Goal: Task Accomplishment & Management: Manage account settings

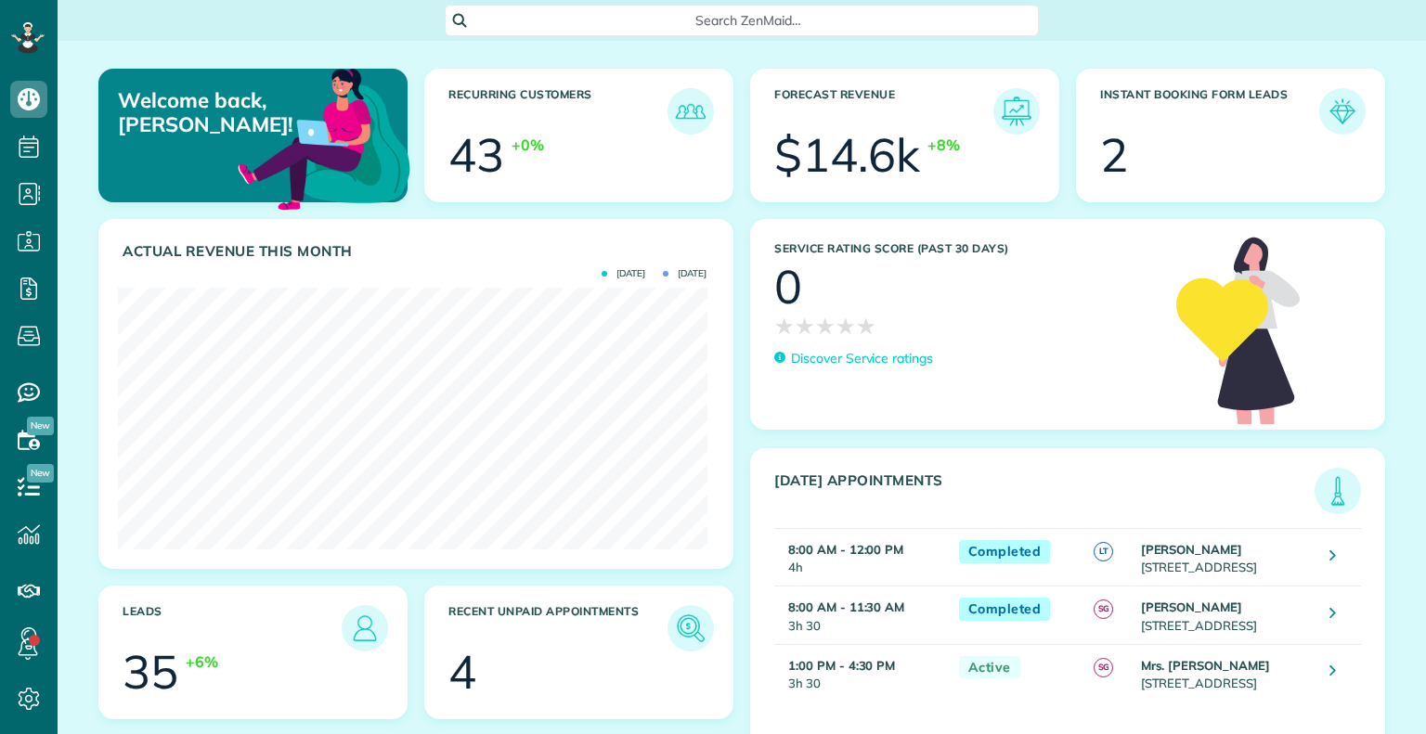
scroll to position [261, 589]
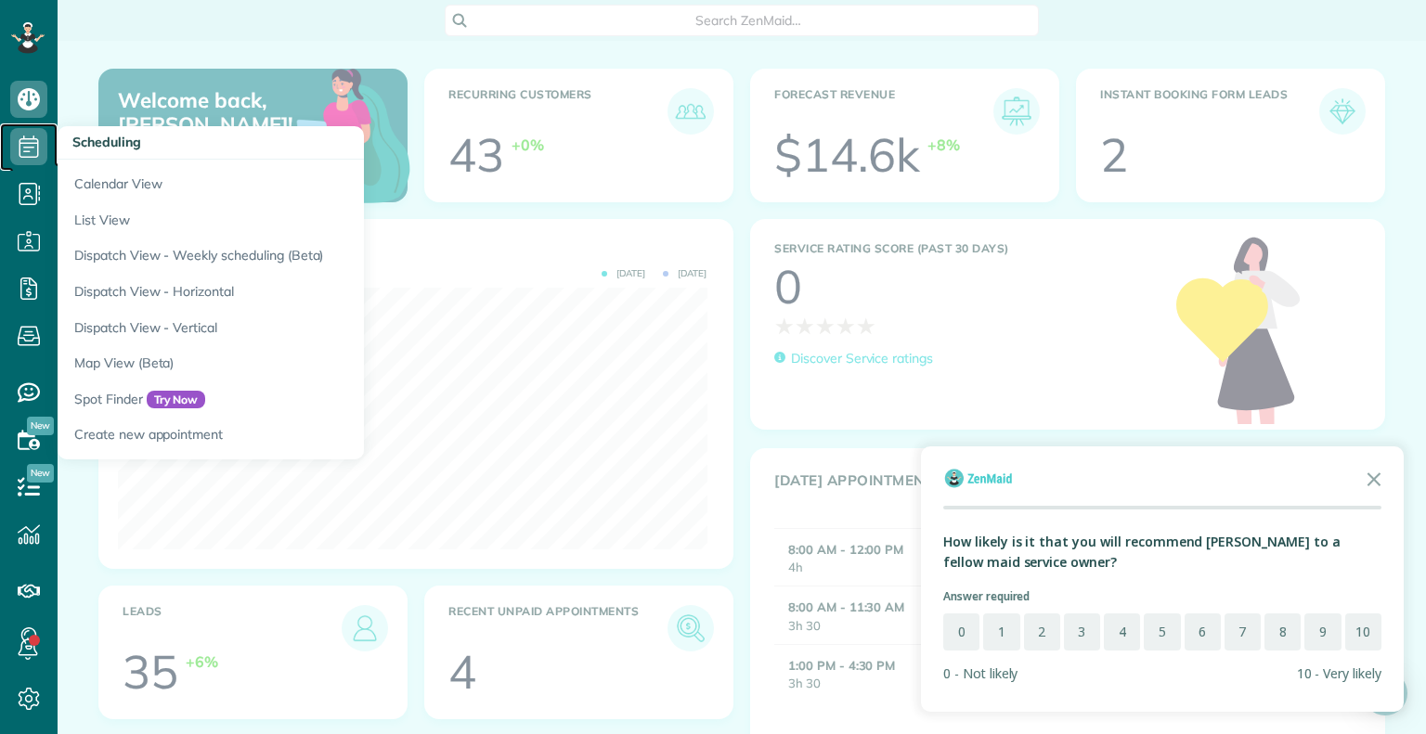
click at [32, 144] on use at bounding box center [28, 147] width 19 height 22
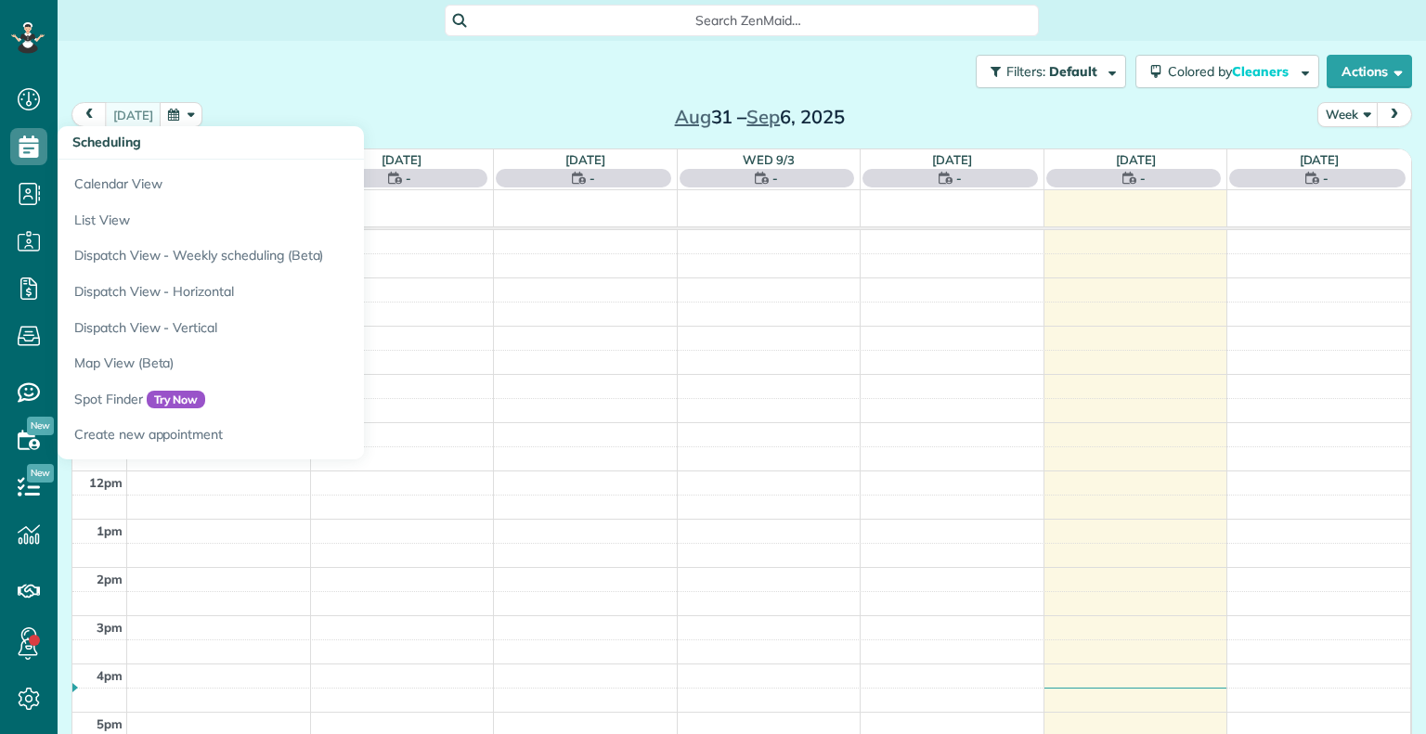
scroll to position [8, 8]
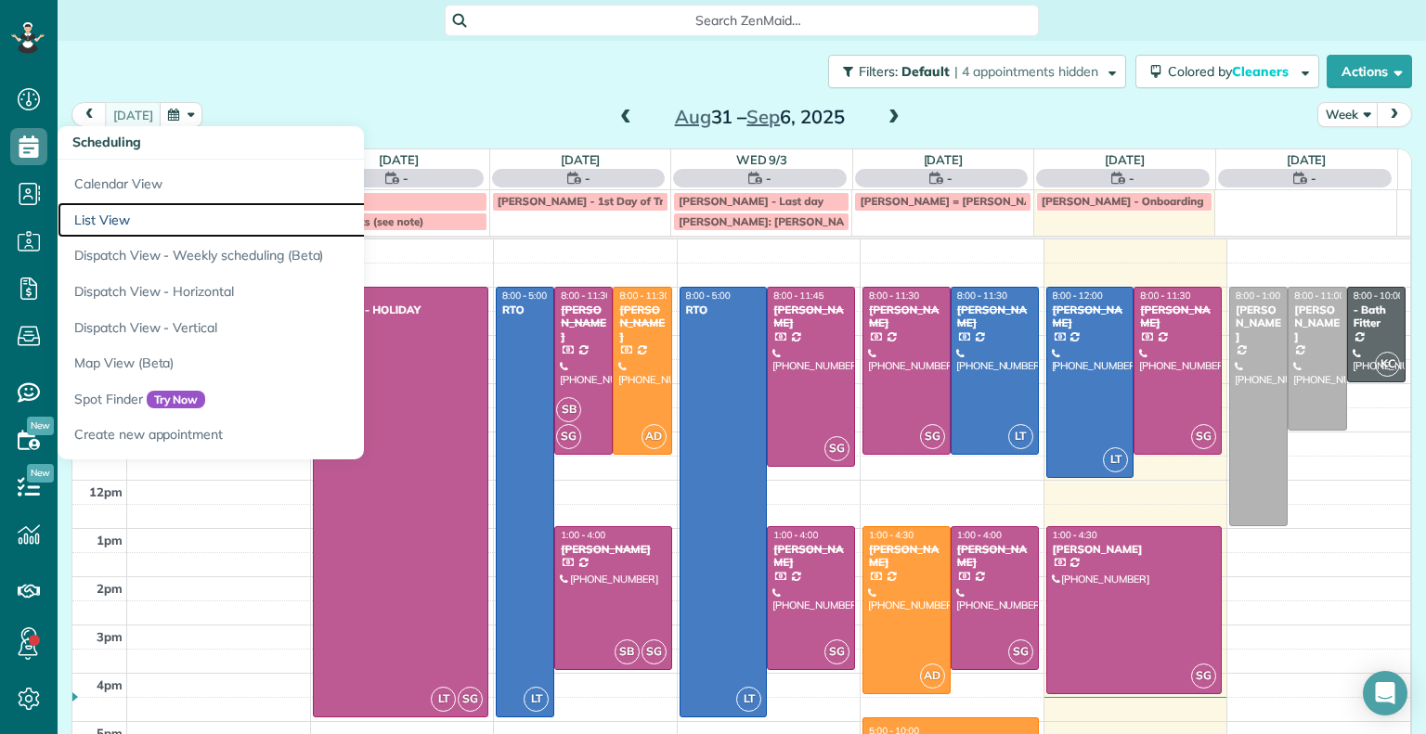
click at [102, 220] on link "List View" at bounding box center [290, 220] width 464 height 36
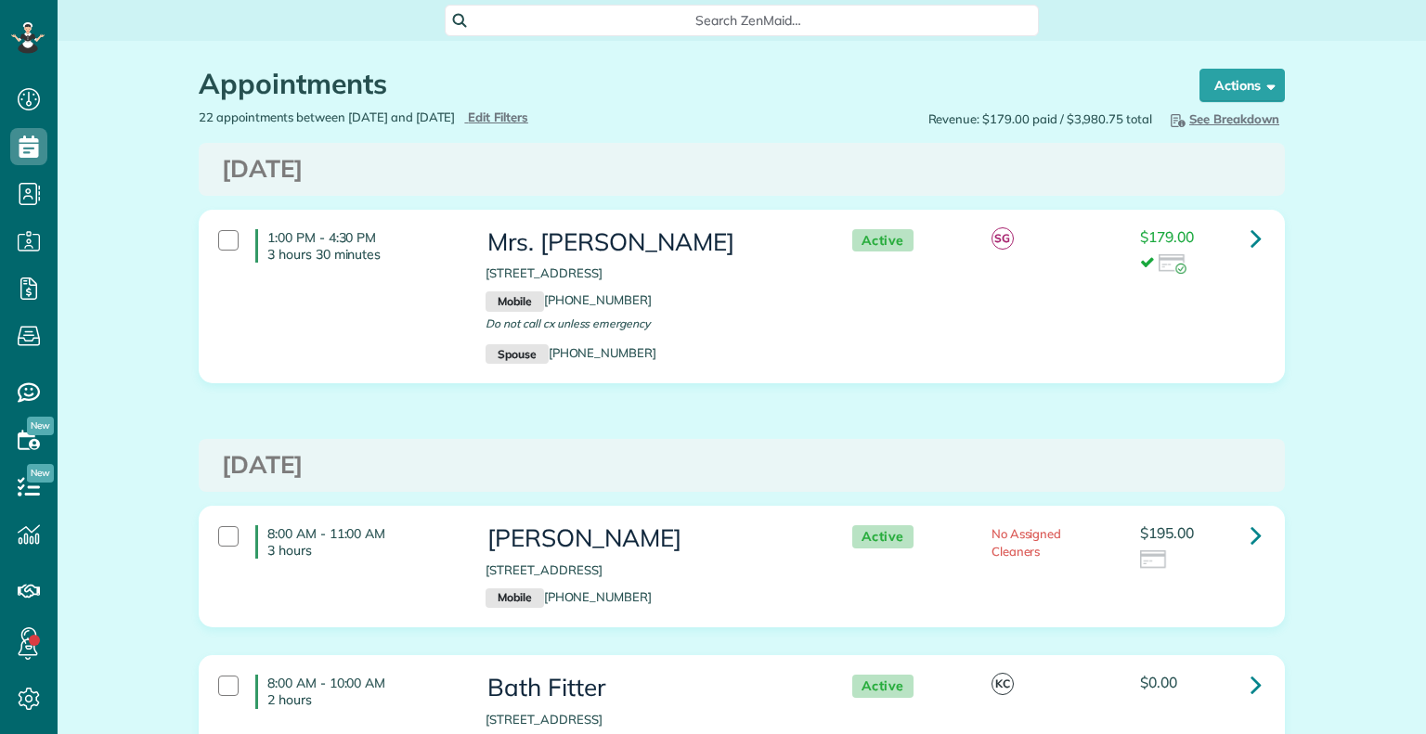
type input "**********"
click at [528, 123] on span "Edit Filters" at bounding box center [498, 117] width 60 height 15
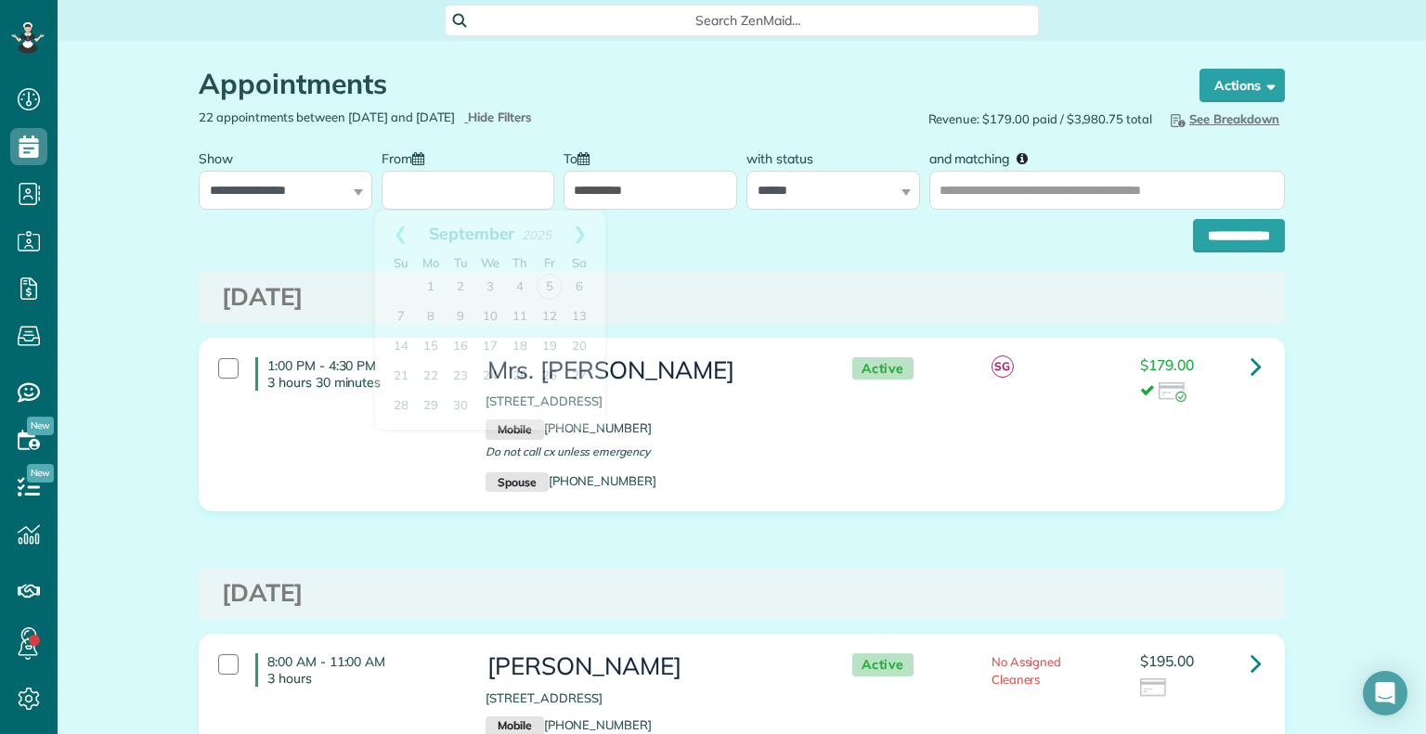
click at [412, 196] on input "From" at bounding box center [469, 190] width 174 height 39
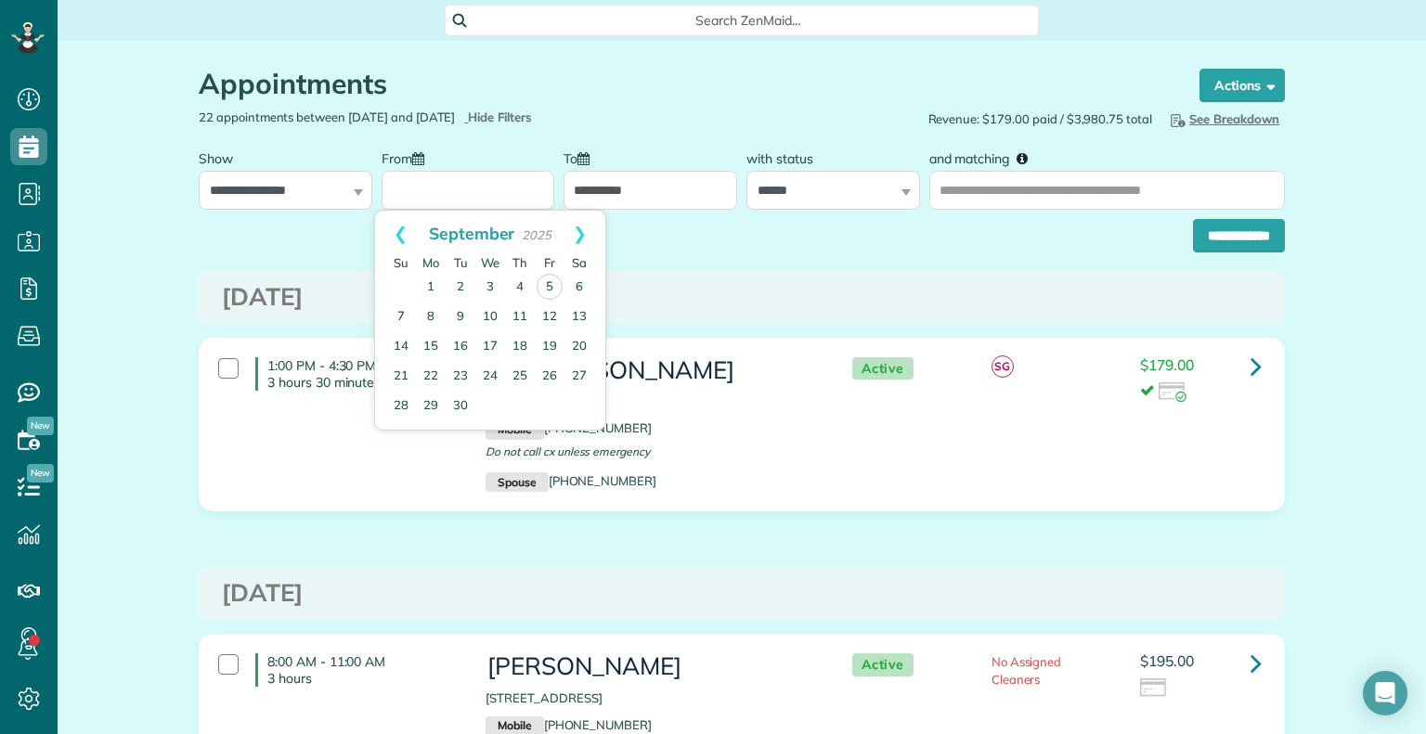
click at [397, 226] on link "Prev" at bounding box center [400, 234] width 51 height 46
click at [581, 236] on link "Next" at bounding box center [579, 234] width 51 height 46
click at [538, 345] on link "18" at bounding box center [550, 346] width 30 height 30
type input "**********"
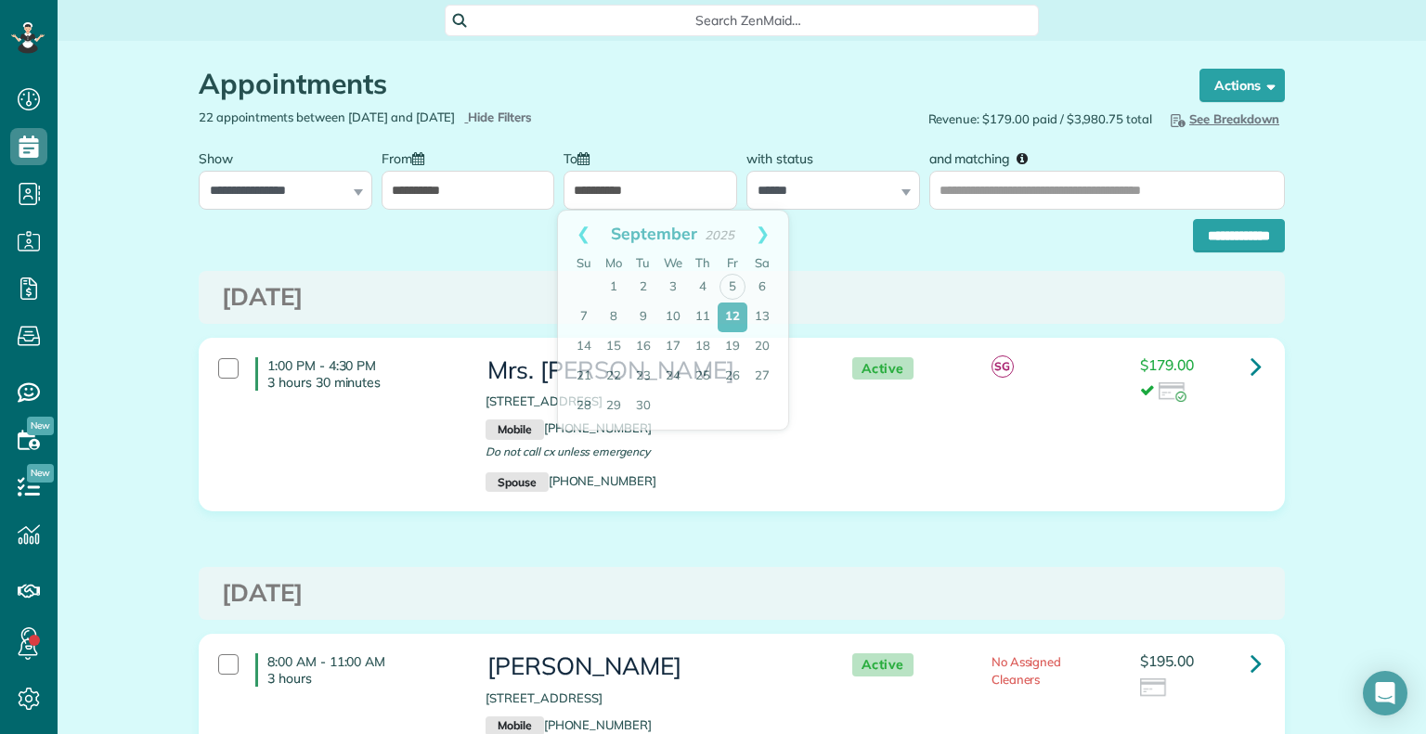
click at [624, 181] on input "**********" at bounding box center [650, 190] width 174 height 39
click at [577, 235] on link "Prev" at bounding box center [583, 234] width 51 height 46
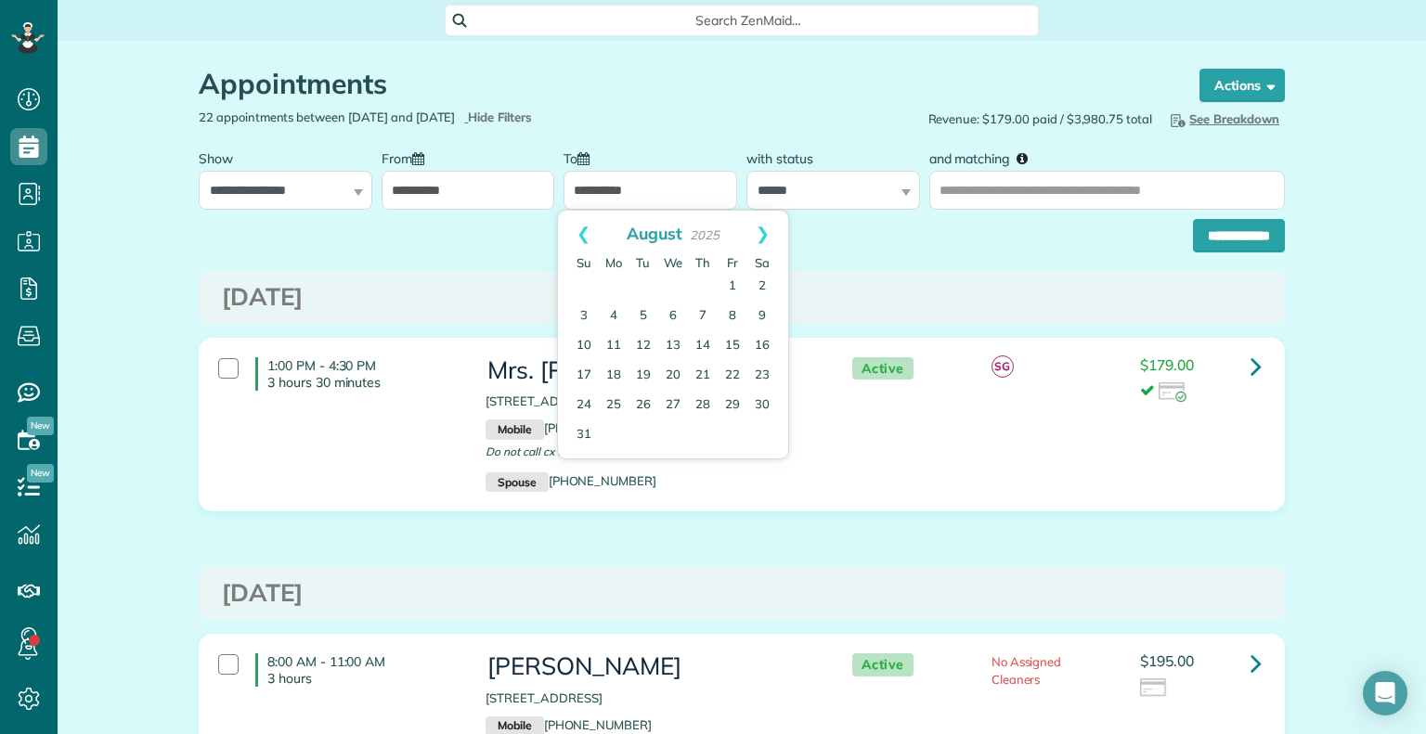
click at [577, 235] on link "Prev" at bounding box center [583, 234] width 51 height 46
click at [700, 374] on link "24" at bounding box center [703, 376] width 30 height 30
type input "**********"
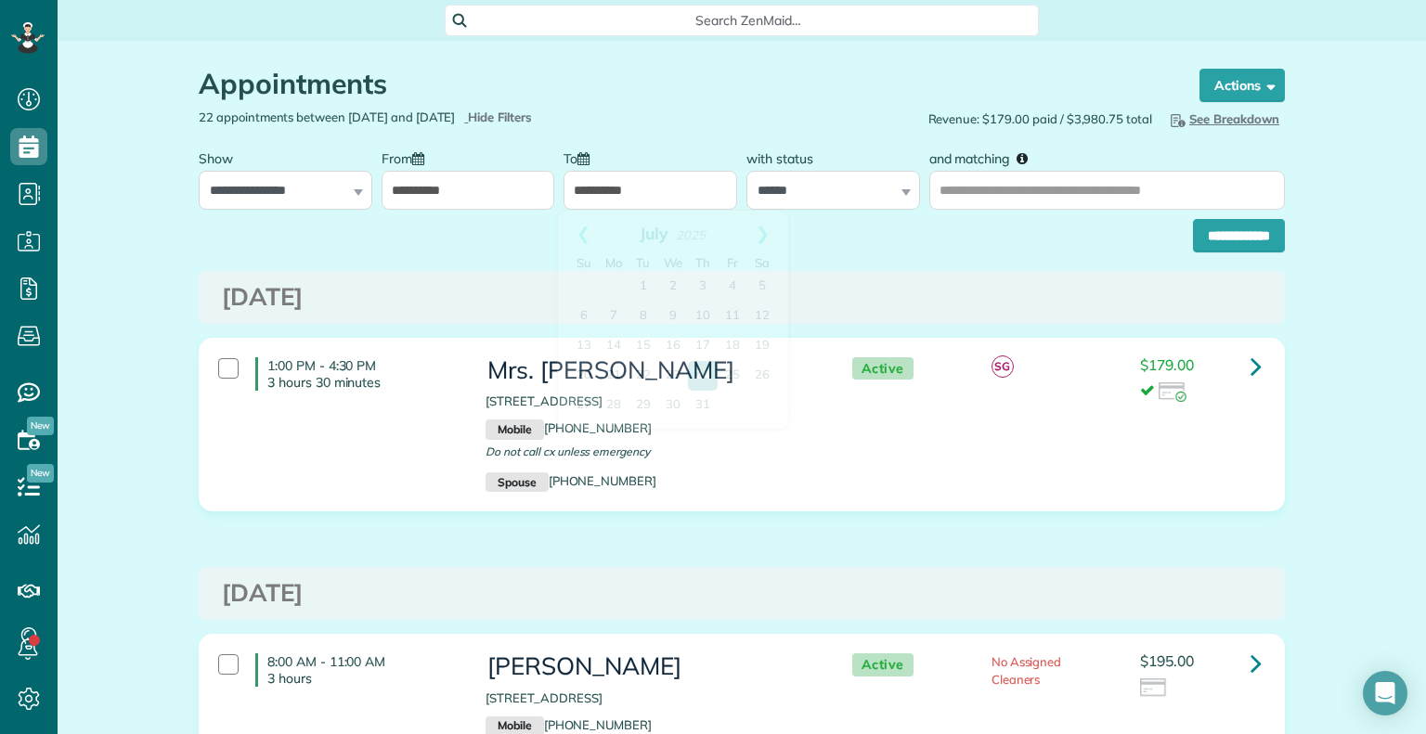
click at [705, 193] on input "**********" at bounding box center [650, 190] width 174 height 39
click at [1202, 238] on input "**********" at bounding box center [1239, 235] width 92 height 33
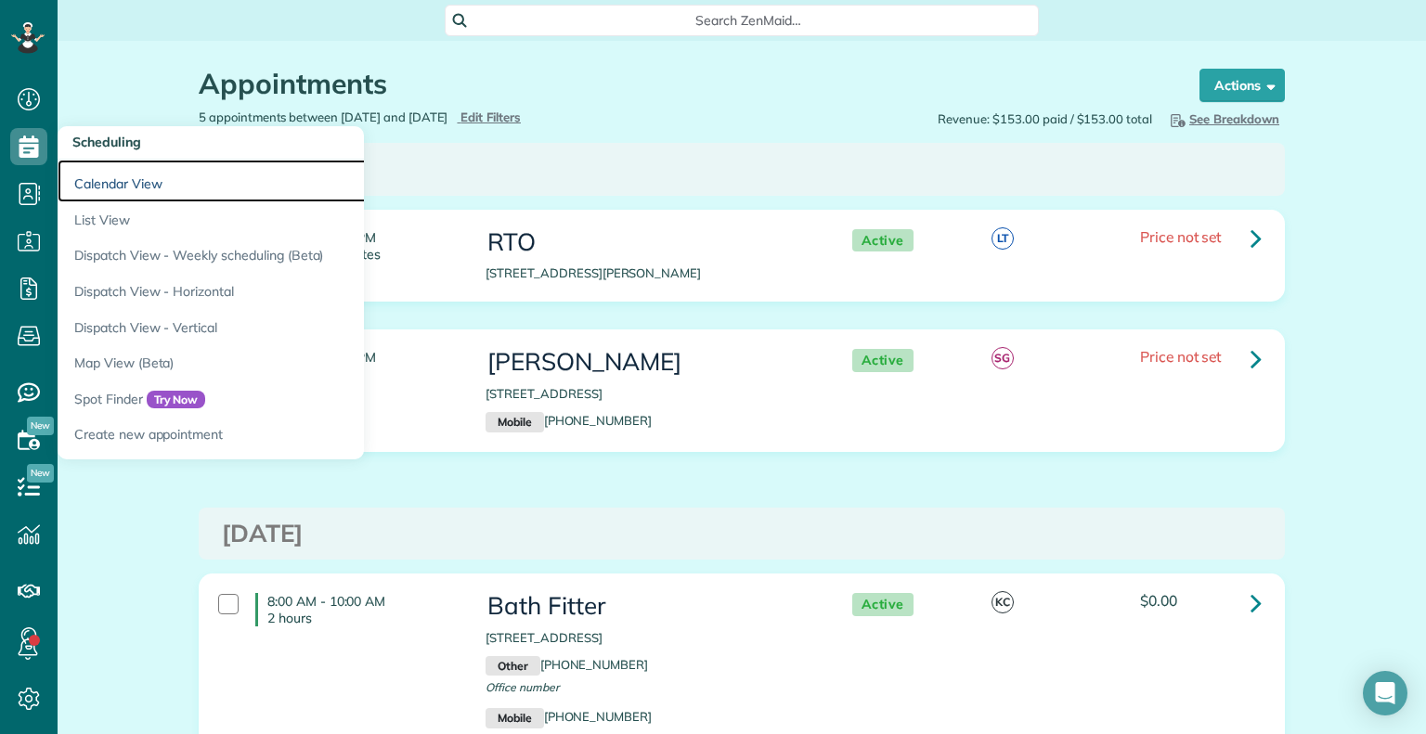
click at [135, 185] on link "Calendar View" at bounding box center [290, 181] width 464 height 43
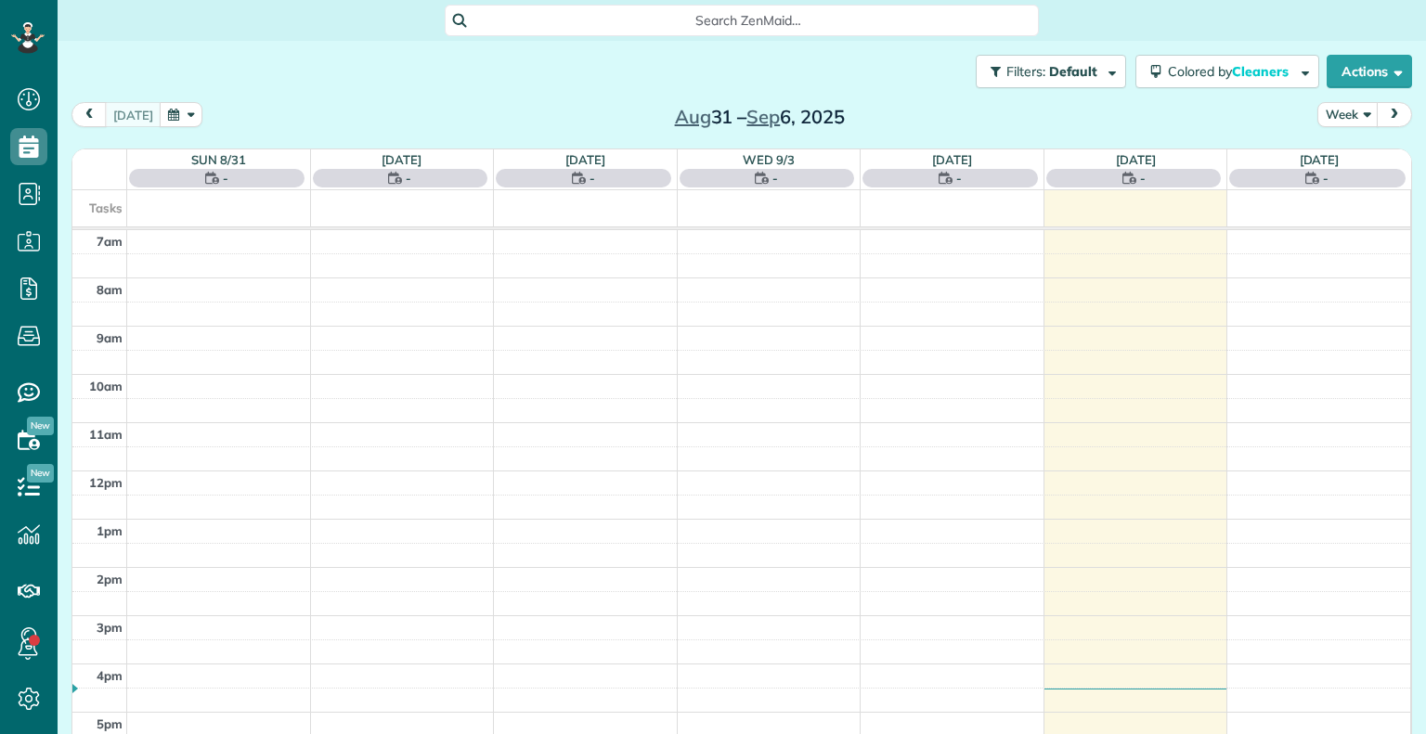
scroll to position [8, 8]
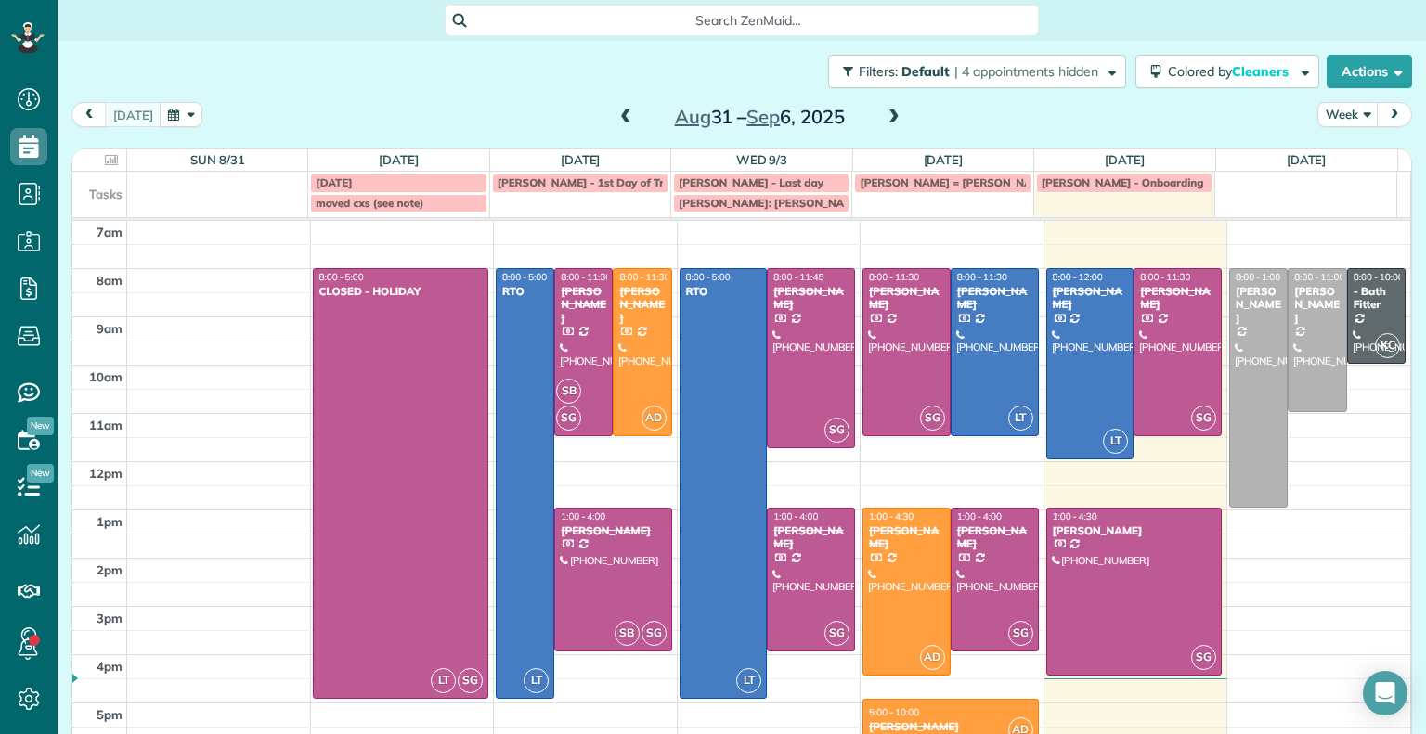
click at [616, 120] on span at bounding box center [625, 118] width 20 height 17
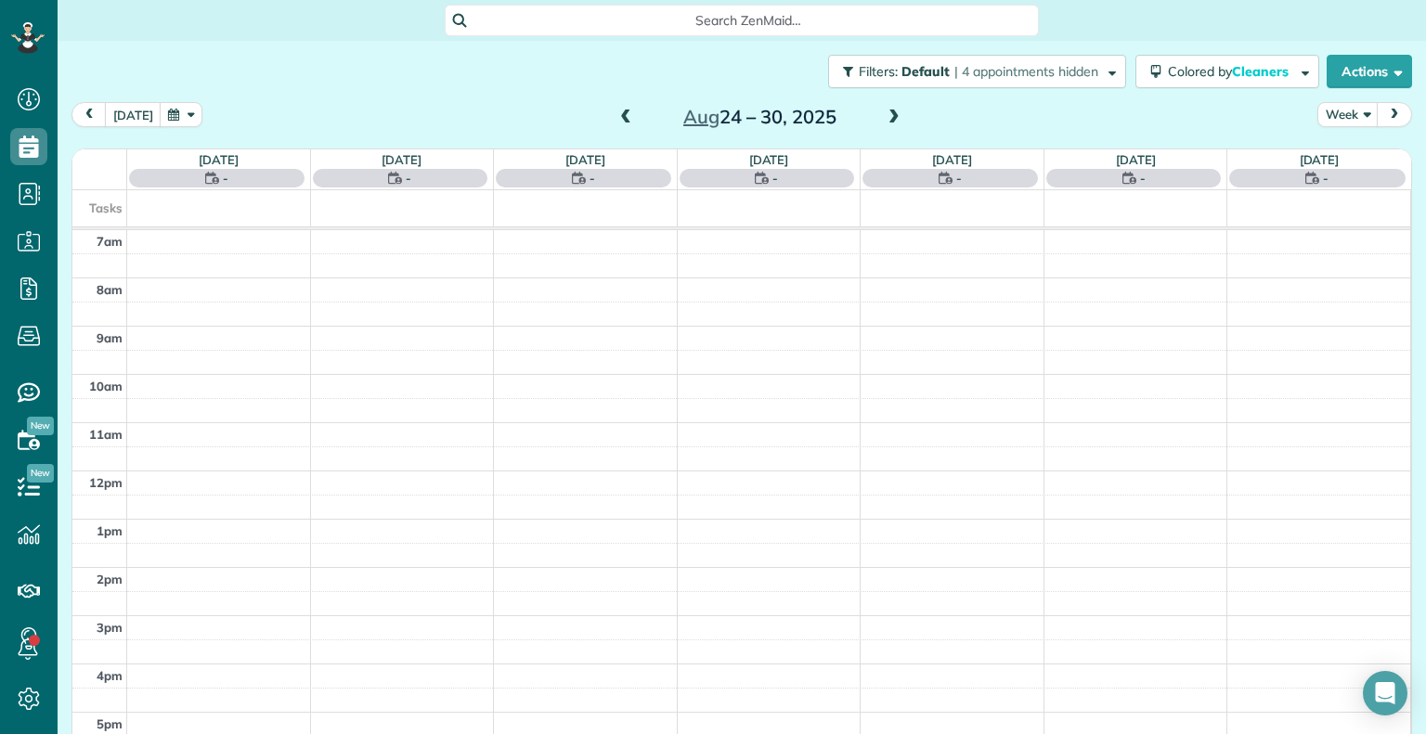
click at [616, 120] on span at bounding box center [625, 118] width 20 height 17
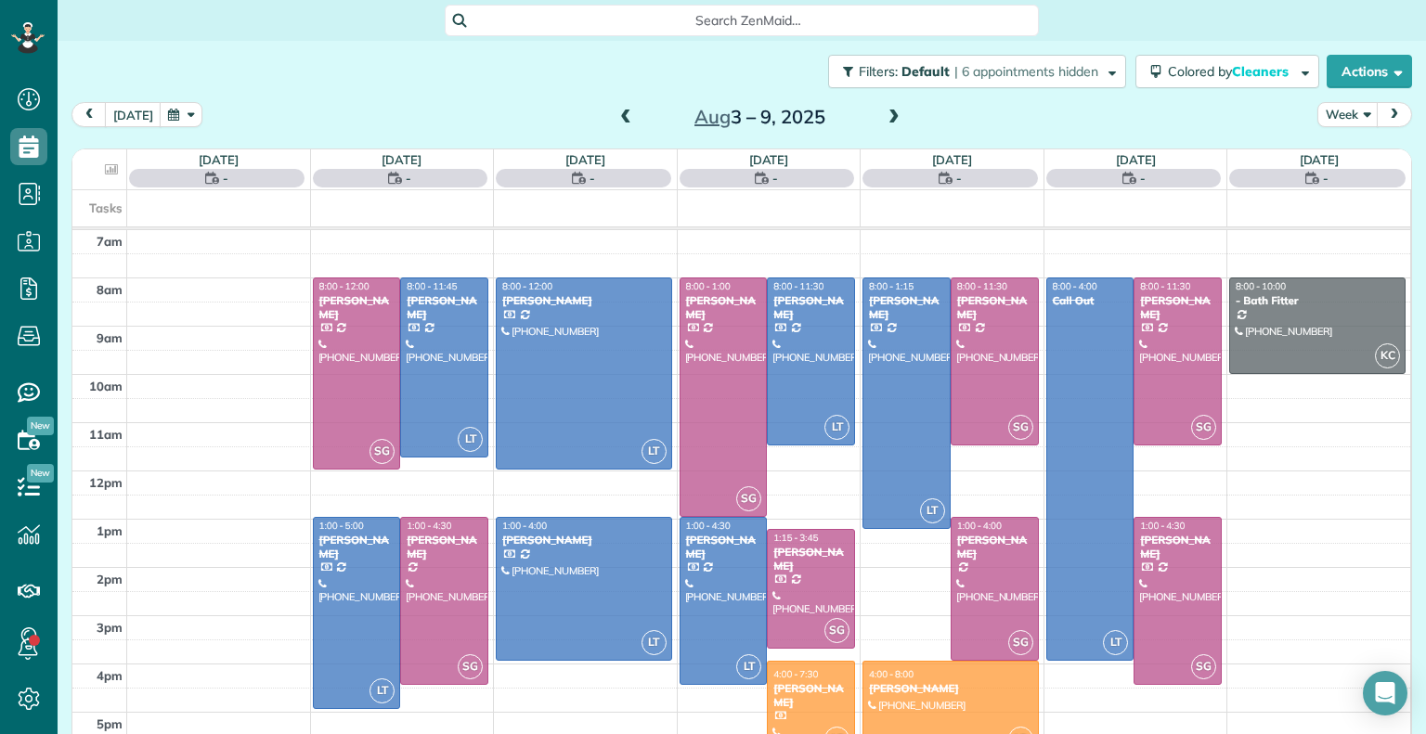
click at [616, 120] on span at bounding box center [625, 118] width 20 height 17
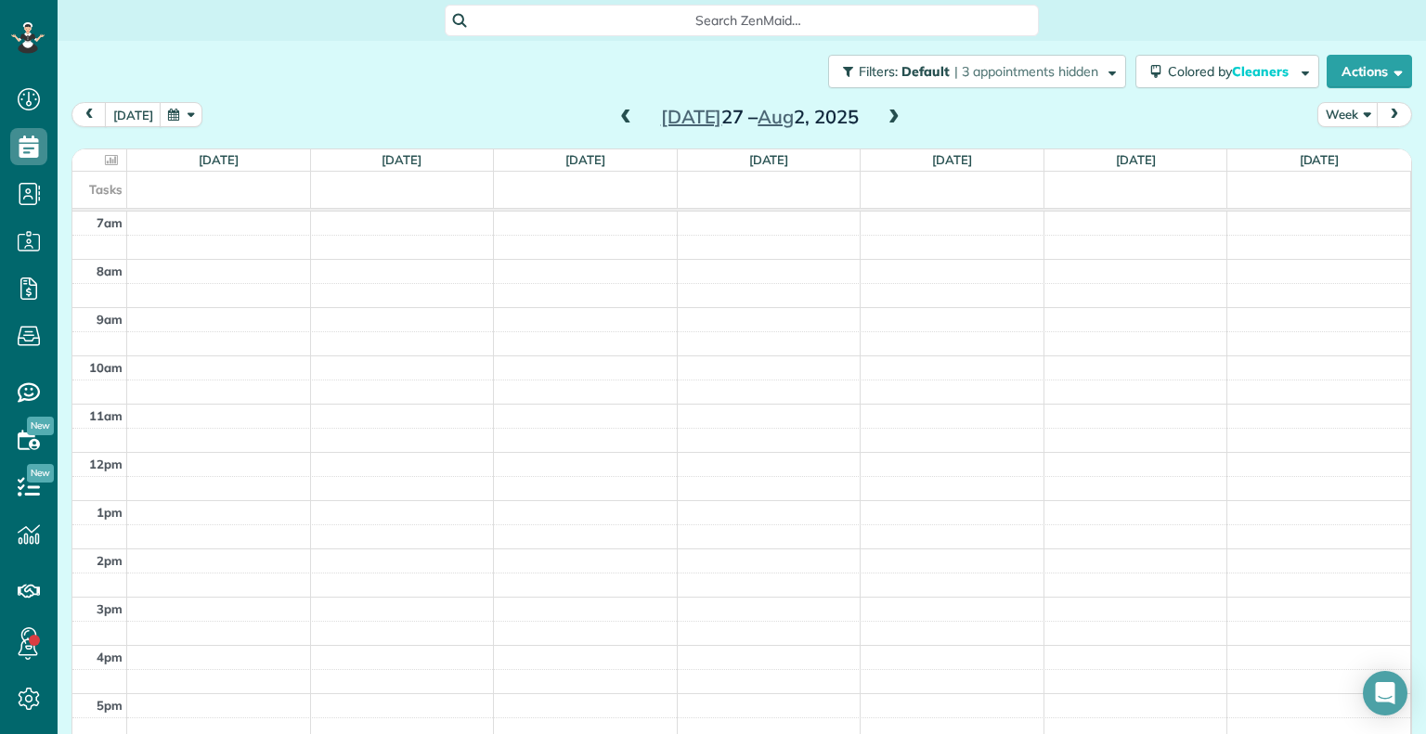
click at [616, 120] on span at bounding box center [625, 118] width 20 height 17
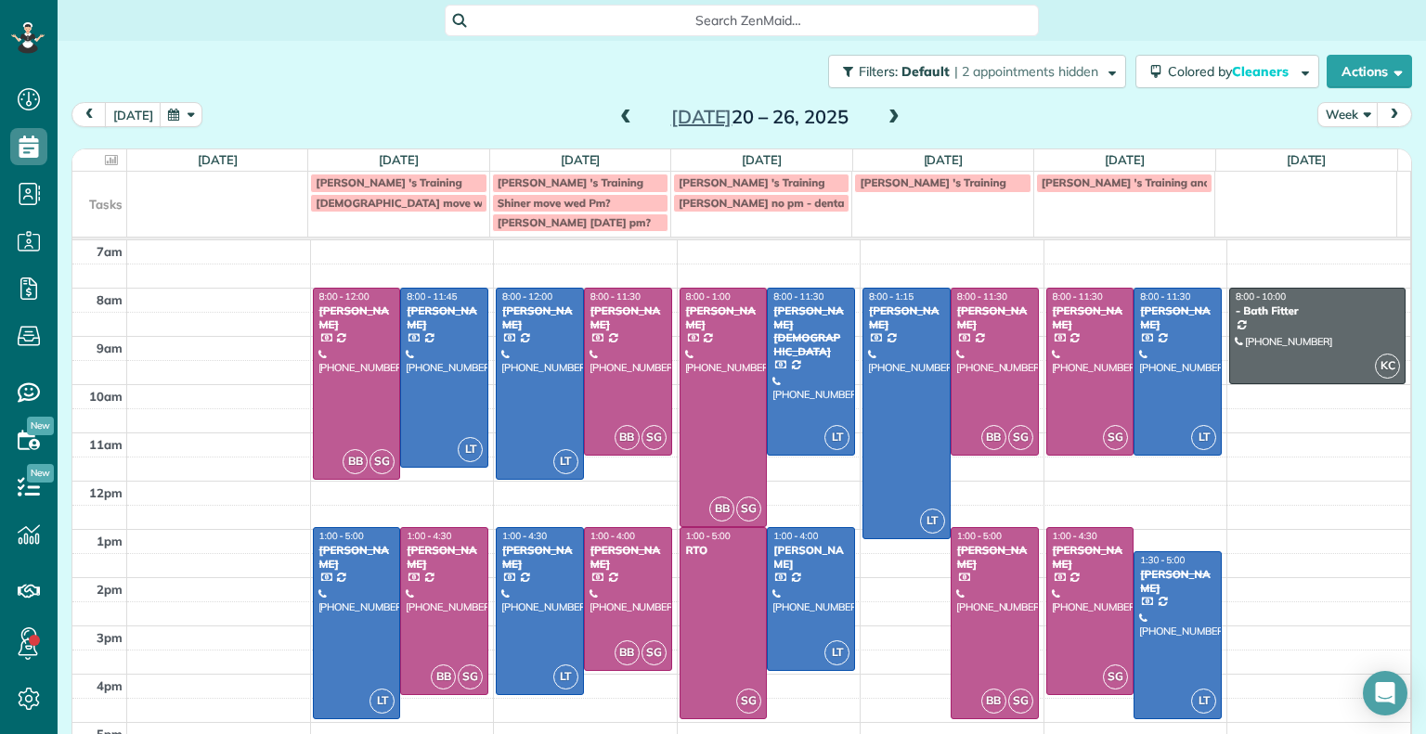
click at [616, 120] on span at bounding box center [625, 118] width 20 height 17
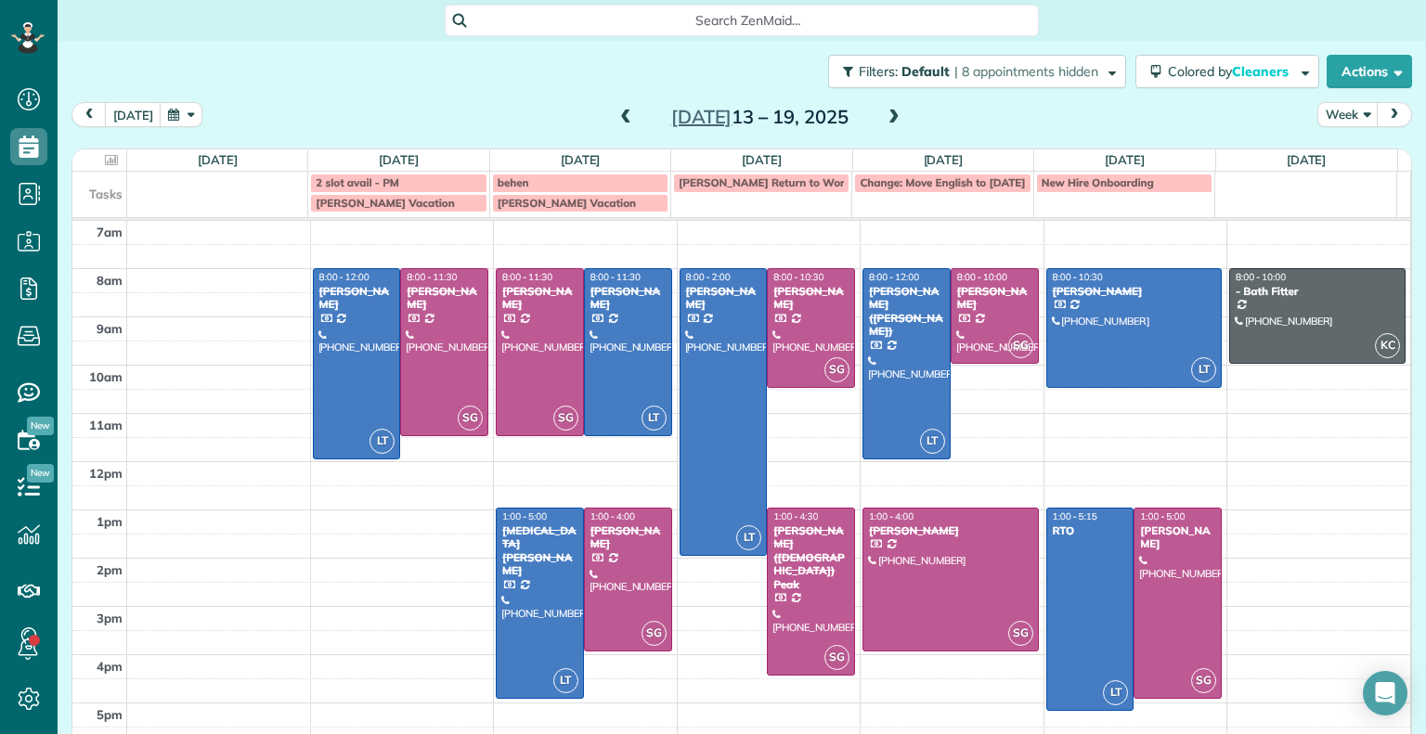
click at [884, 114] on span at bounding box center [894, 118] width 20 height 17
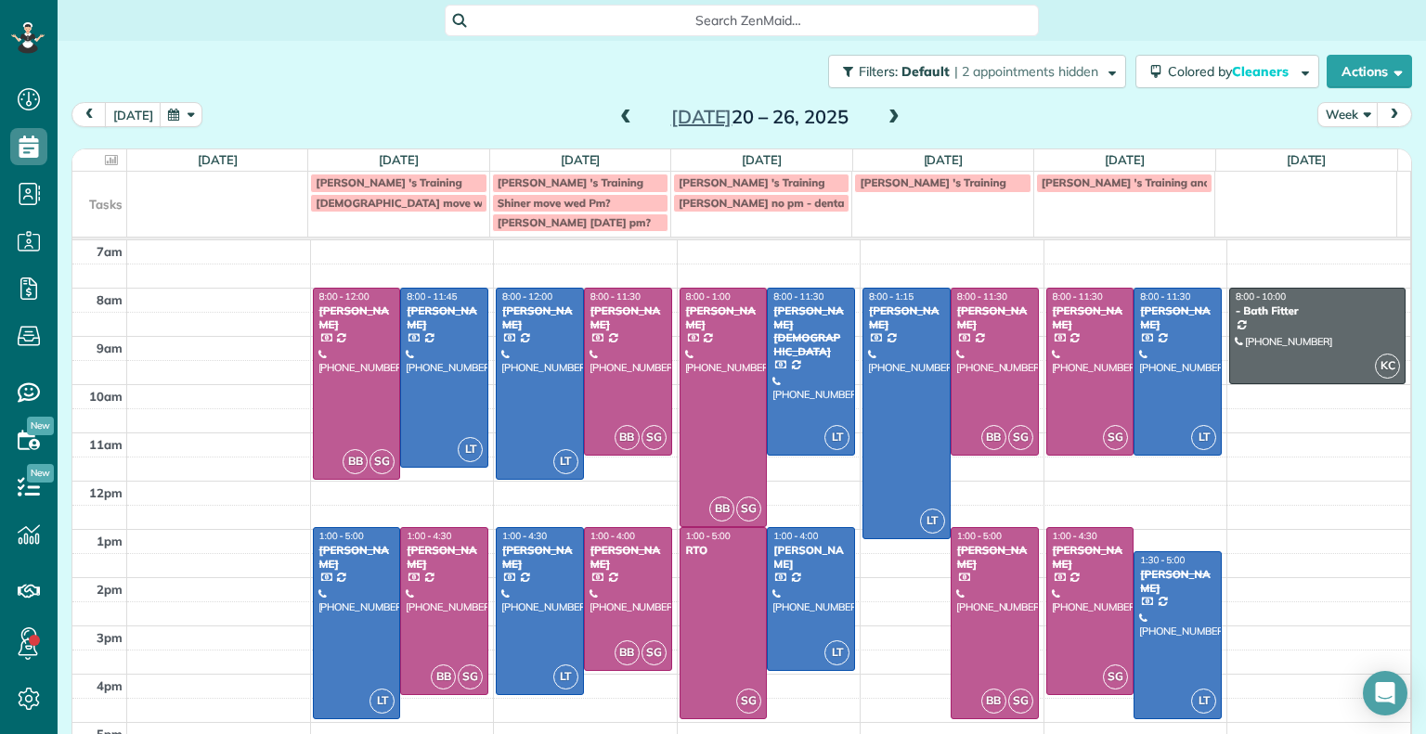
click at [130, 128] on div "[DATE] Week [DATE] – [DATE]" at bounding box center [741, 119] width 1340 height 34
click at [130, 124] on button "[DATE]" at bounding box center [133, 114] width 57 height 25
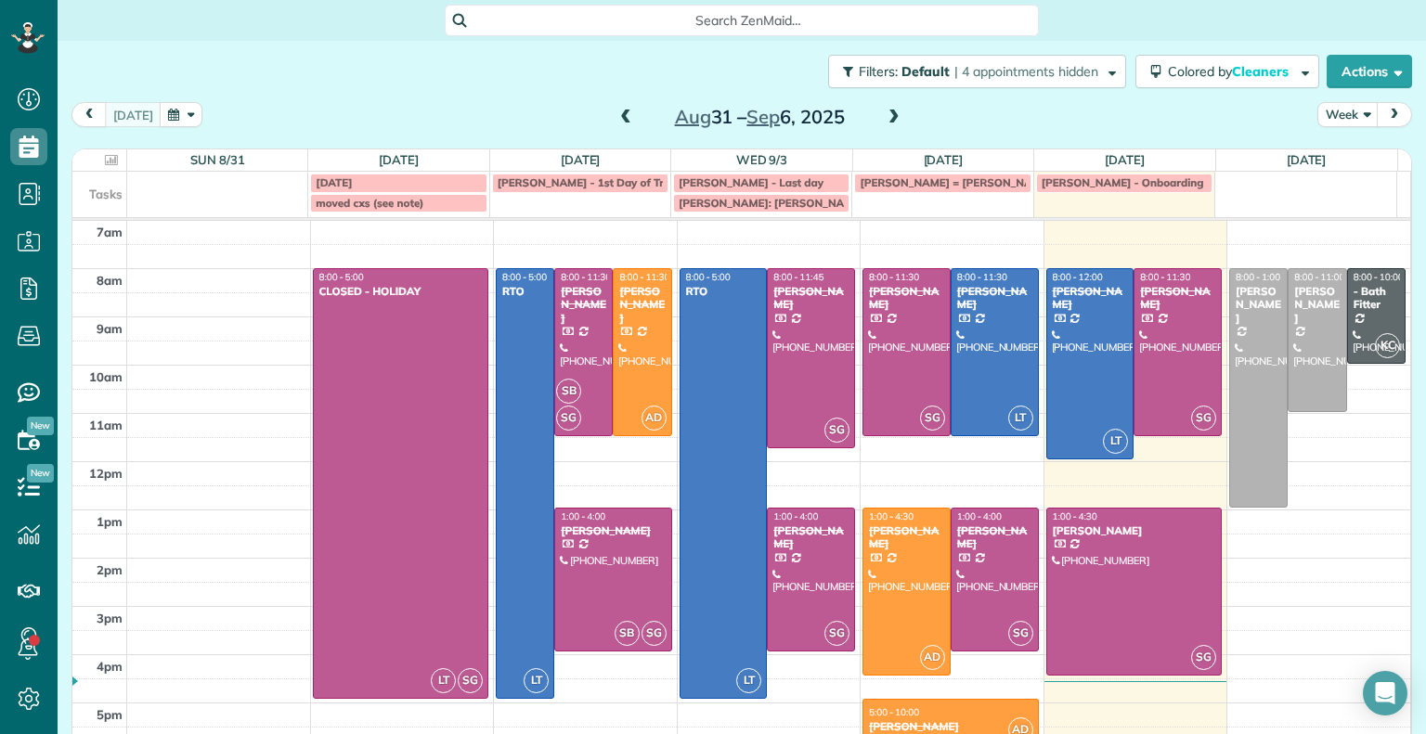
click at [895, 122] on div "[DATE] – [DATE]" at bounding box center [759, 117] width 297 height 30
click at [885, 121] on span at bounding box center [894, 118] width 20 height 17
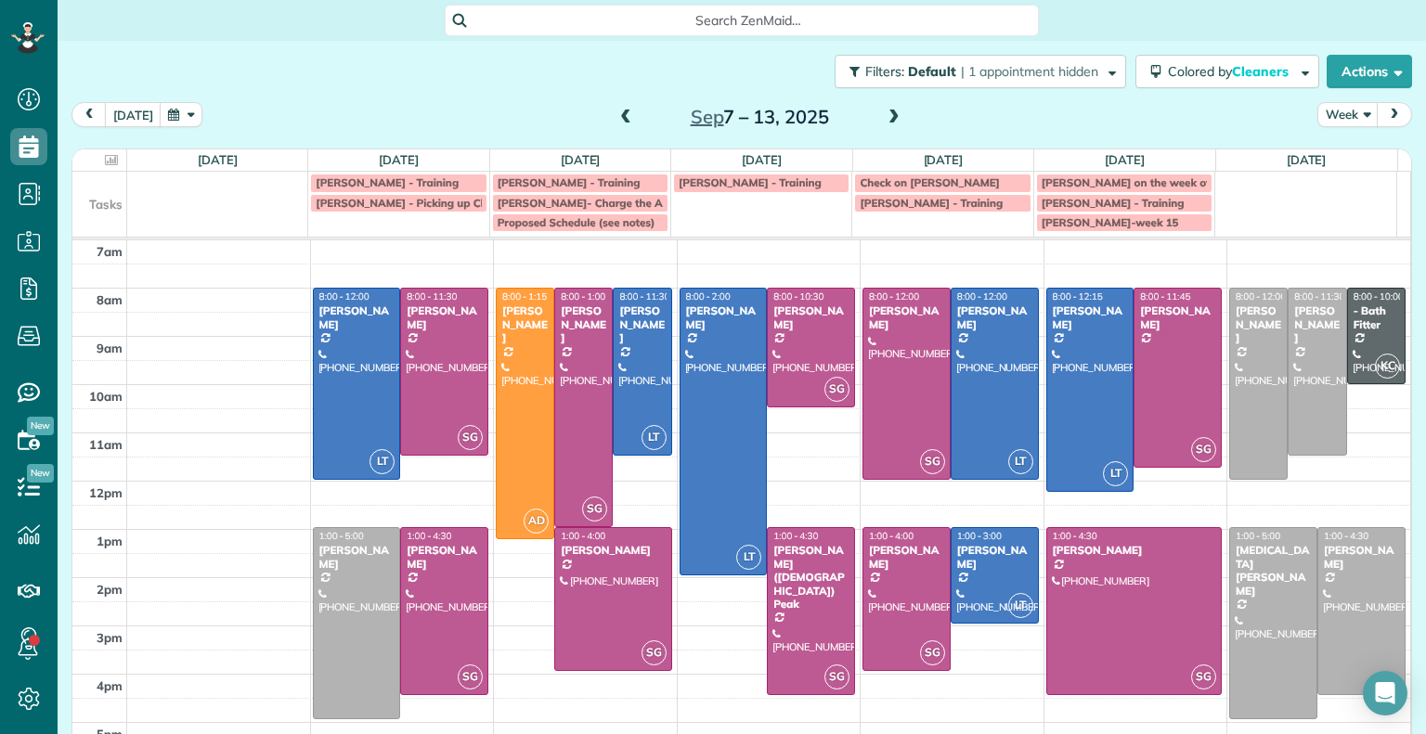
click at [620, 114] on span at bounding box center [625, 118] width 20 height 17
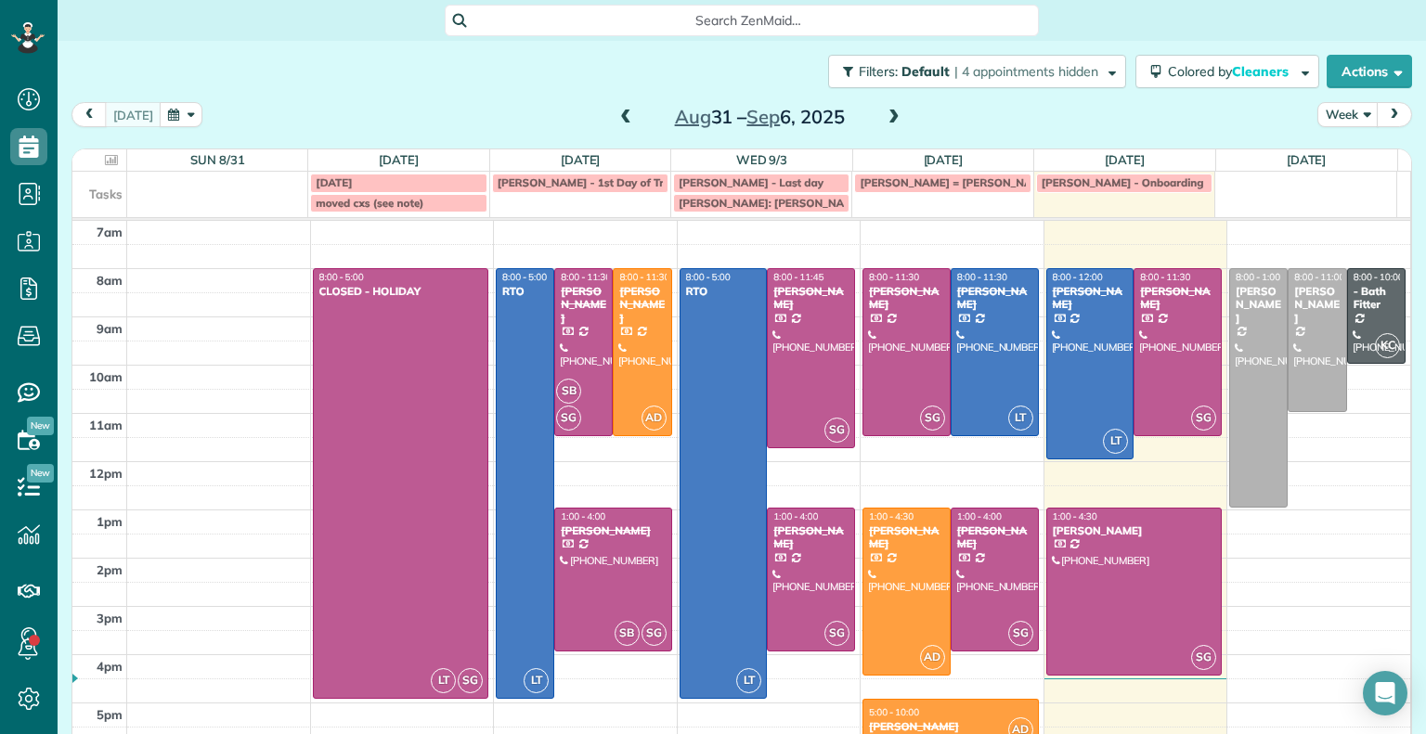
click at [870, 117] on div "[DATE] – [DATE]" at bounding box center [759, 117] width 297 height 30
click at [884, 122] on span at bounding box center [894, 118] width 20 height 17
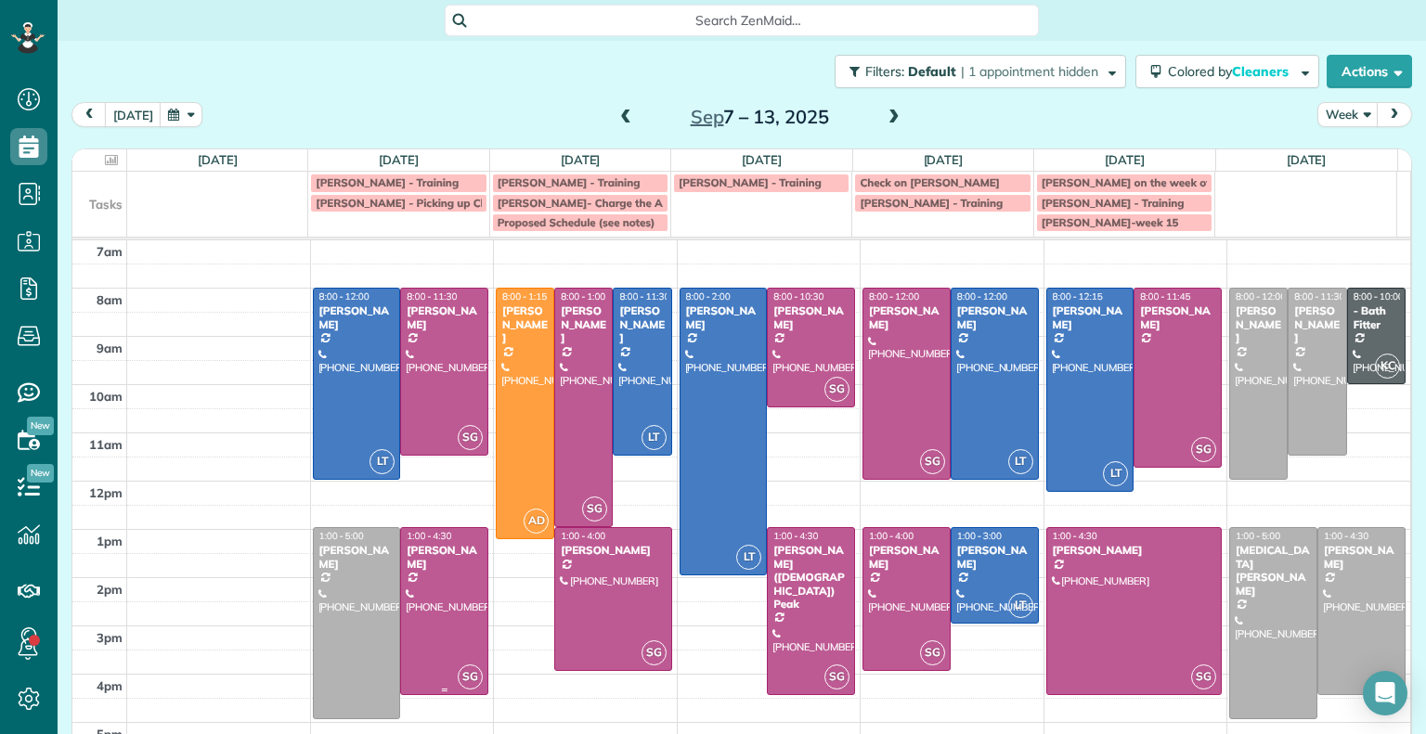
click at [419, 536] on span "1:00 - 4:30" at bounding box center [429, 536] width 45 height 12
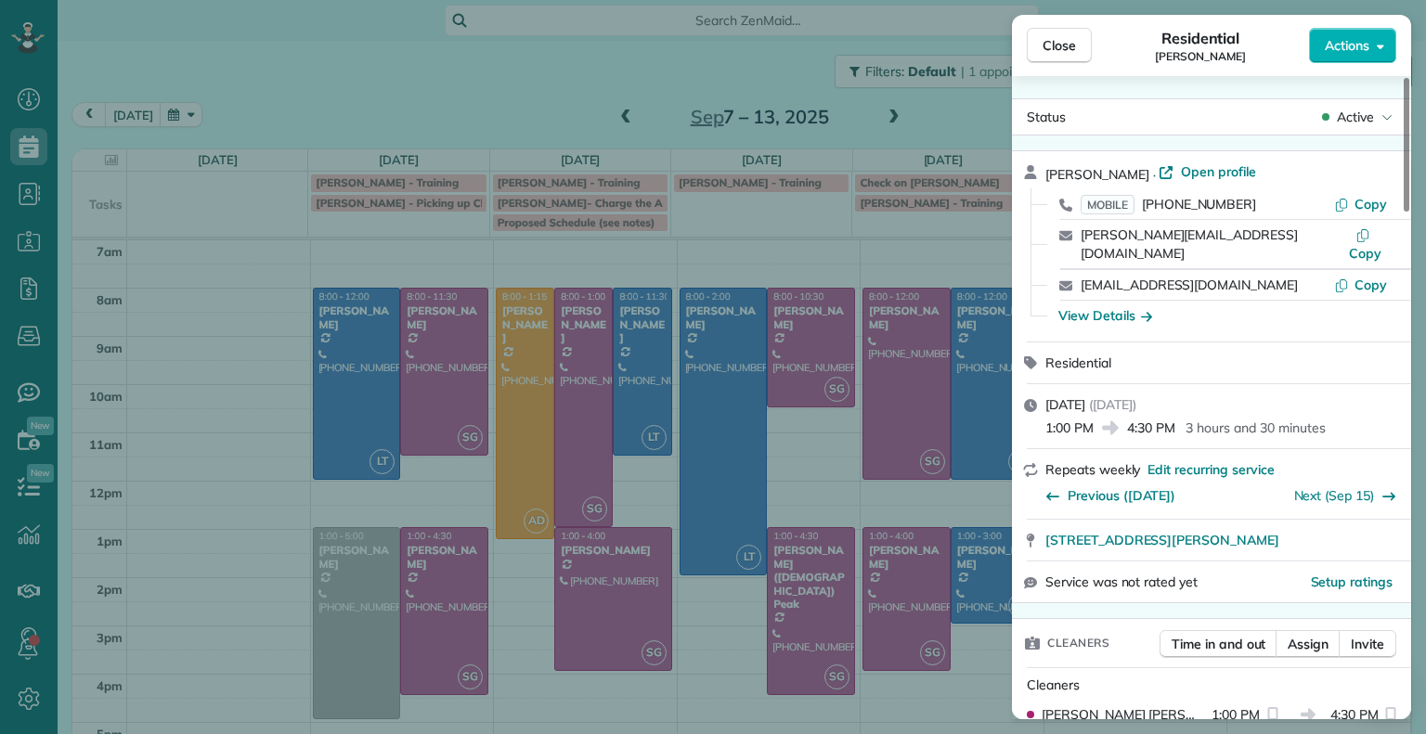
click at [1298, 638] on span "Assign" at bounding box center [1308, 644] width 41 height 19
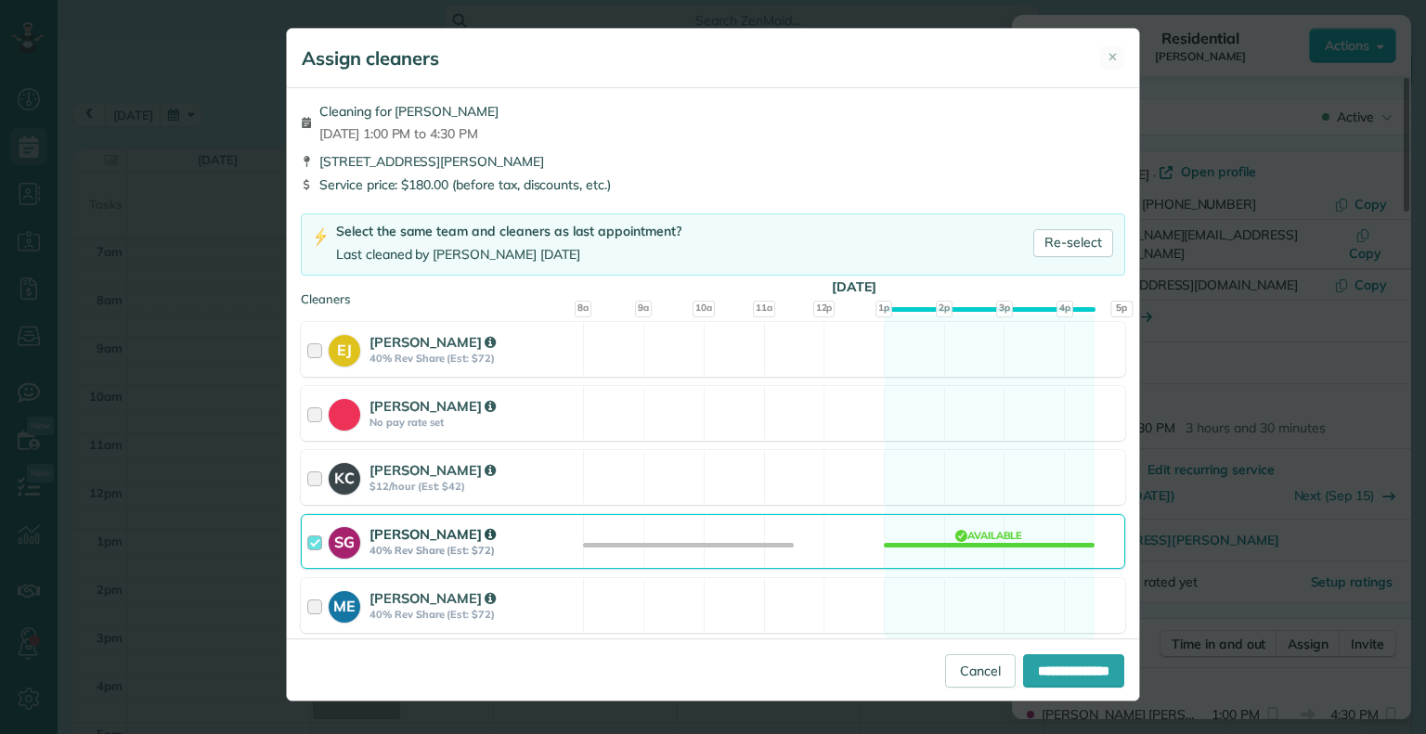
click at [312, 545] on div at bounding box center [317, 541] width 21 height 34
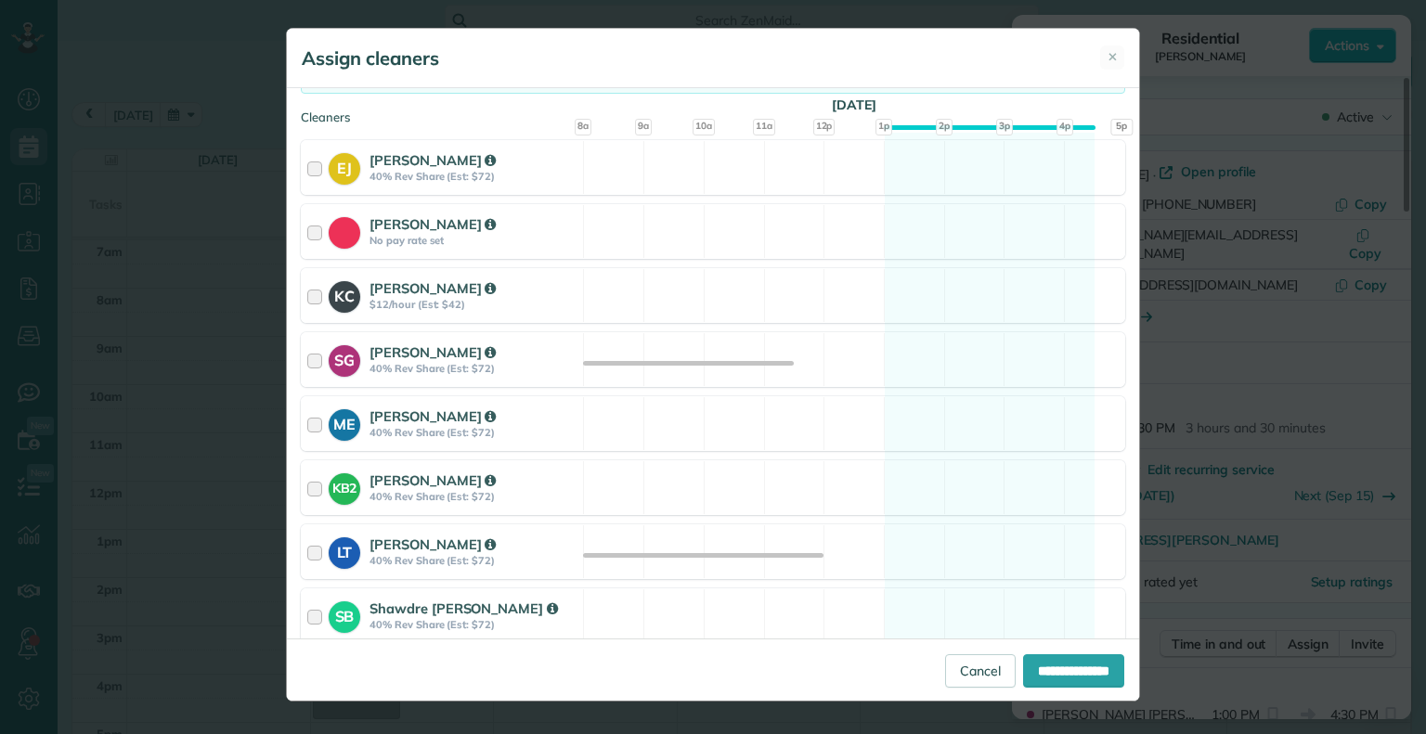
scroll to position [186, 0]
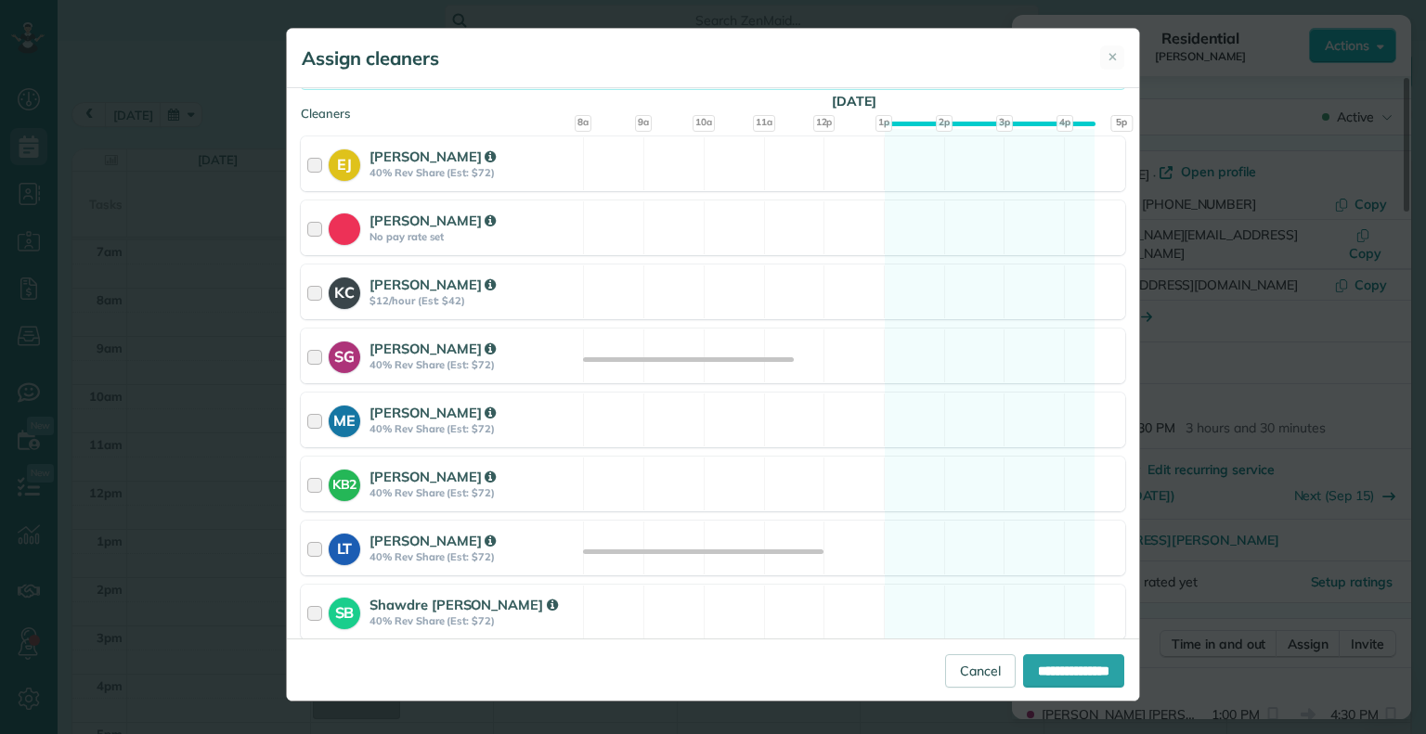
click at [315, 545] on div at bounding box center [317, 548] width 21 height 34
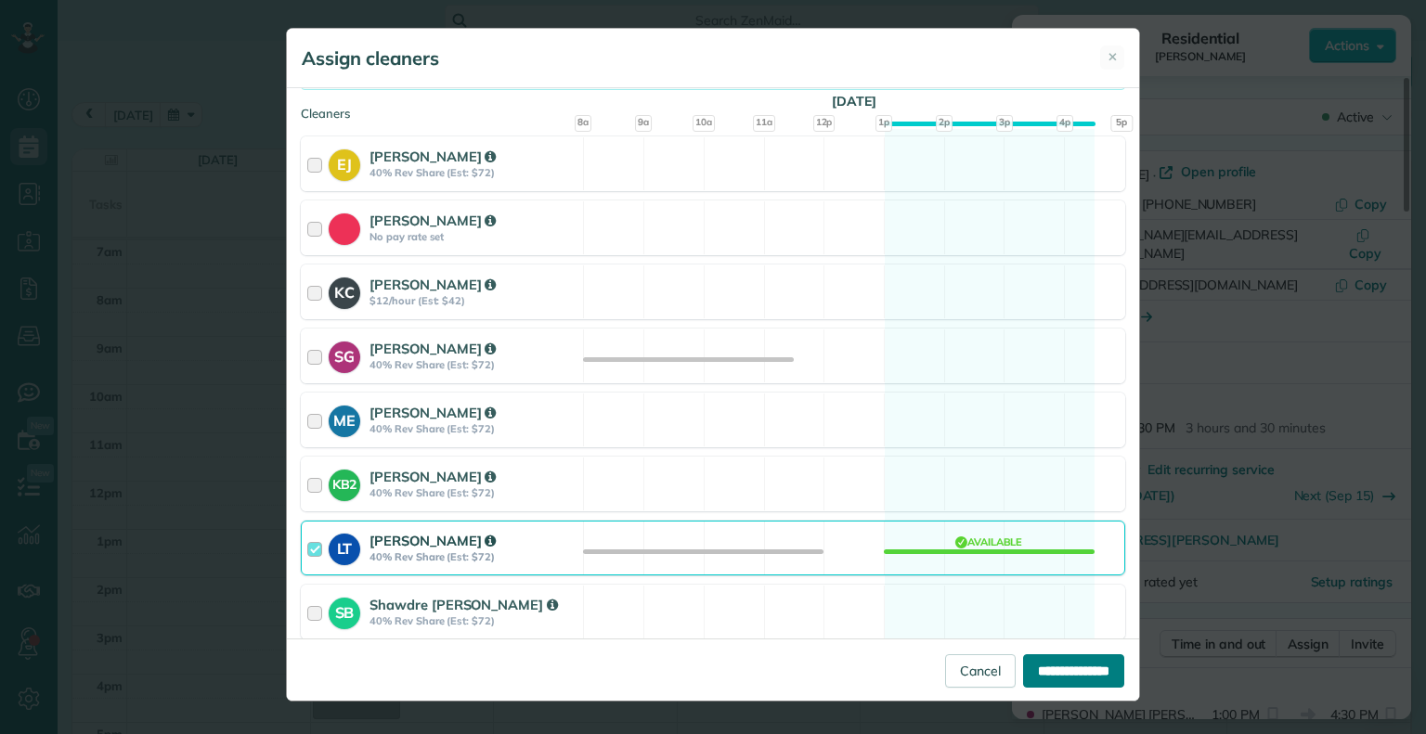
click at [1066, 672] on input "**********" at bounding box center [1073, 670] width 101 height 33
type input "**********"
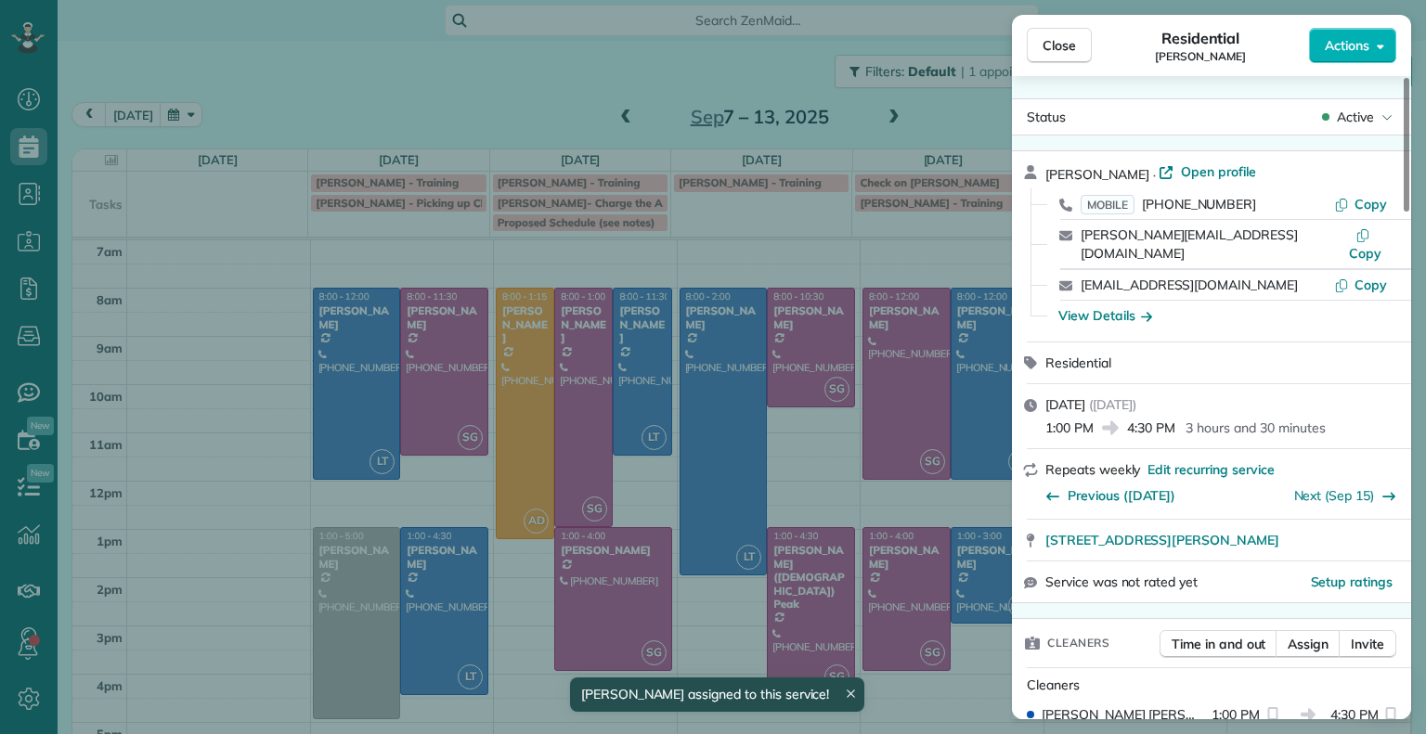
click at [1062, 45] on span "Close" at bounding box center [1058, 45] width 33 height 19
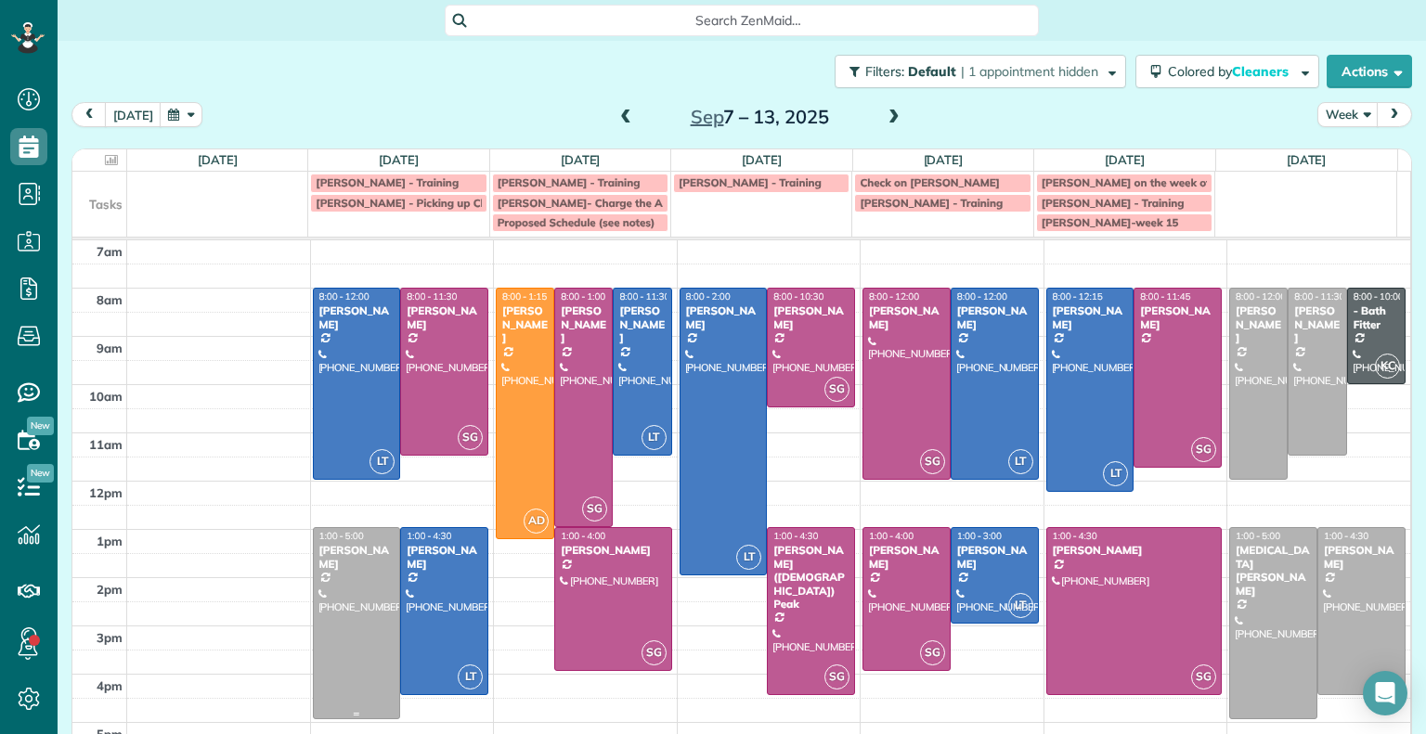
click at [352, 604] on div at bounding box center [357, 622] width 86 height 189
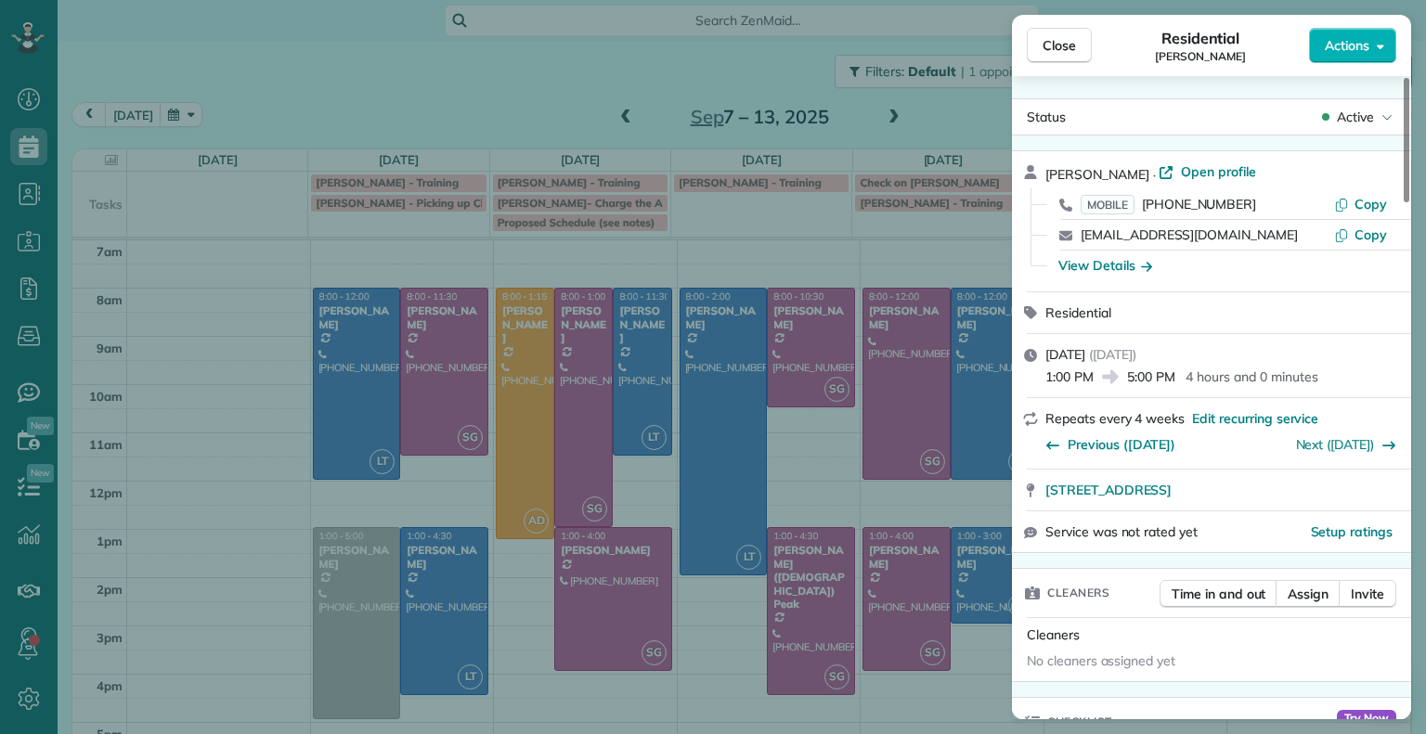
click at [1314, 597] on span "Assign" at bounding box center [1308, 594] width 41 height 19
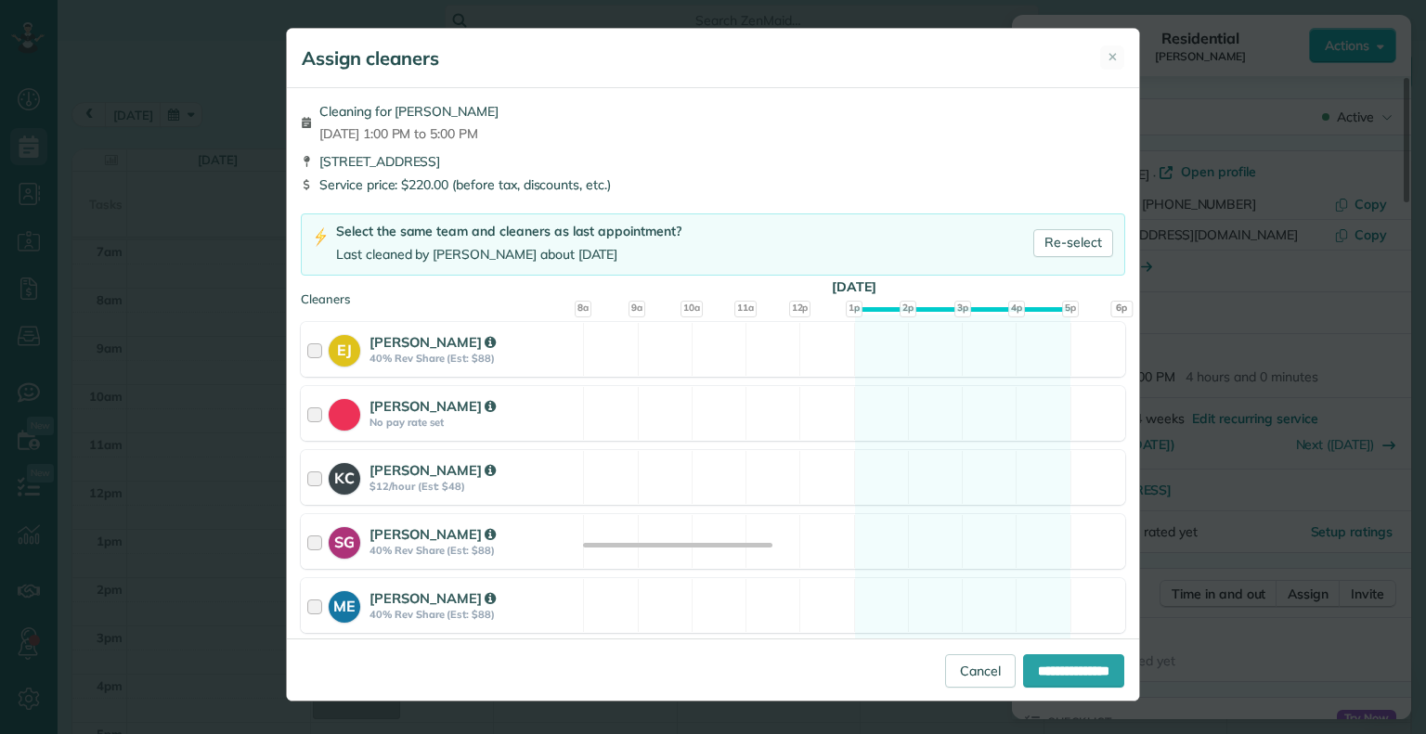
click at [316, 546] on div at bounding box center [317, 541] width 21 height 34
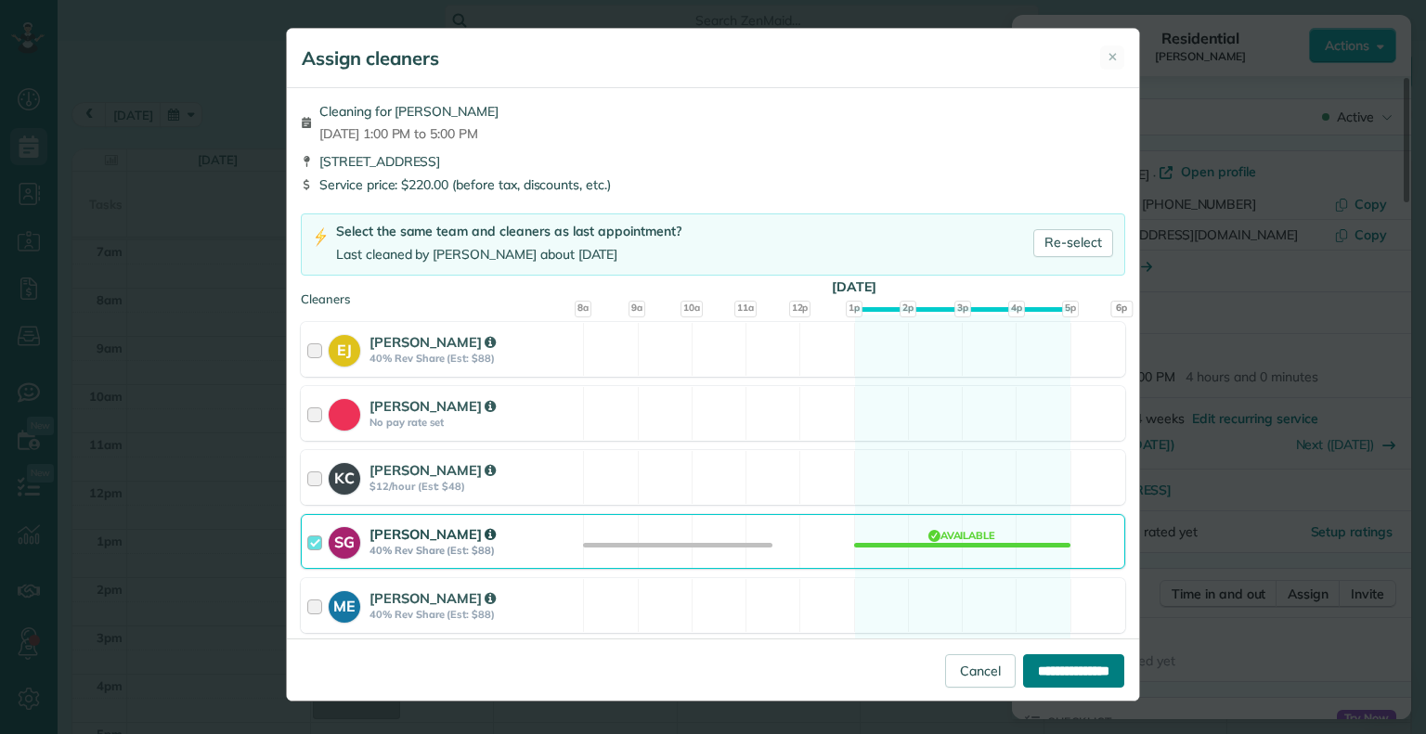
click at [1059, 668] on input "**********" at bounding box center [1073, 670] width 101 height 33
type input "**********"
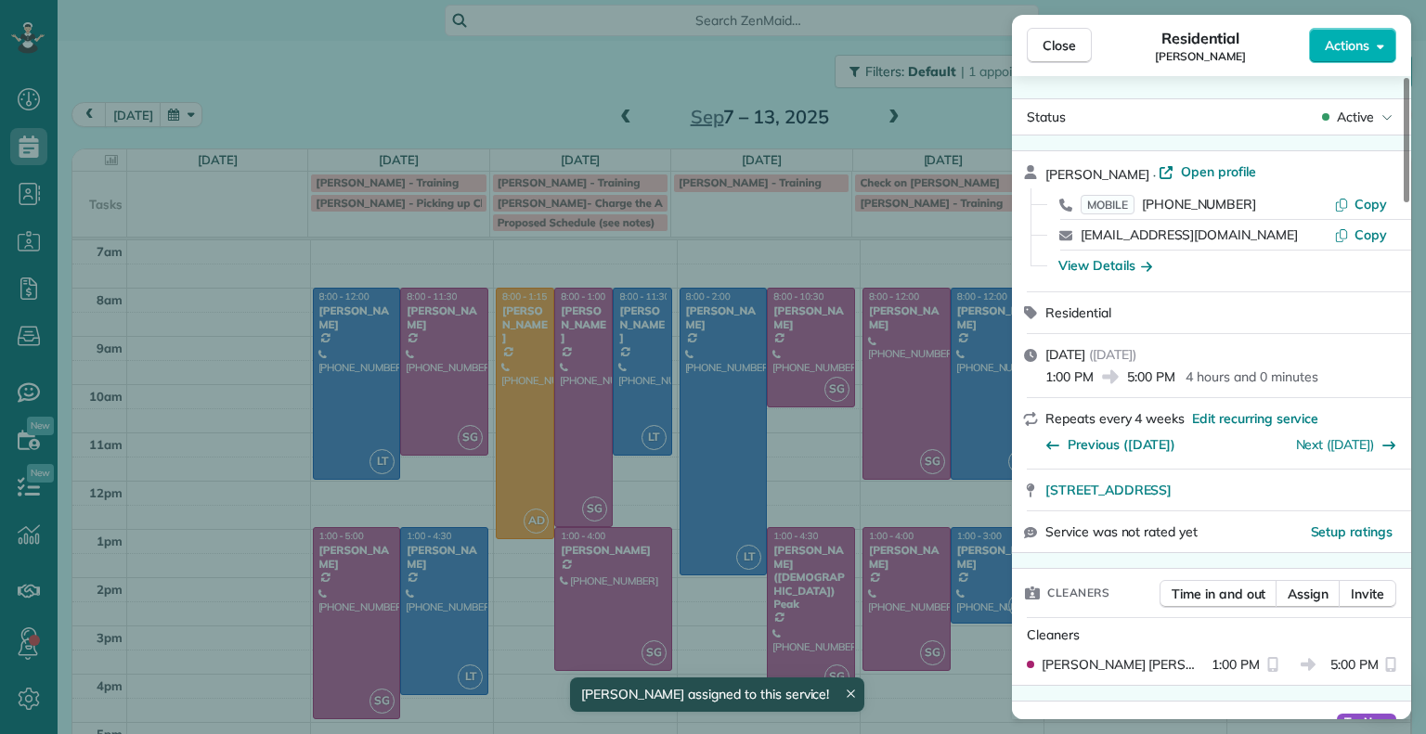
click at [1081, 47] on button "Close" at bounding box center [1059, 45] width 65 height 35
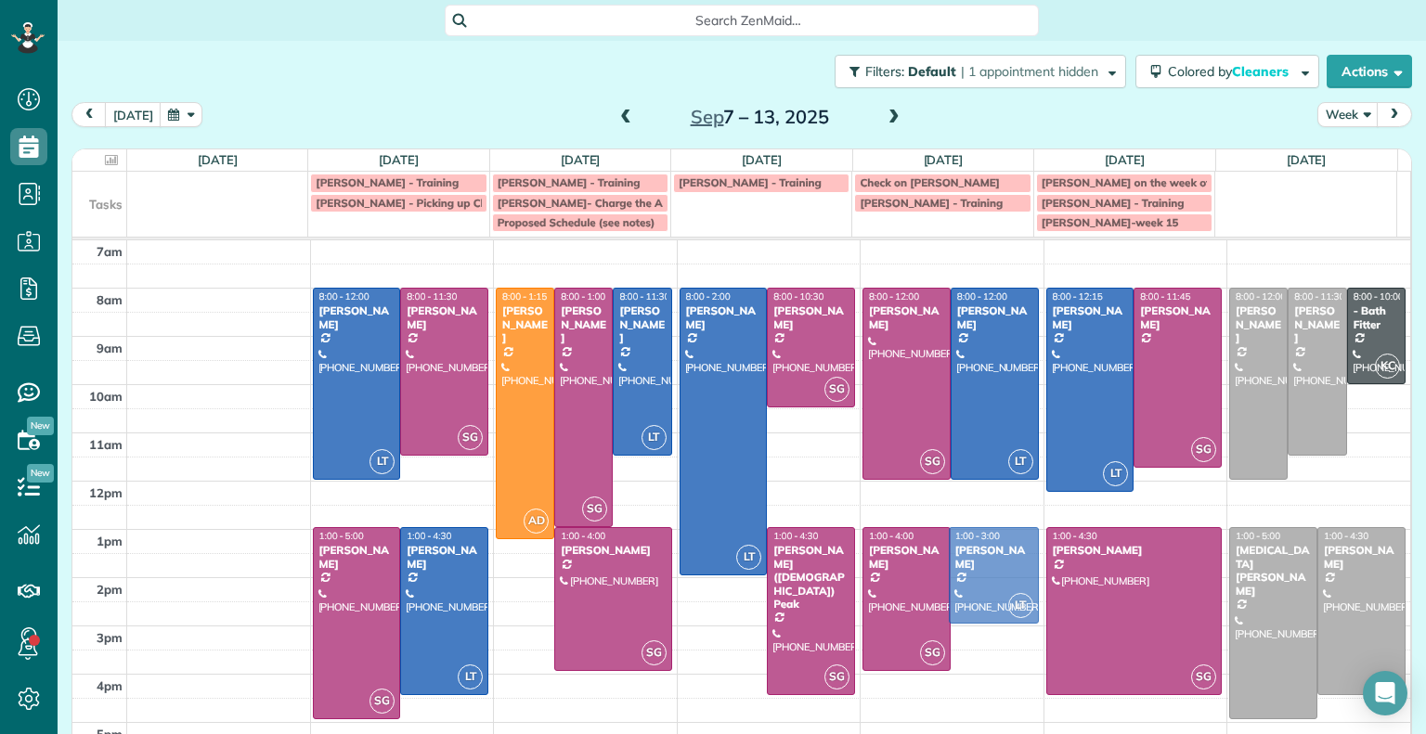
drag, startPoint x: 995, startPoint y: 564, endPoint x: 957, endPoint y: 563, distance: 38.1
click at [884, 116] on span at bounding box center [894, 118] width 20 height 17
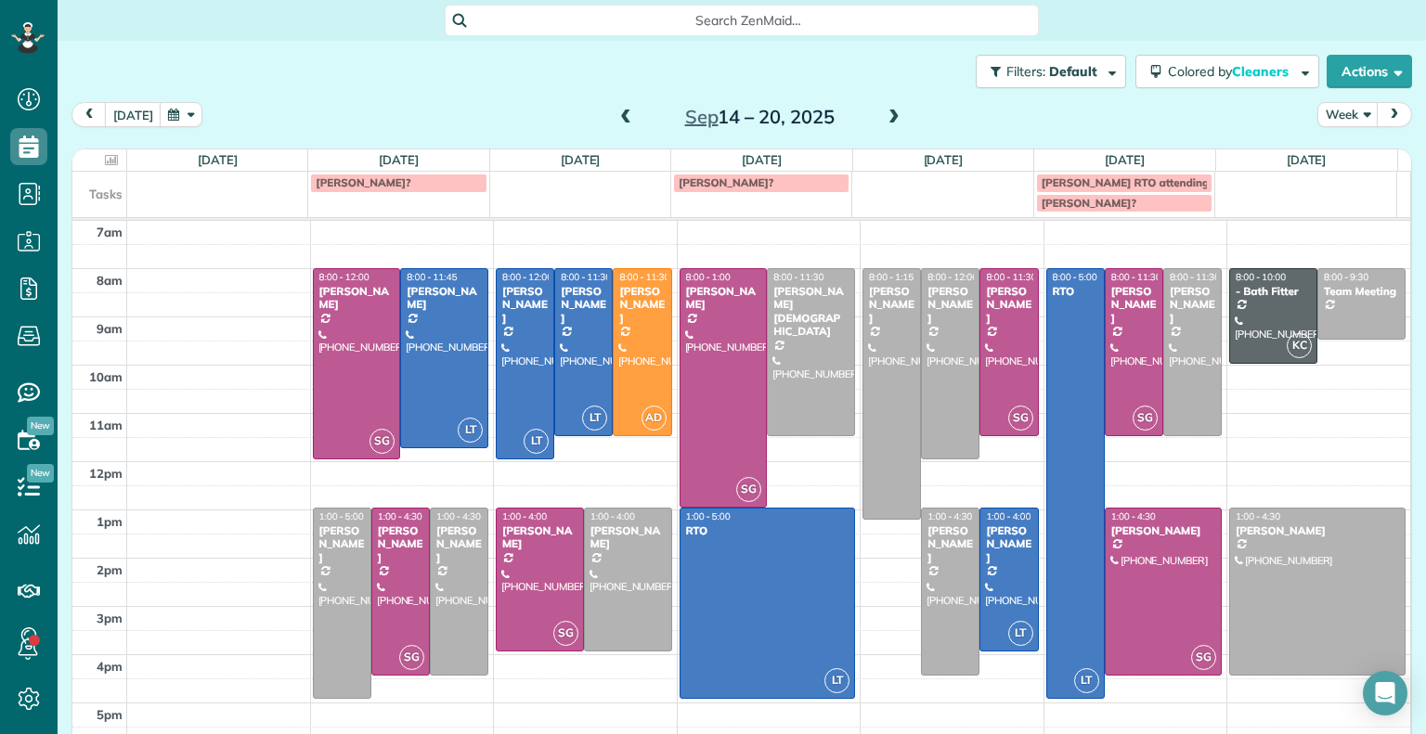
click at [621, 117] on span at bounding box center [625, 118] width 20 height 17
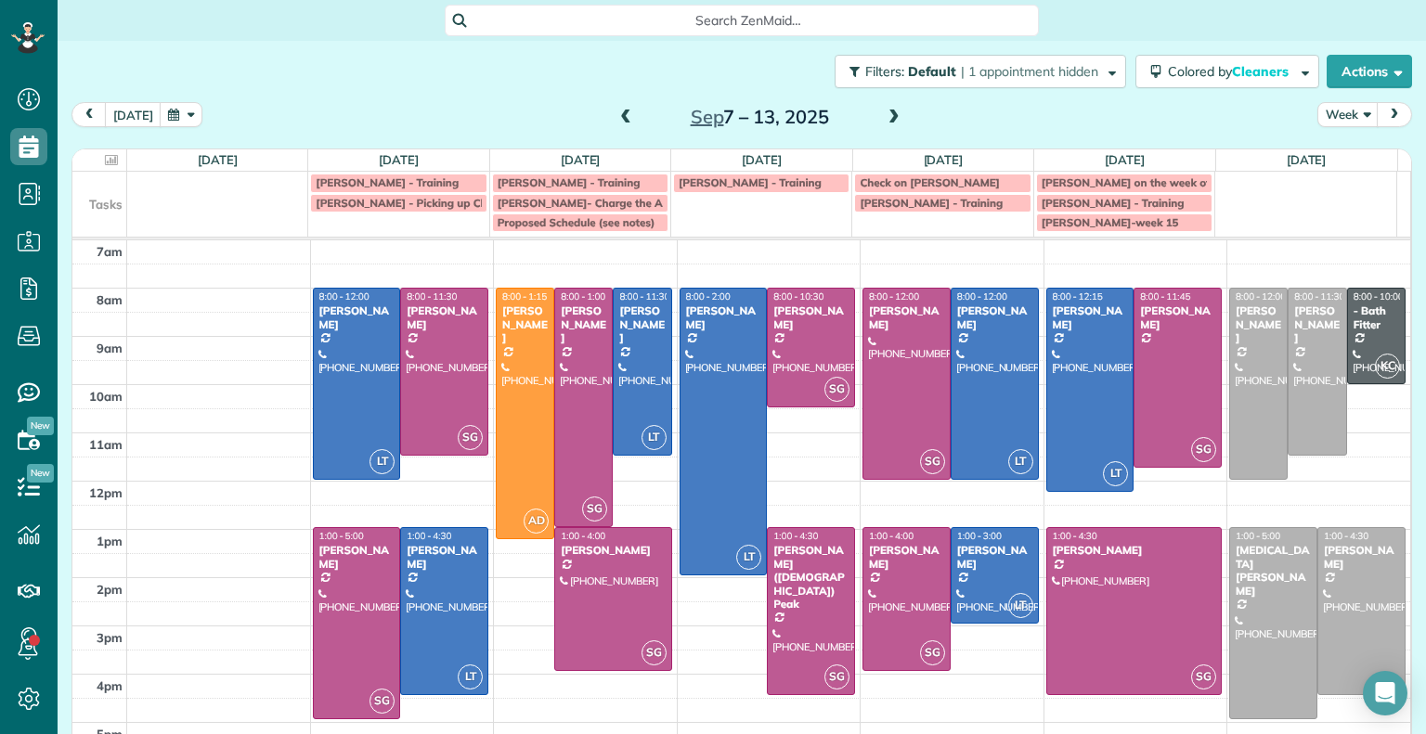
click at [886, 116] on span at bounding box center [894, 118] width 20 height 17
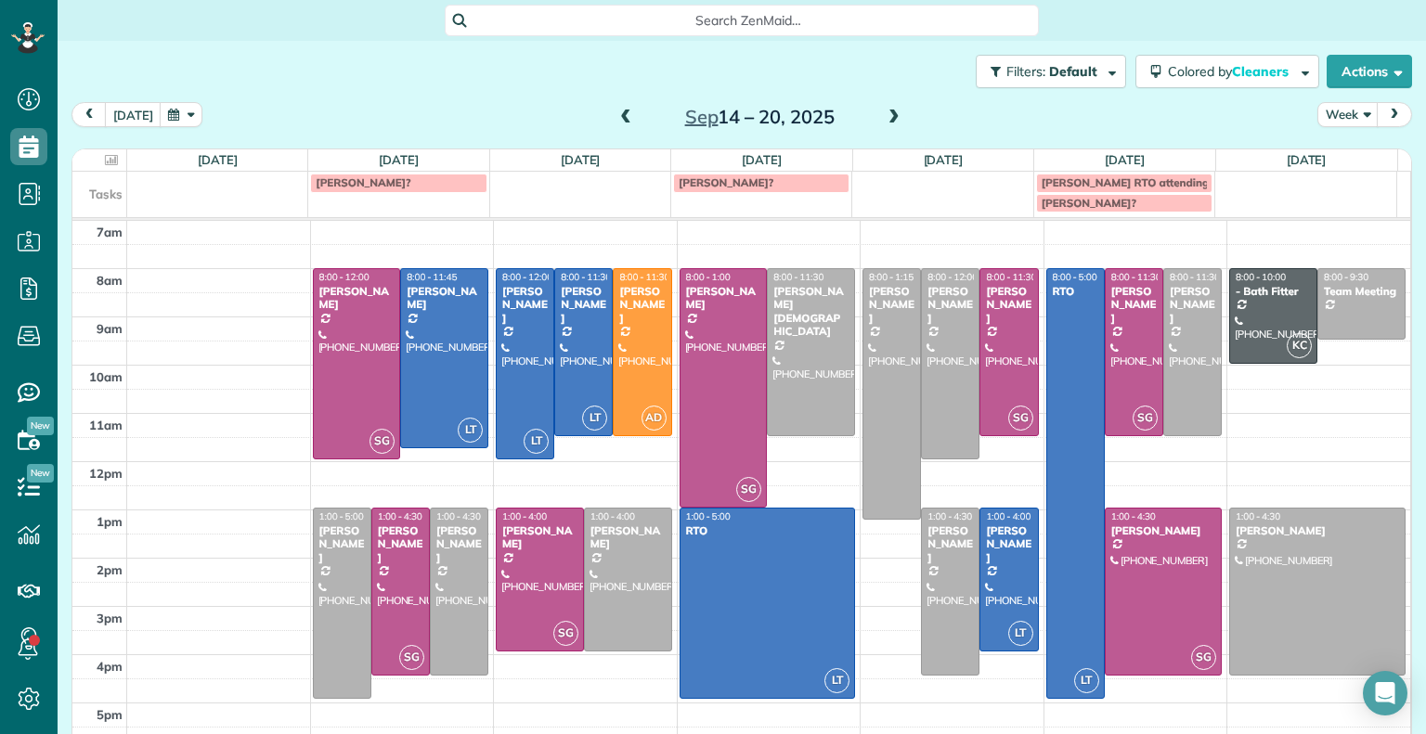
click at [618, 125] on span at bounding box center [625, 118] width 20 height 17
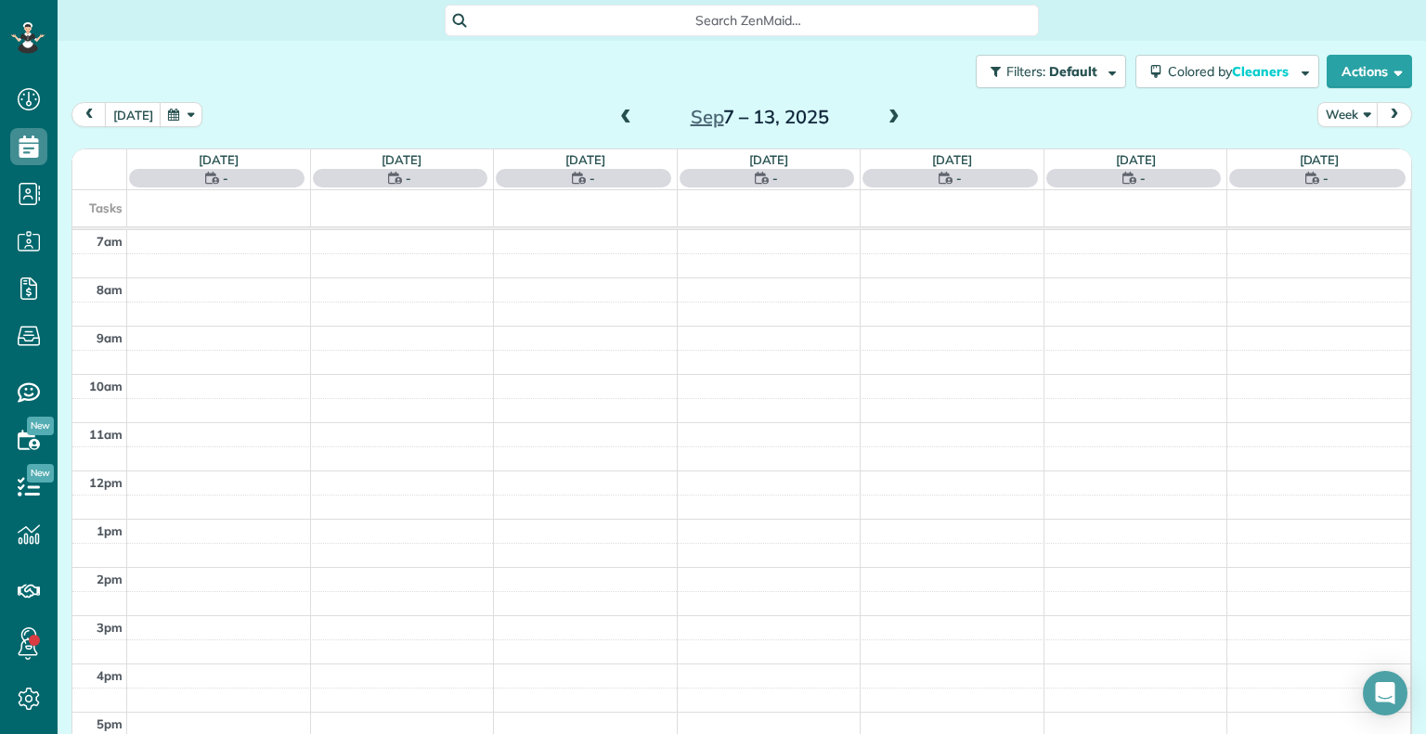
click at [892, 120] on span at bounding box center [894, 118] width 20 height 17
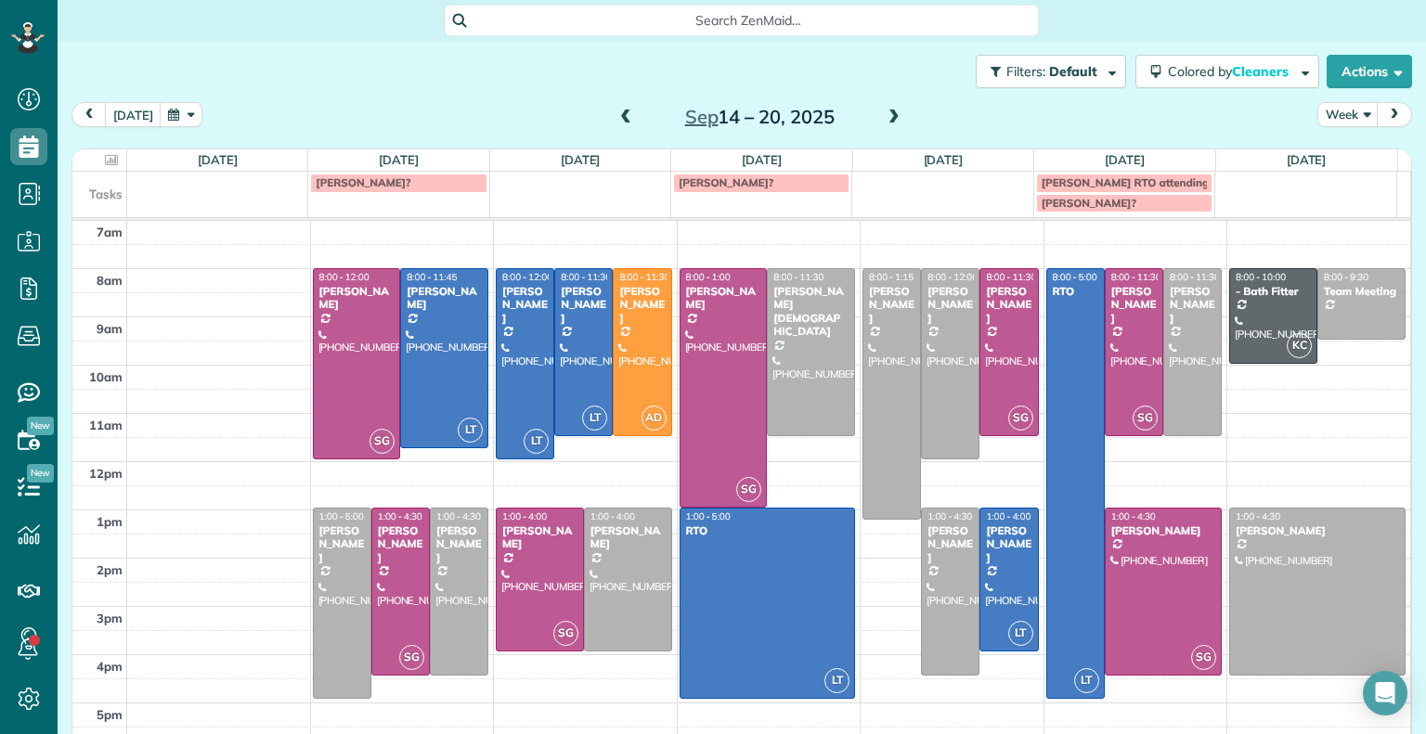
click at [615, 115] on span at bounding box center [625, 118] width 20 height 17
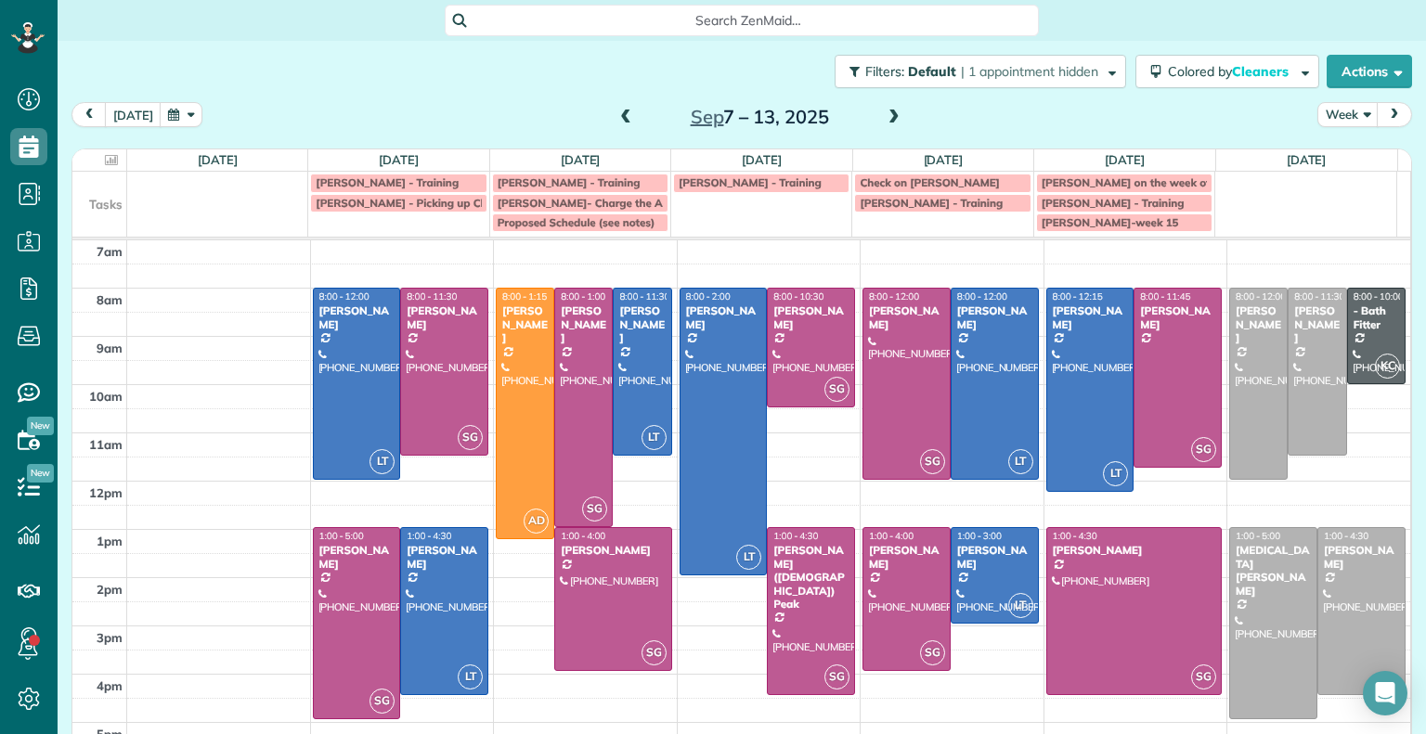
click at [620, 126] on span at bounding box center [625, 118] width 20 height 28
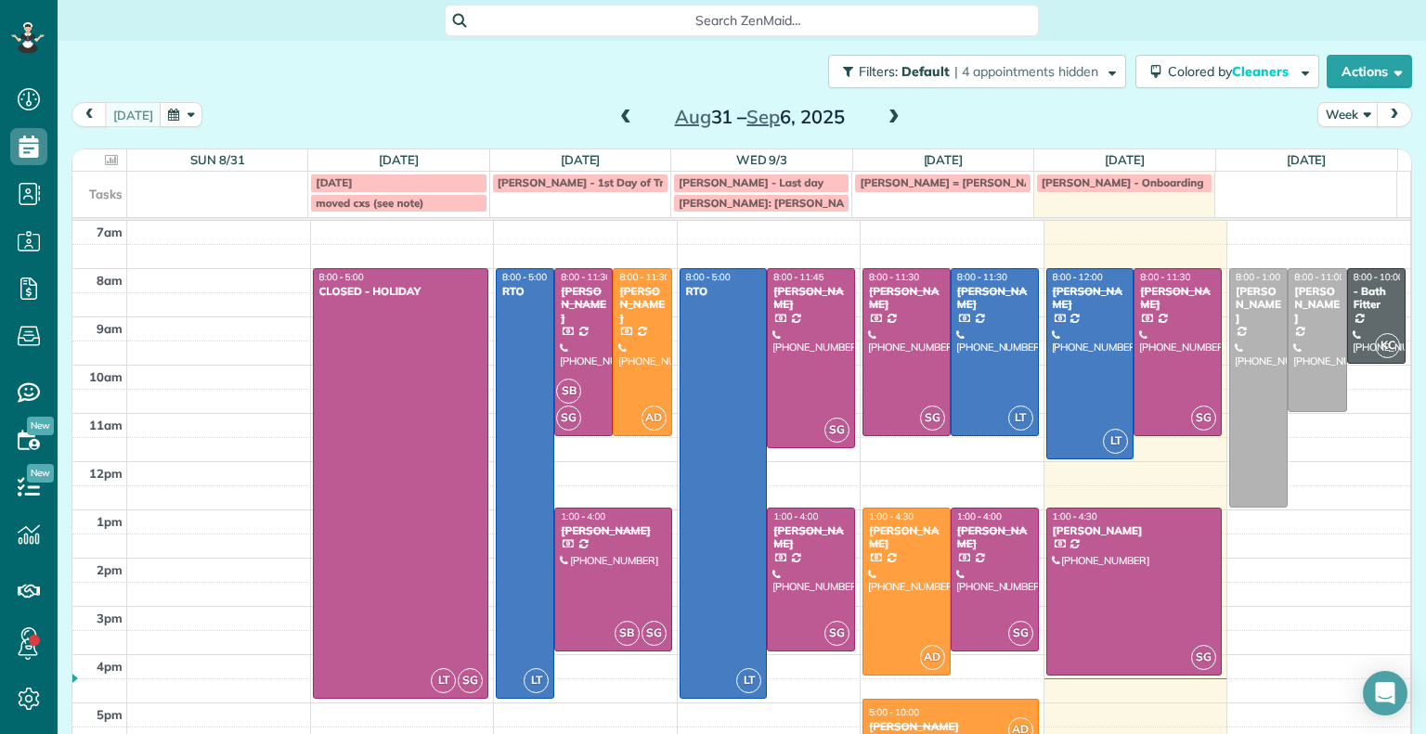
click at [884, 119] on span at bounding box center [894, 118] width 20 height 17
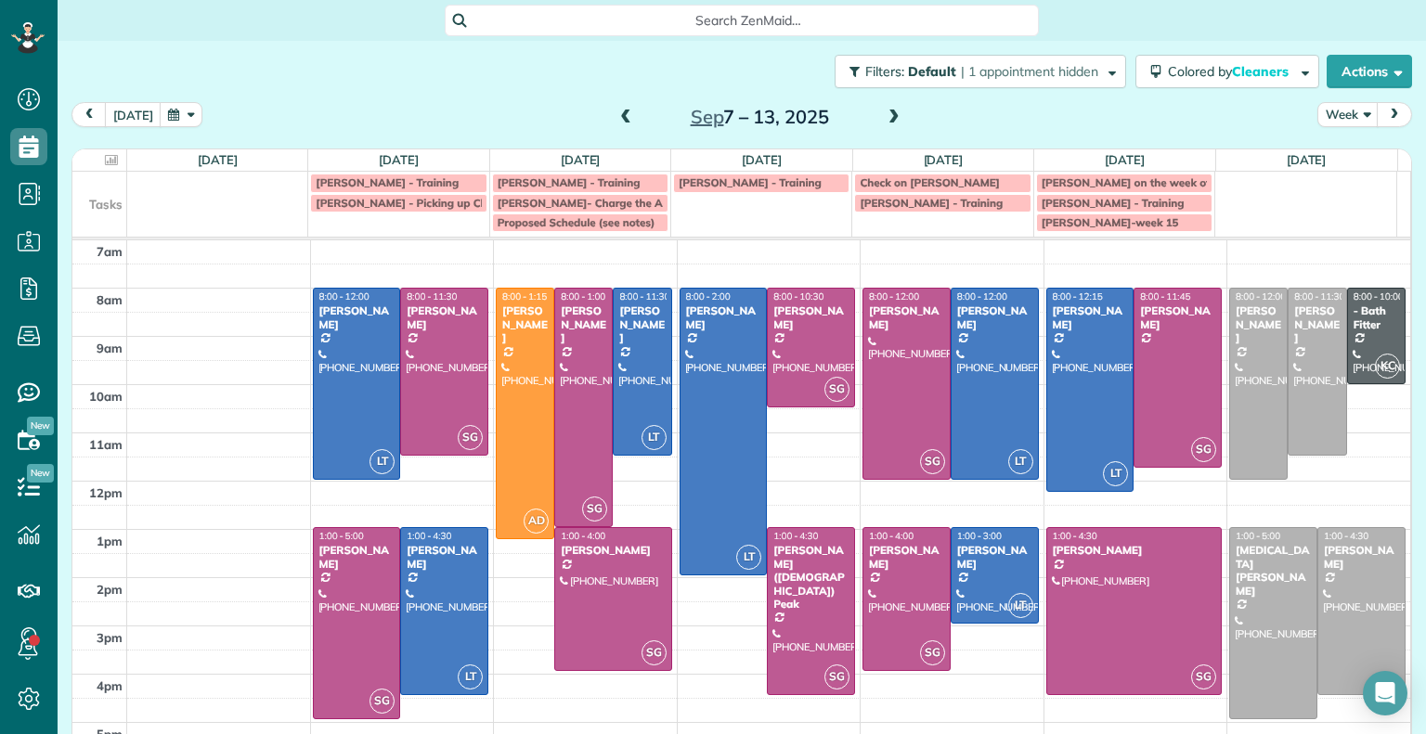
click at [887, 120] on span at bounding box center [894, 118] width 20 height 17
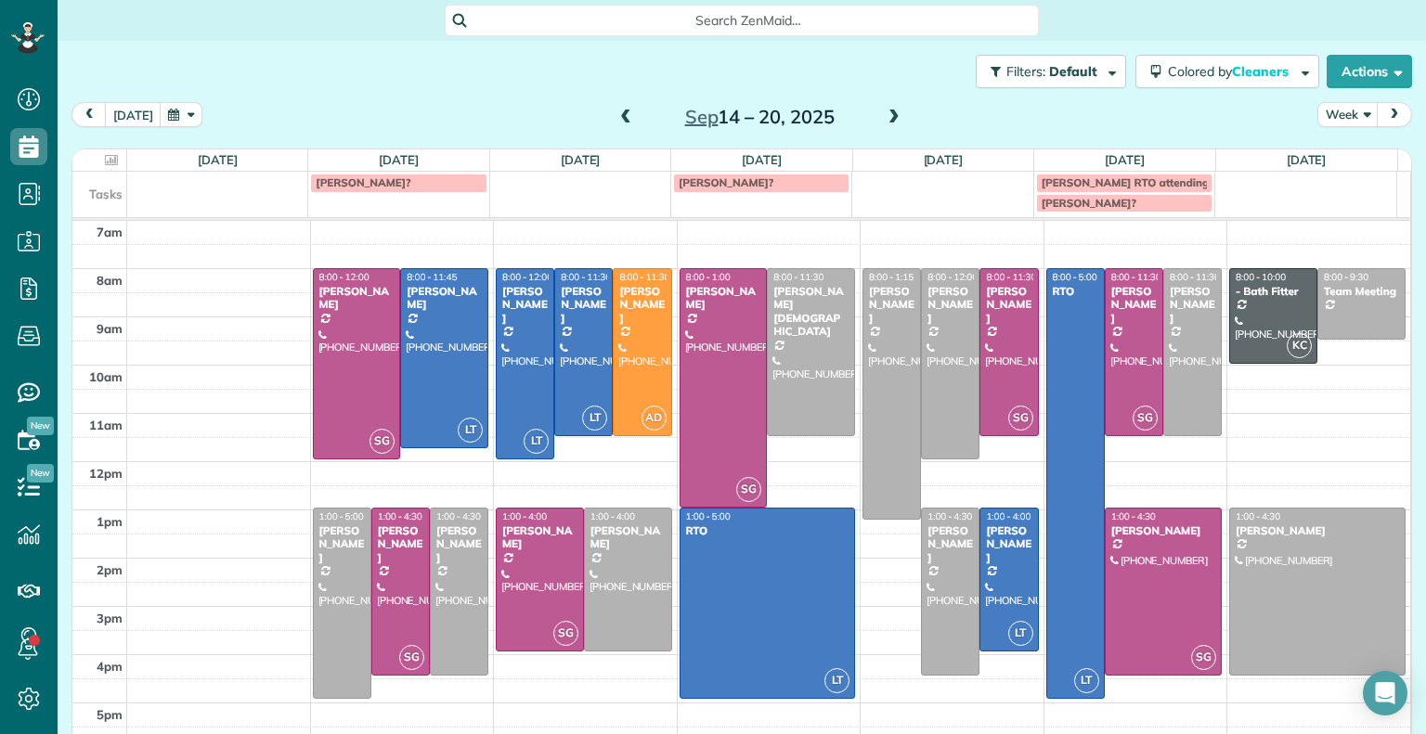
click at [884, 118] on span at bounding box center [894, 118] width 20 height 17
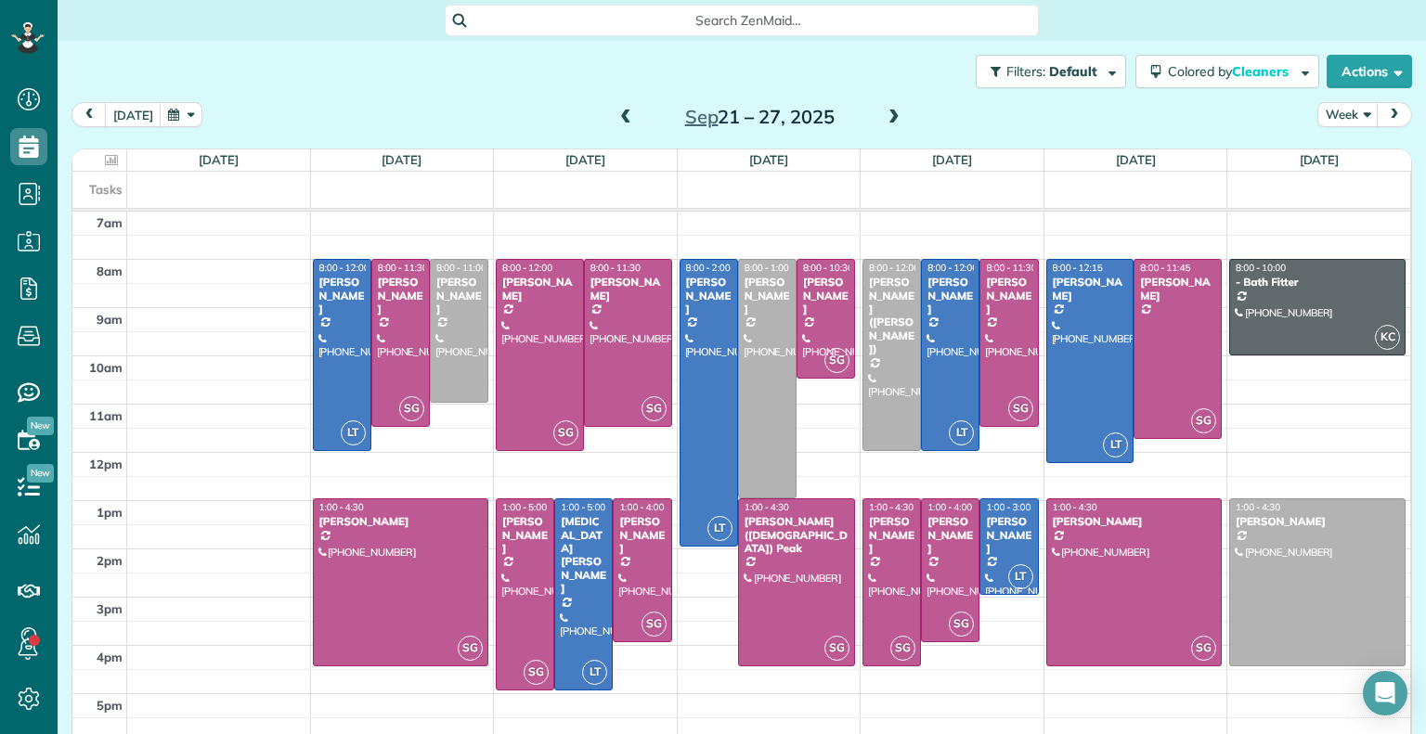
click at [884, 118] on span at bounding box center [894, 118] width 20 height 17
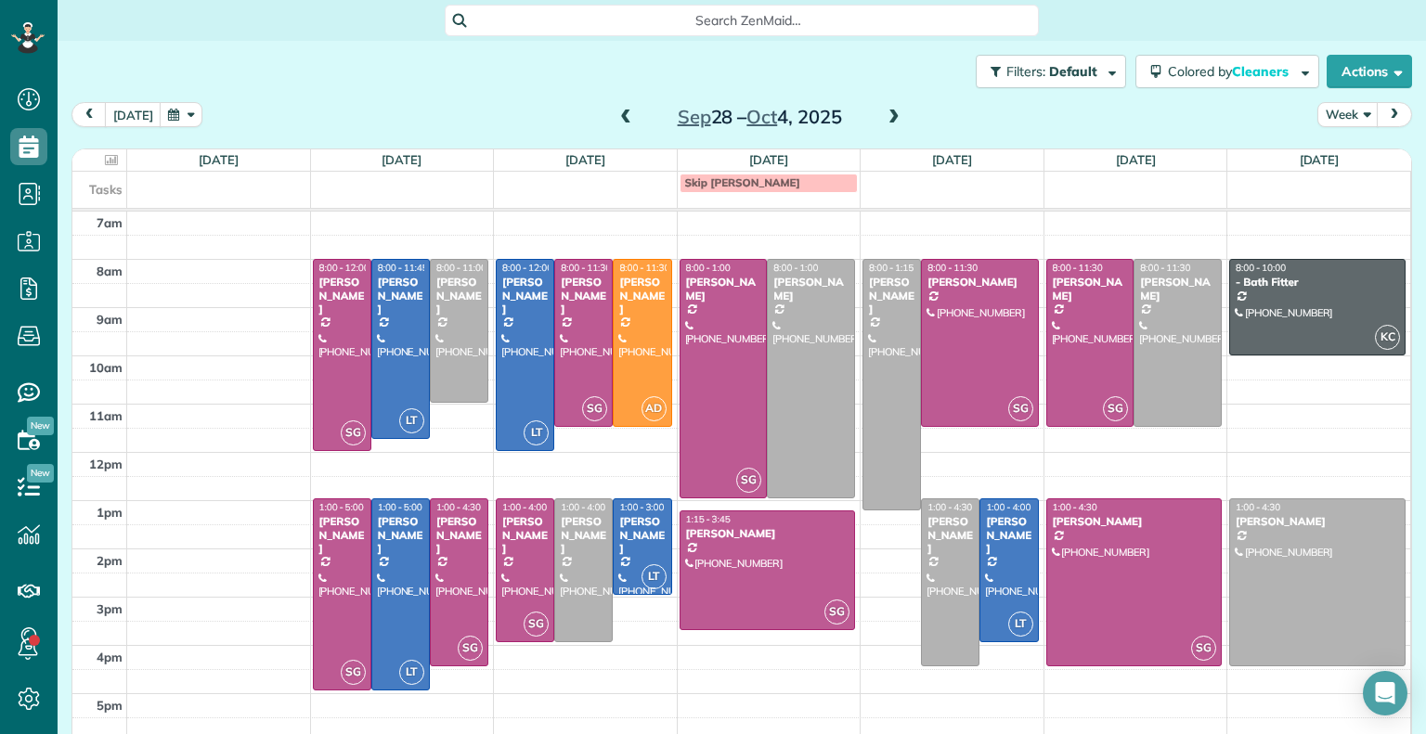
click at [620, 121] on span at bounding box center [625, 118] width 20 height 17
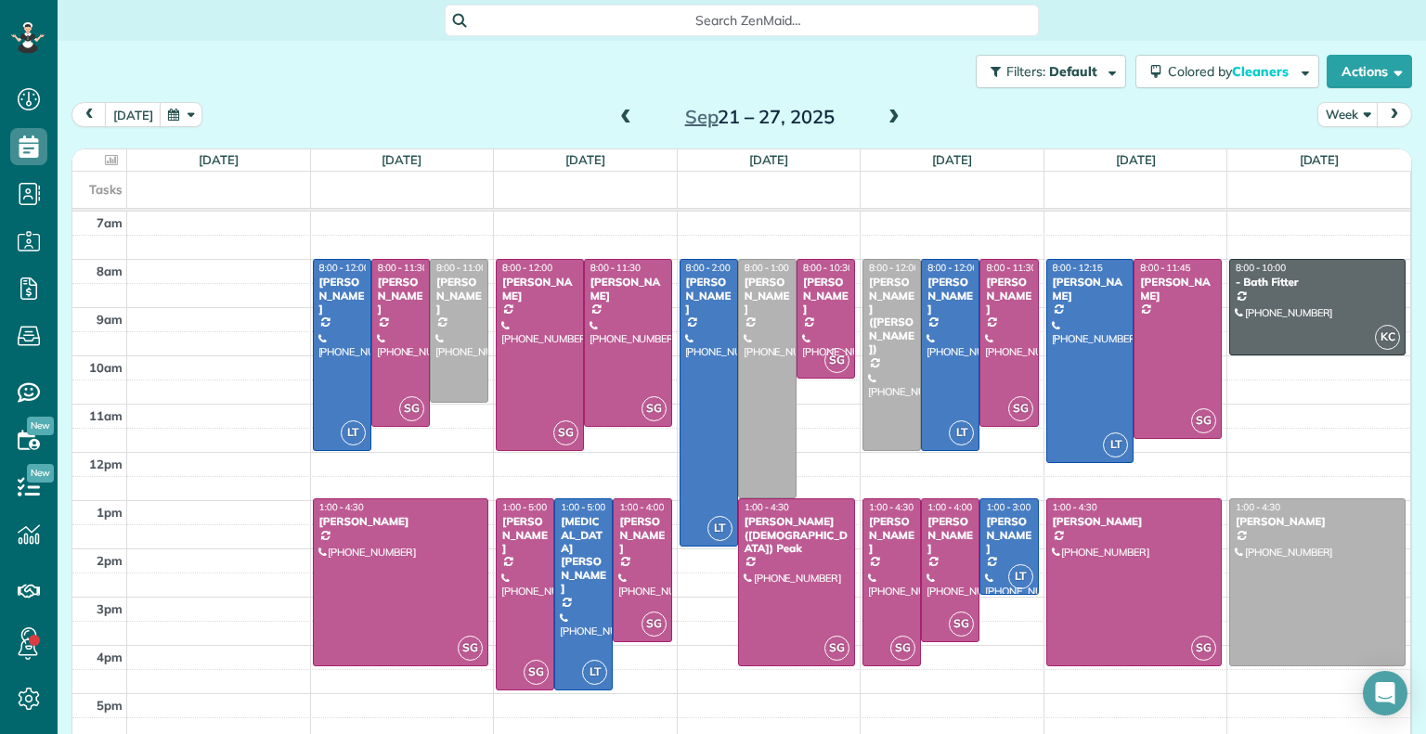
click at [620, 121] on span at bounding box center [625, 118] width 20 height 17
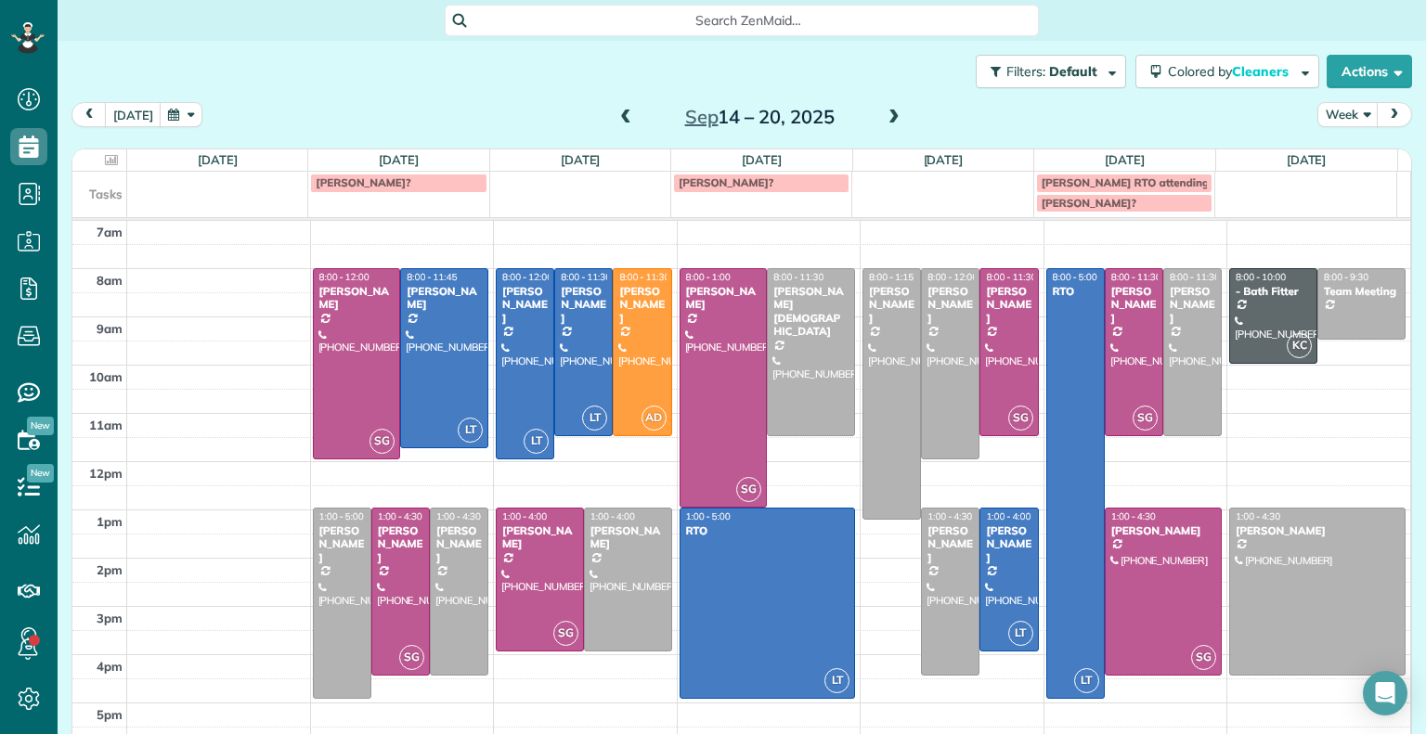
click at [615, 120] on span at bounding box center [625, 118] width 20 height 17
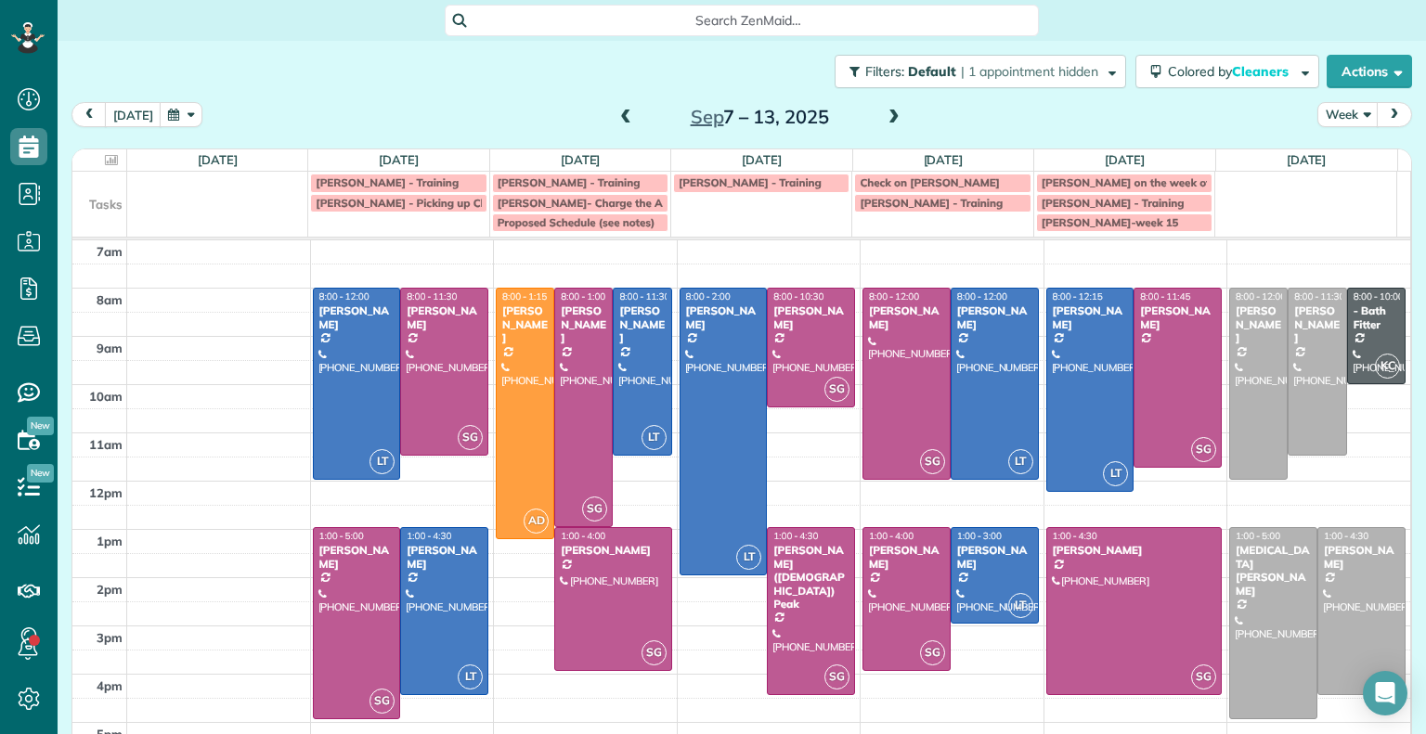
click at [617, 110] on span at bounding box center [625, 118] width 20 height 17
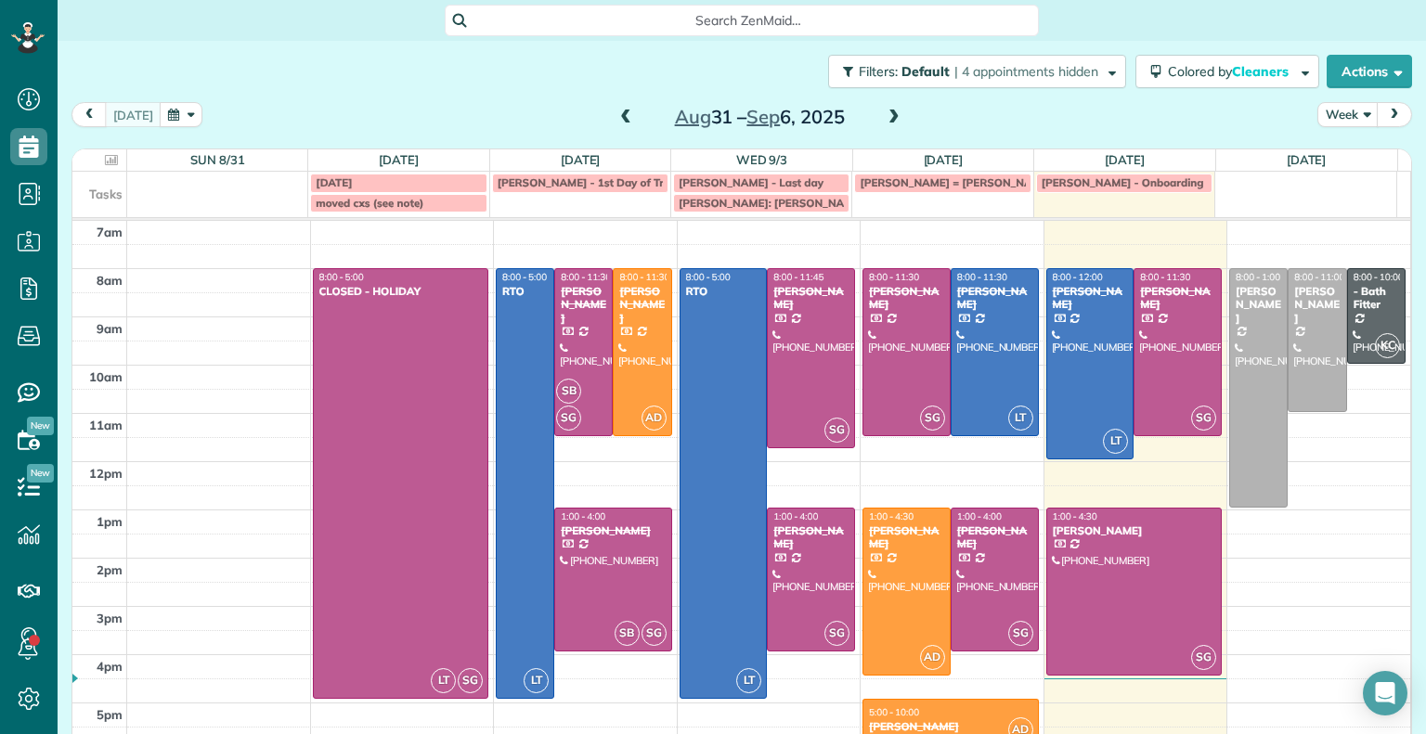
click at [891, 115] on span at bounding box center [894, 118] width 20 height 17
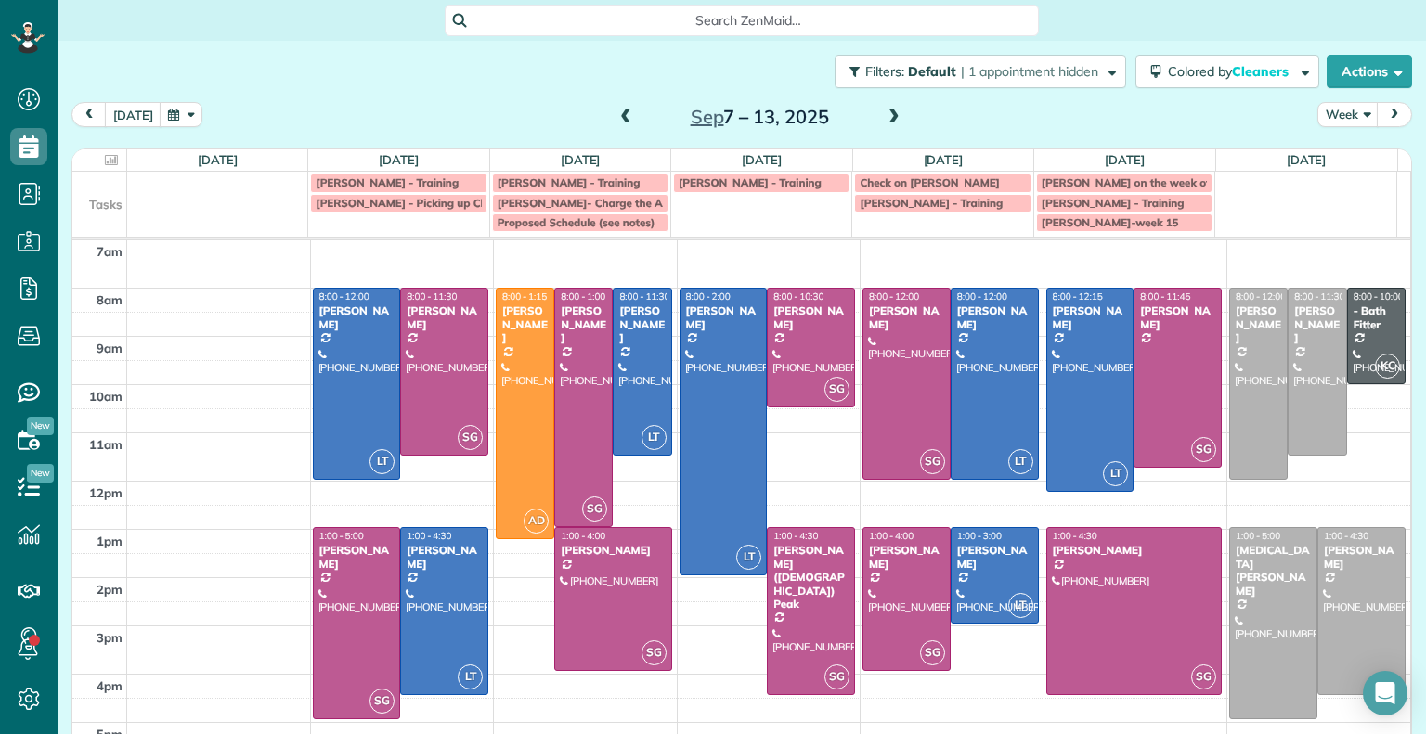
click at [885, 116] on span at bounding box center [894, 118] width 20 height 17
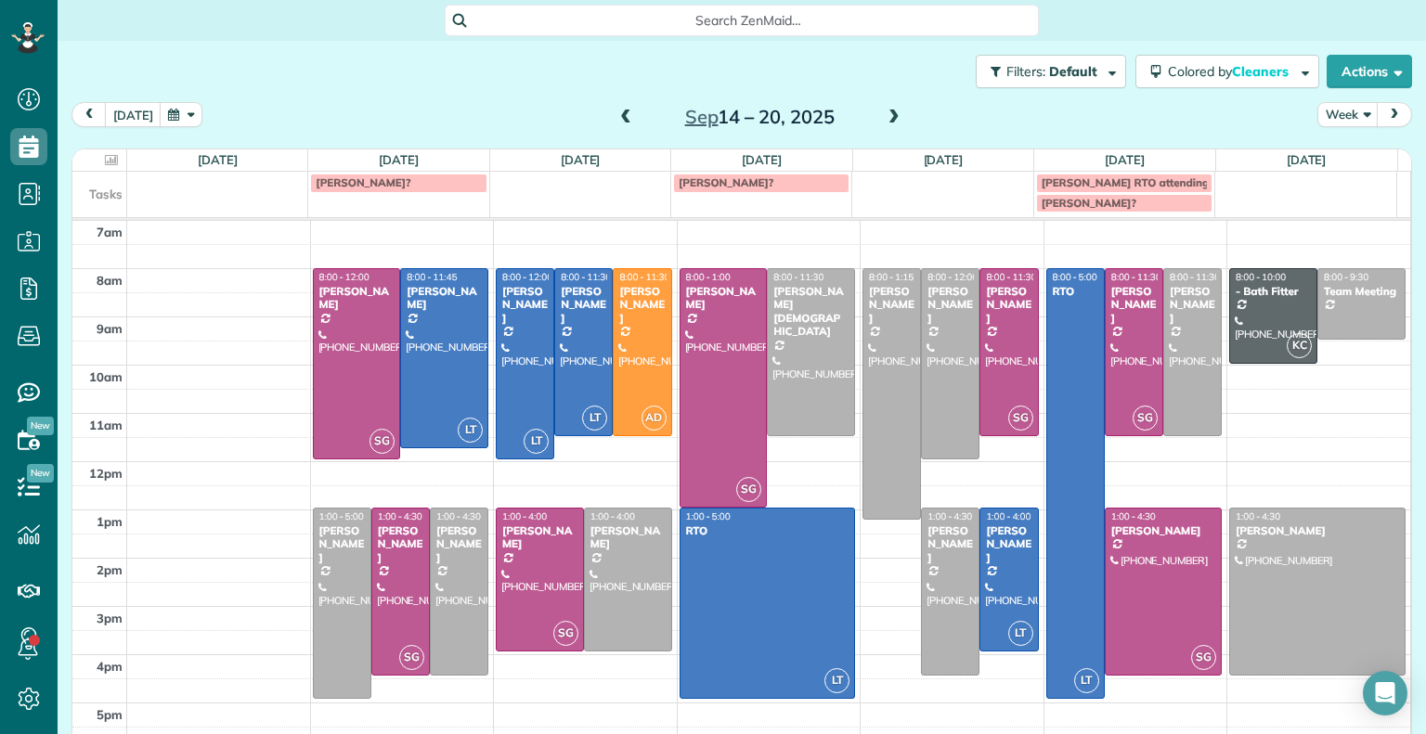
click at [615, 117] on span at bounding box center [625, 118] width 20 height 17
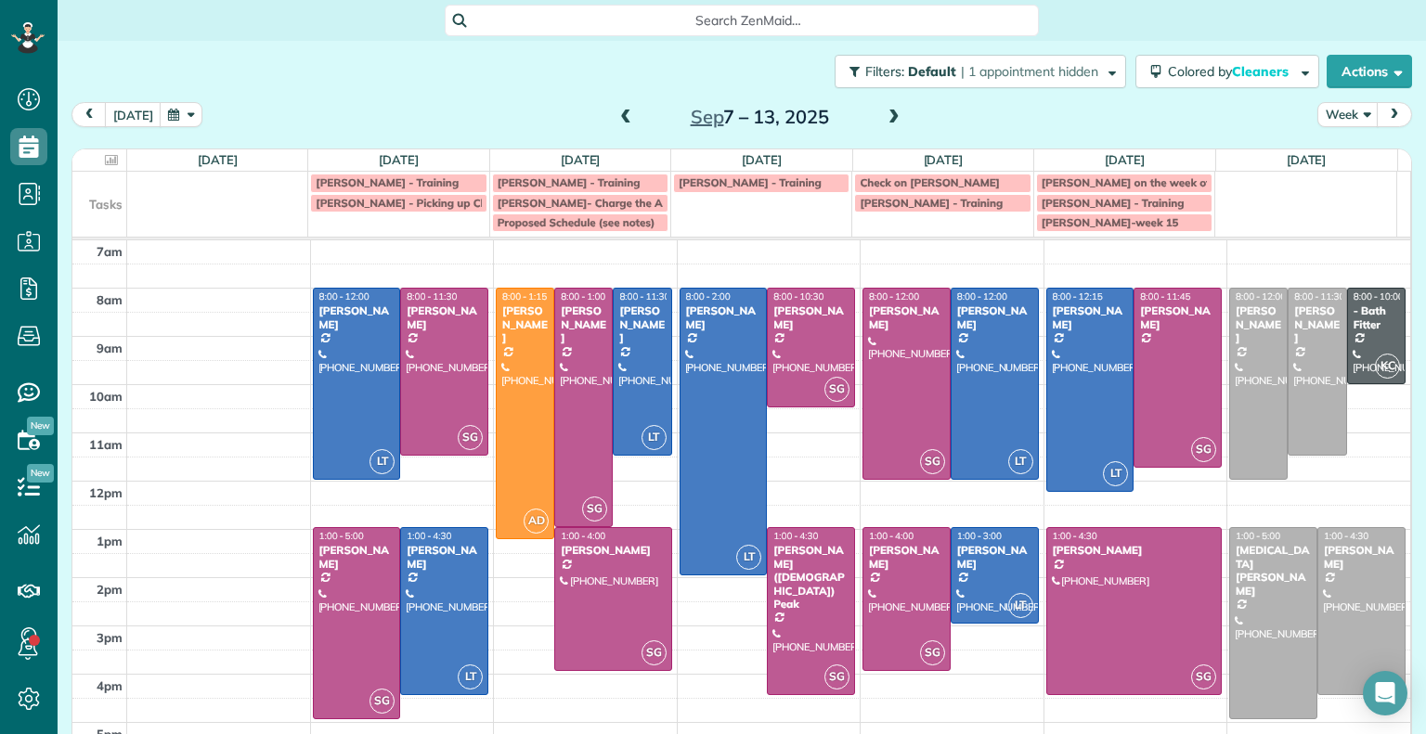
click at [615, 117] on span at bounding box center [625, 118] width 20 height 17
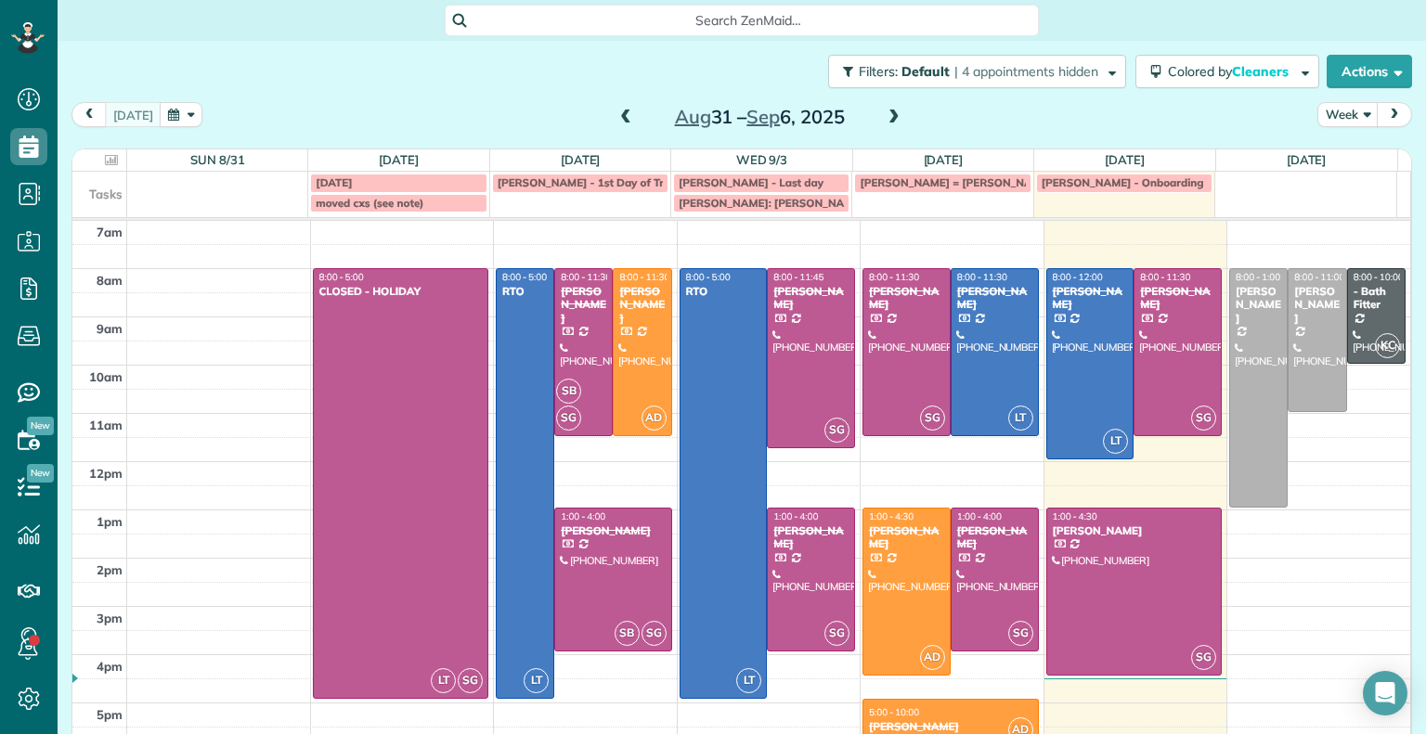
click at [884, 112] on span at bounding box center [894, 118] width 20 height 17
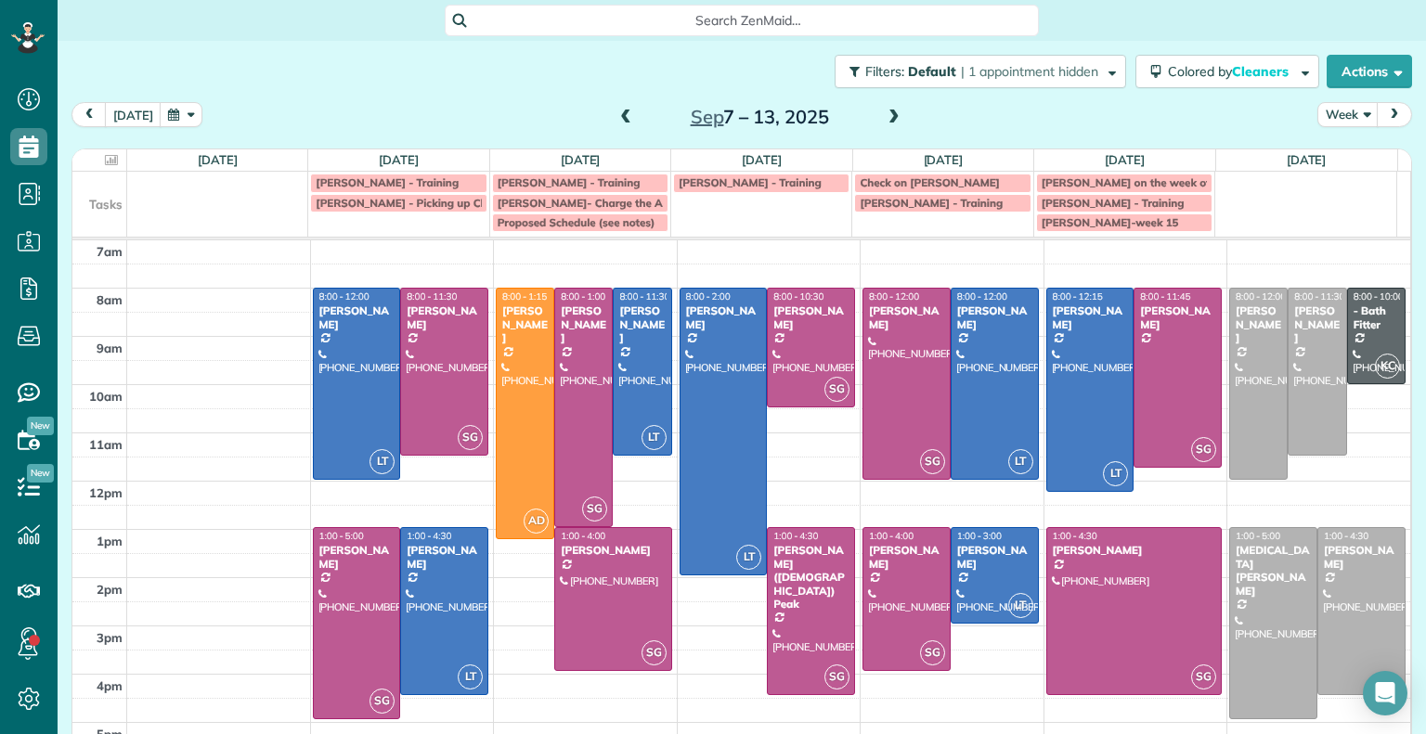
click at [615, 119] on span at bounding box center [625, 118] width 20 height 17
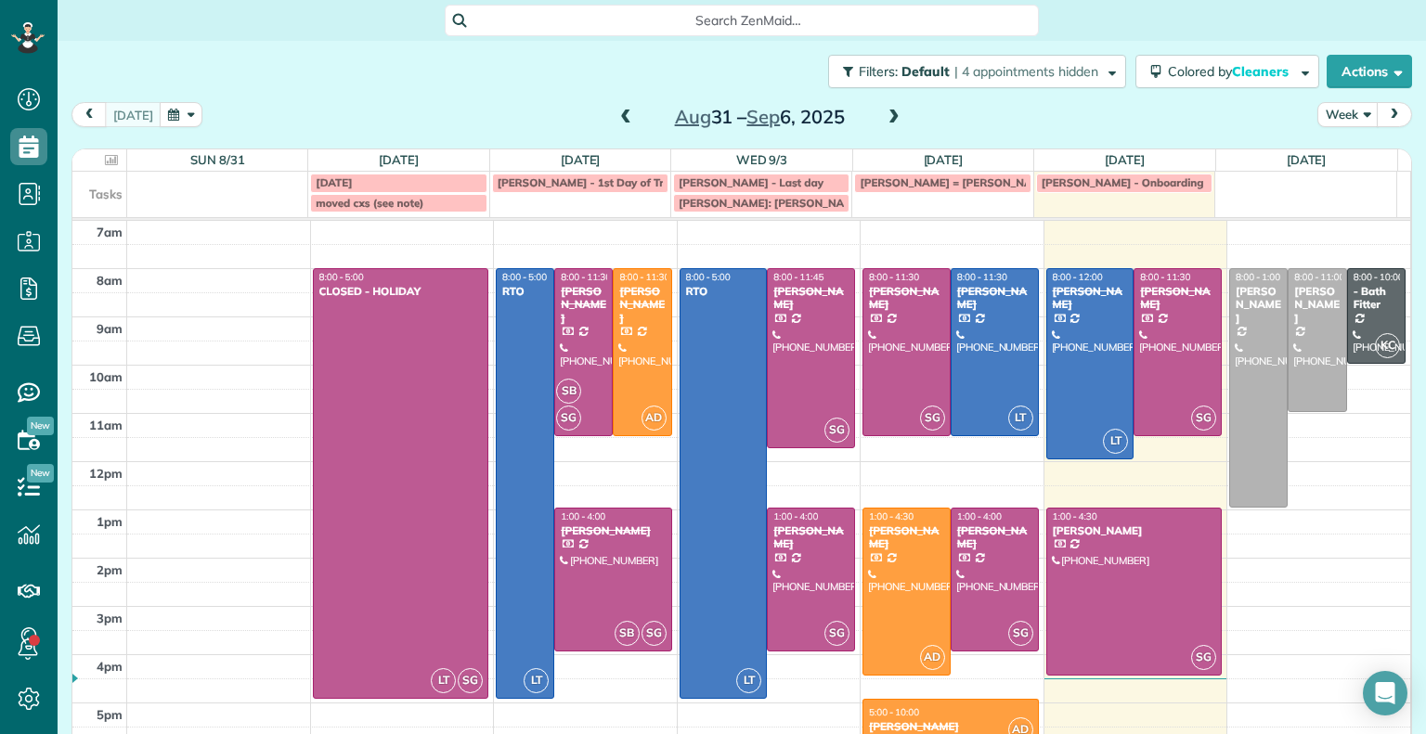
click at [888, 110] on span at bounding box center [894, 118] width 20 height 17
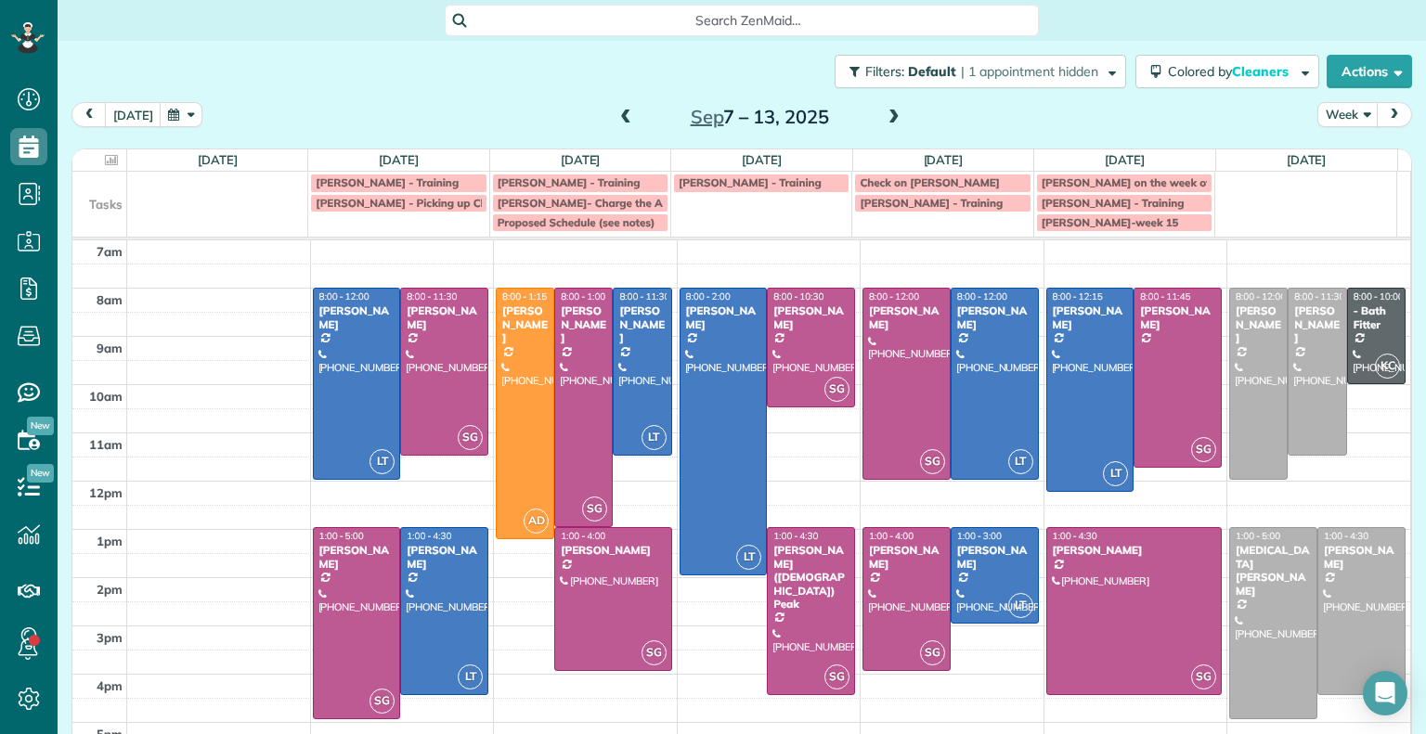
click at [616, 118] on span at bounding box center [625, 118] width 20 height 17
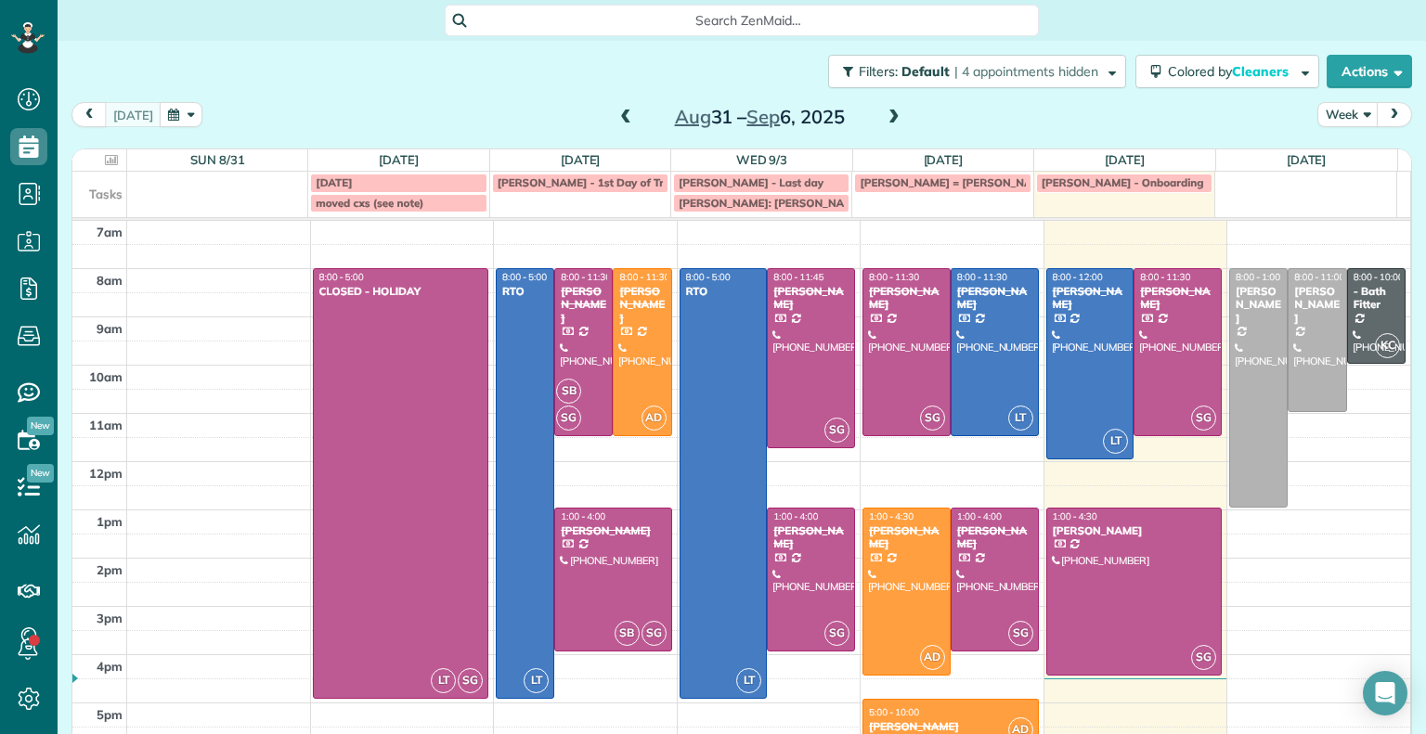
click at [886, 110] on span at bounding box center [894, 118] width 20 height 17
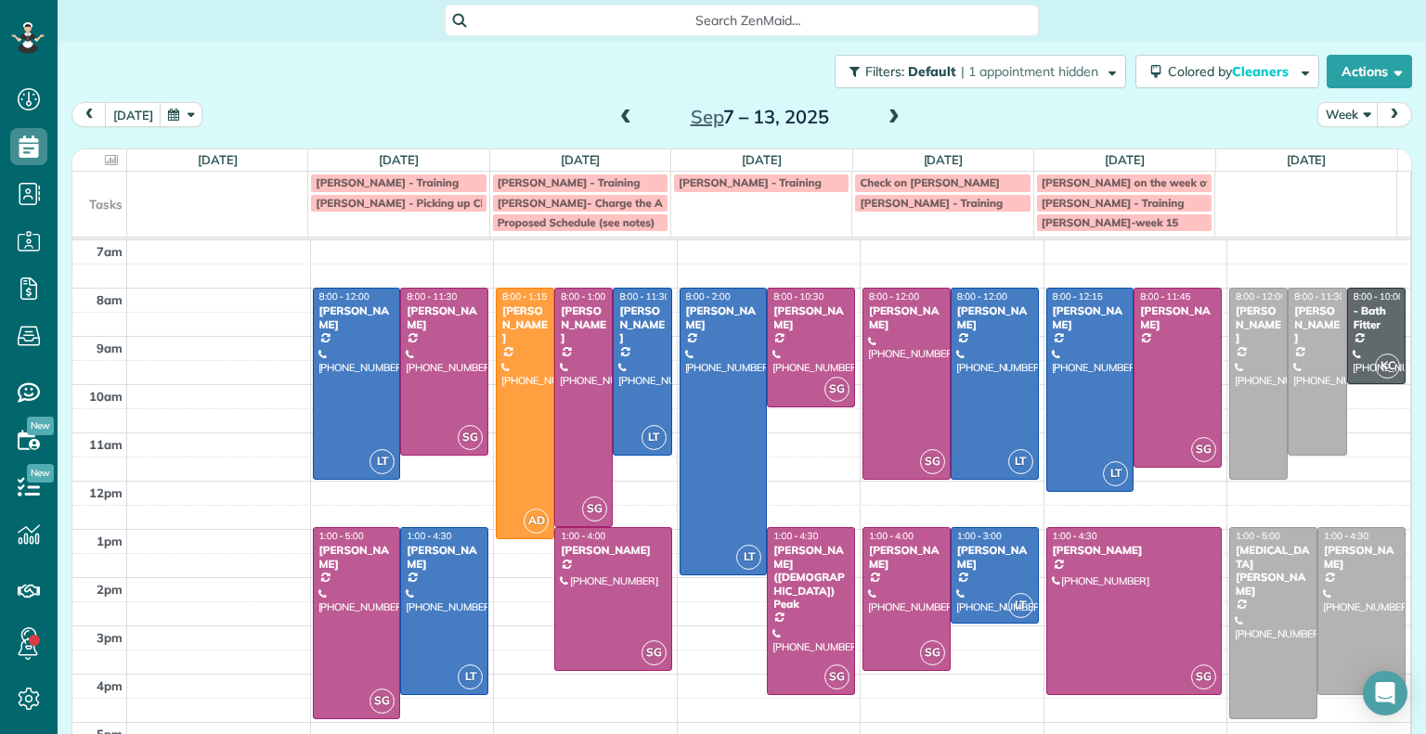
click at [888, 113] on span at bounding box center [894, 118] width 20 height 17
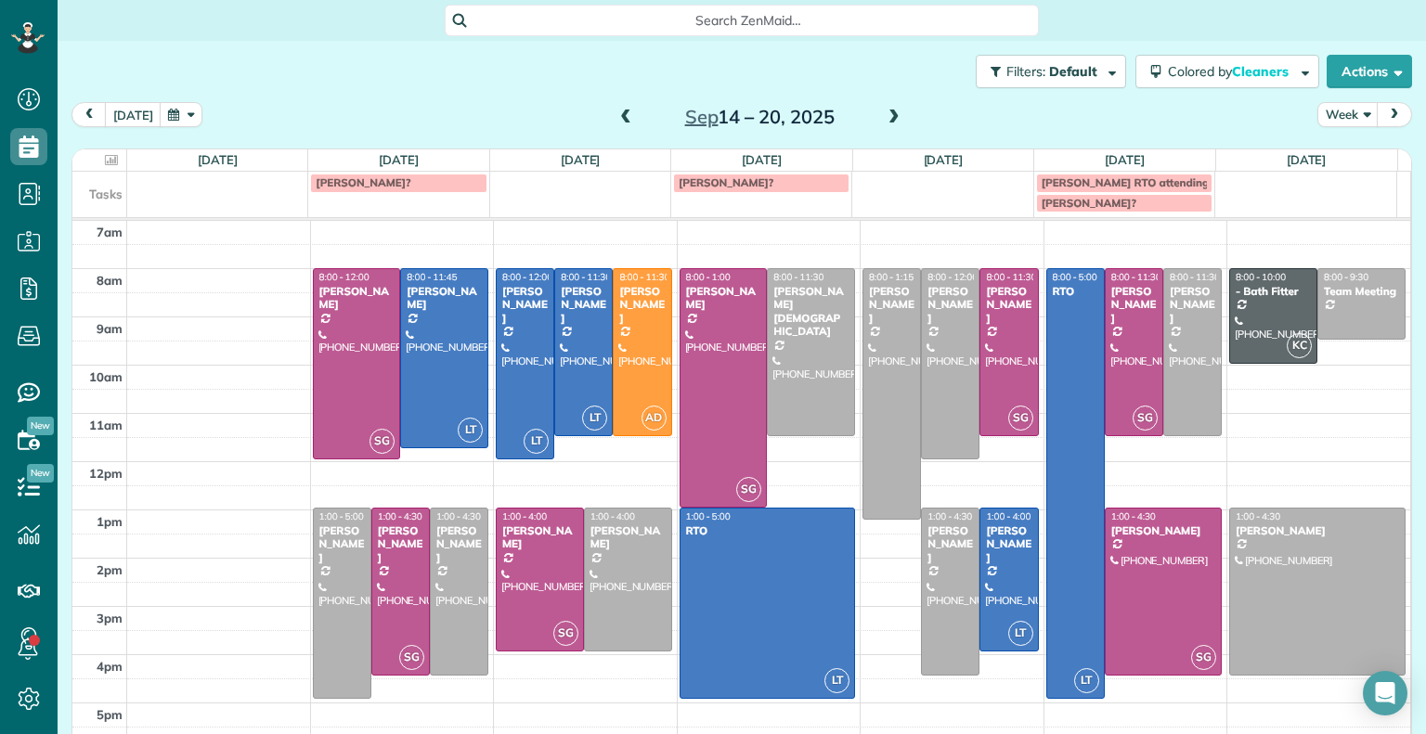
drag, startPoint x: 342, startPoint y: 589, endPoint x: 370, endPoint y: 175, distance: 415.0
drag, startPoint x: 370, startPoint y: 175, endPoint x: 346, endPoint y: 207, distance: 40.5
click at [346, 207] on td "[PERSON_NAME]?" at bounding box center [398, 192] width 181 height 41
click at [162, 171] on div "**********" at bounding box center [713, 367] width 1426 height 734
drag, startPoint x: 331, startPoint y: 572, endPoint x: 400, endPoint y: 571, distance: 68.7
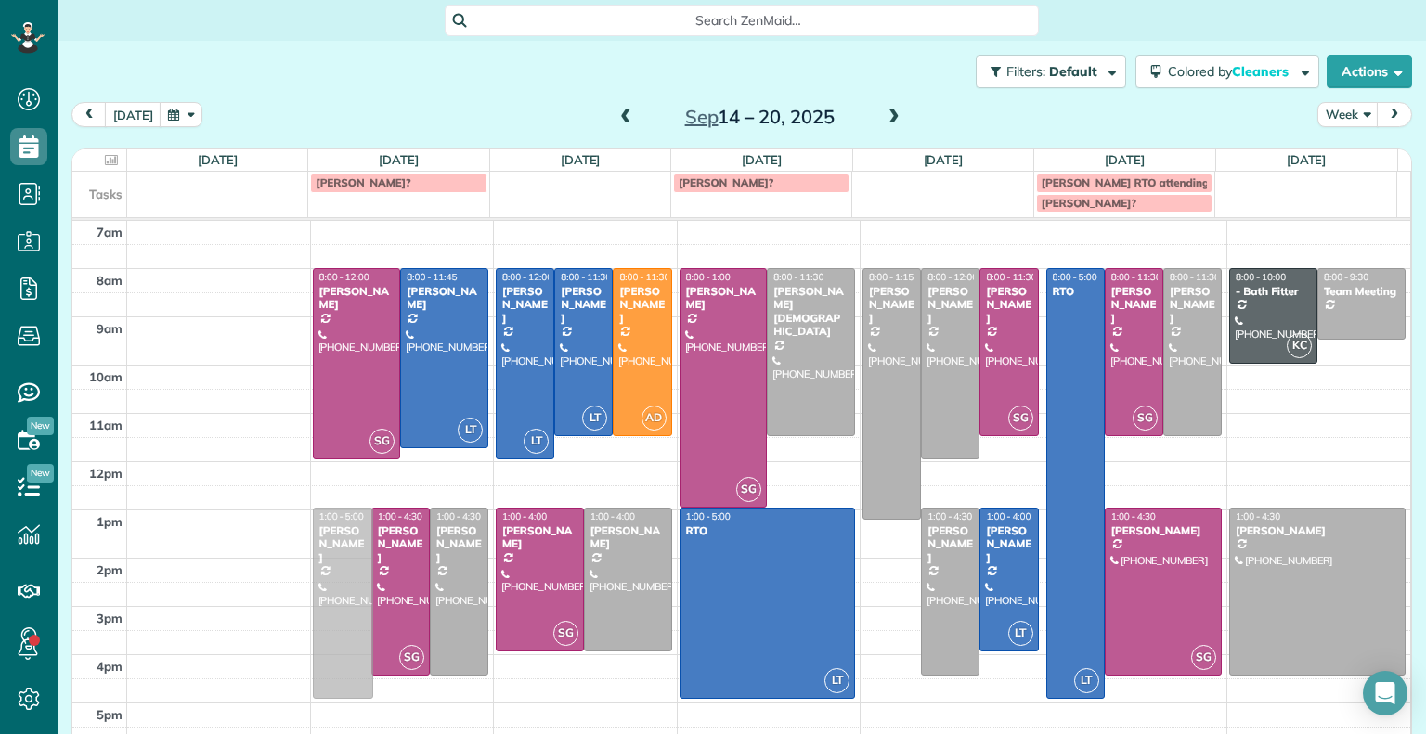
click at [400, 221] on div "SG 8:00 - 12:00 [PERSON_NAME] [PHONE_NUMBER] [STREET_ADDRESS] LT 8:00 - 11:45 […" at bounding box center [401, 221] width 176 height 0
click at [615, 119] on span at bounding box center [625, 118] width 20 height 17
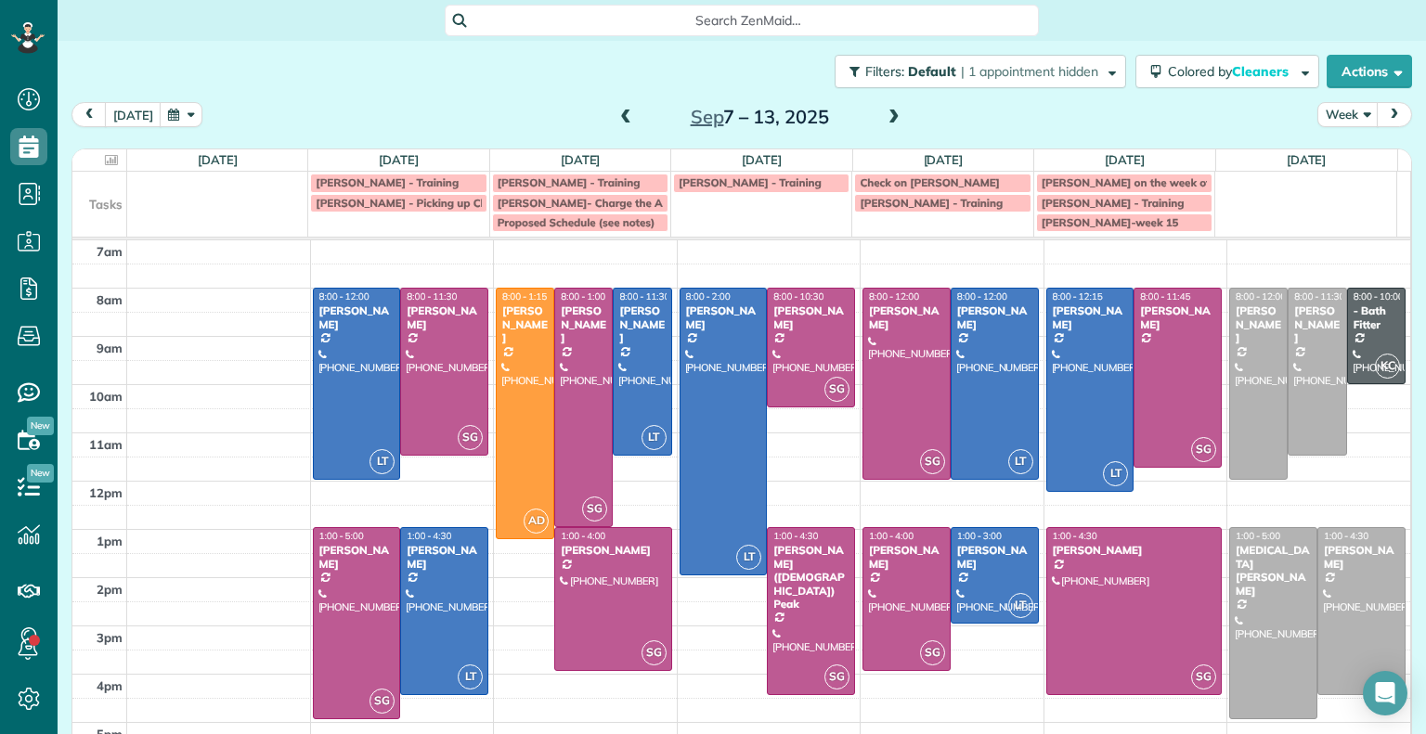
click at [889, 114] on span at bounding box center [894, 118] width 20 height 17
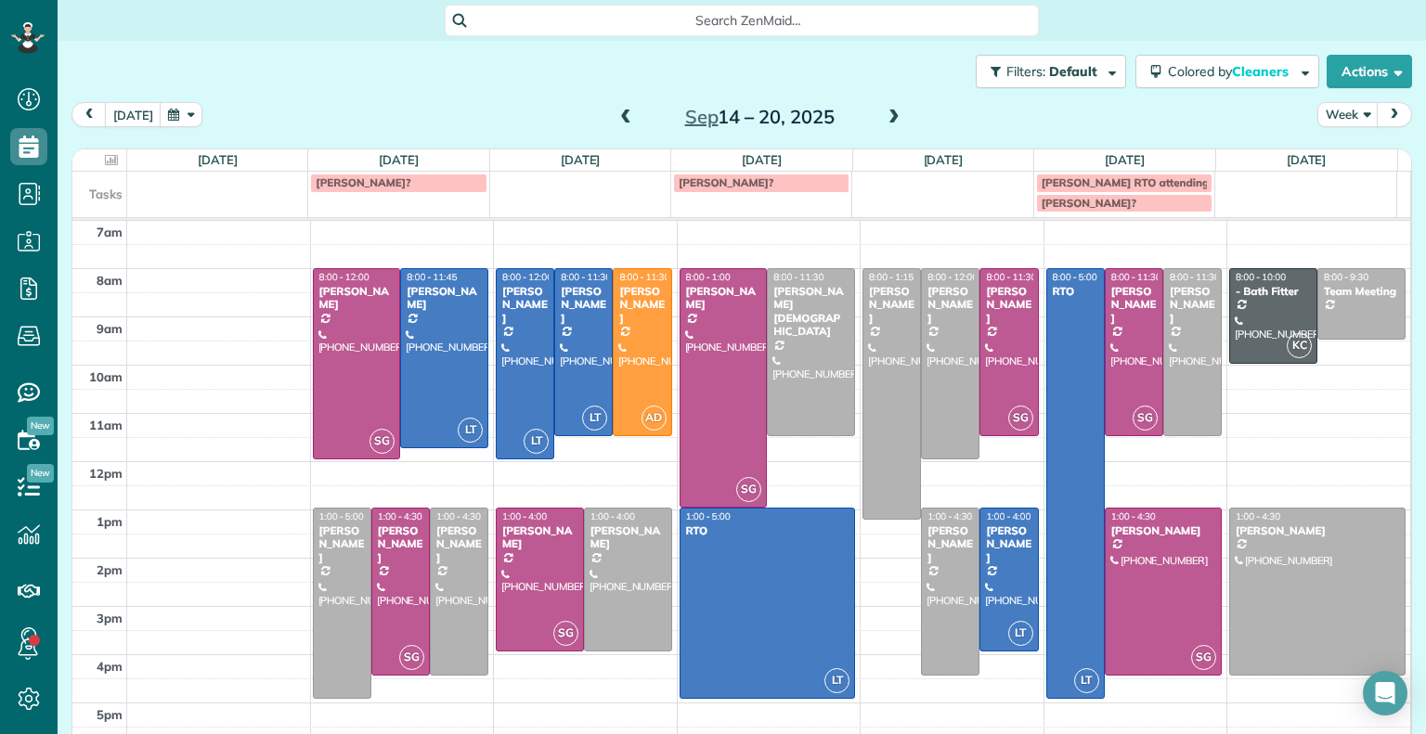
click at [617, 121] on span at bounding box center [625, 118] width 20 height 17
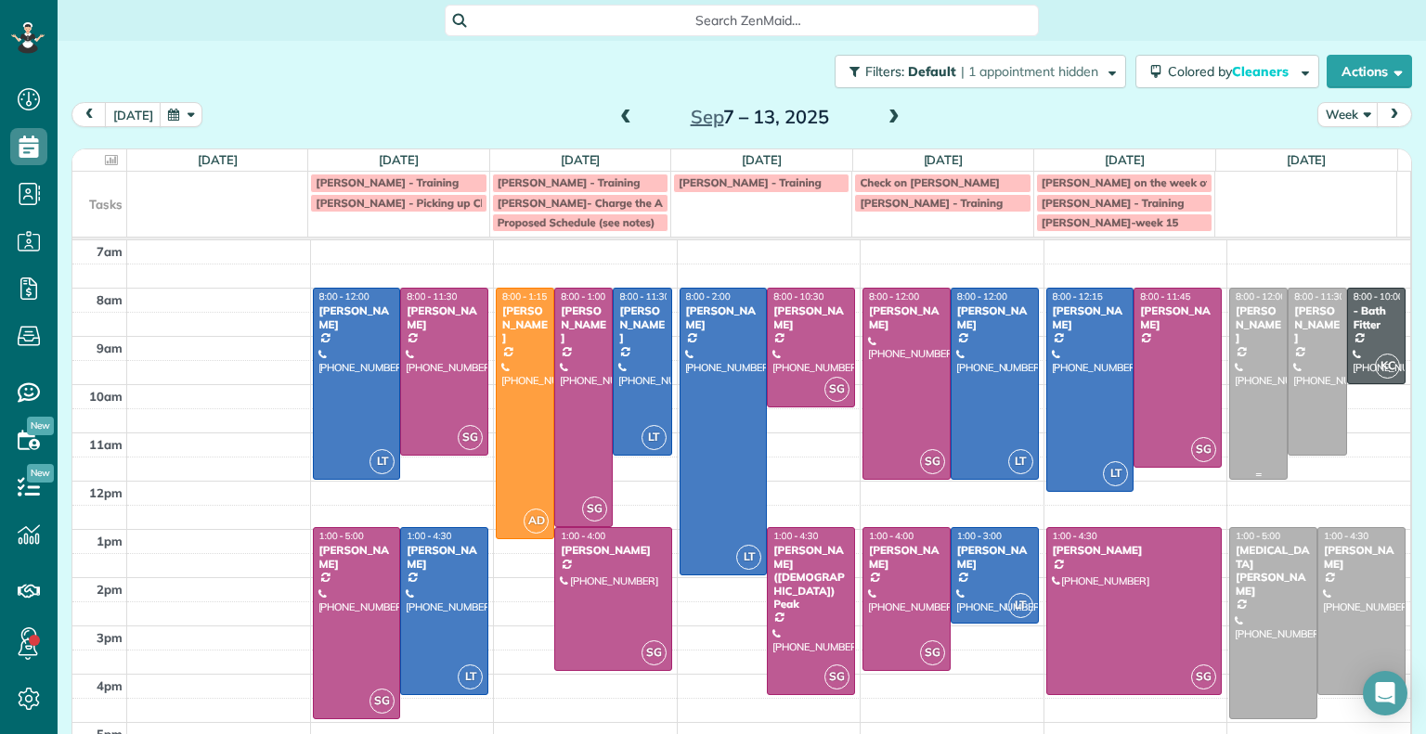
click at [1233, 370] on div at bounding box center [1258, 383] width 57 height 189
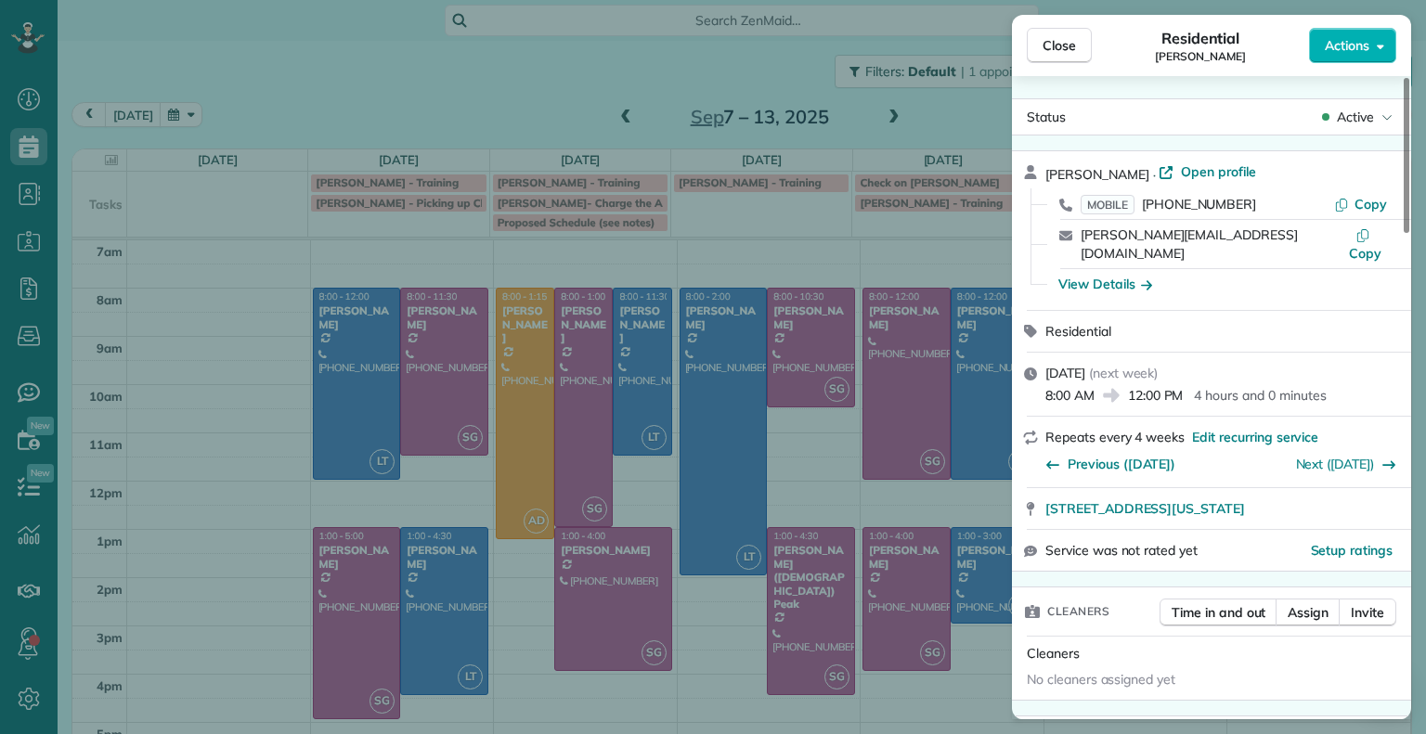
click at [1051, 40] on span "Close" at bounding box center [1058, 45] width 33 height 19
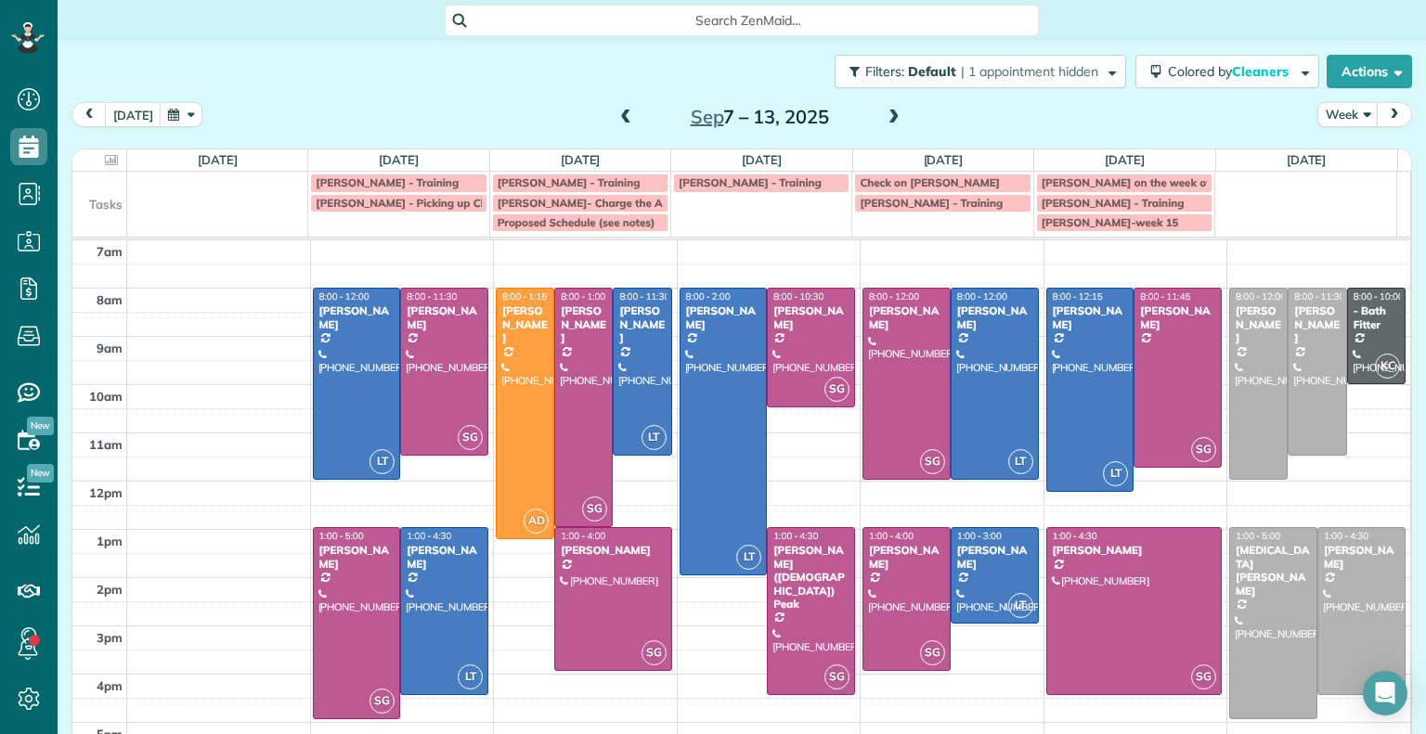
click at [869, 122] on div "[DATE] – [DATE]" at bounding box center [759, 117] width 297 height 30
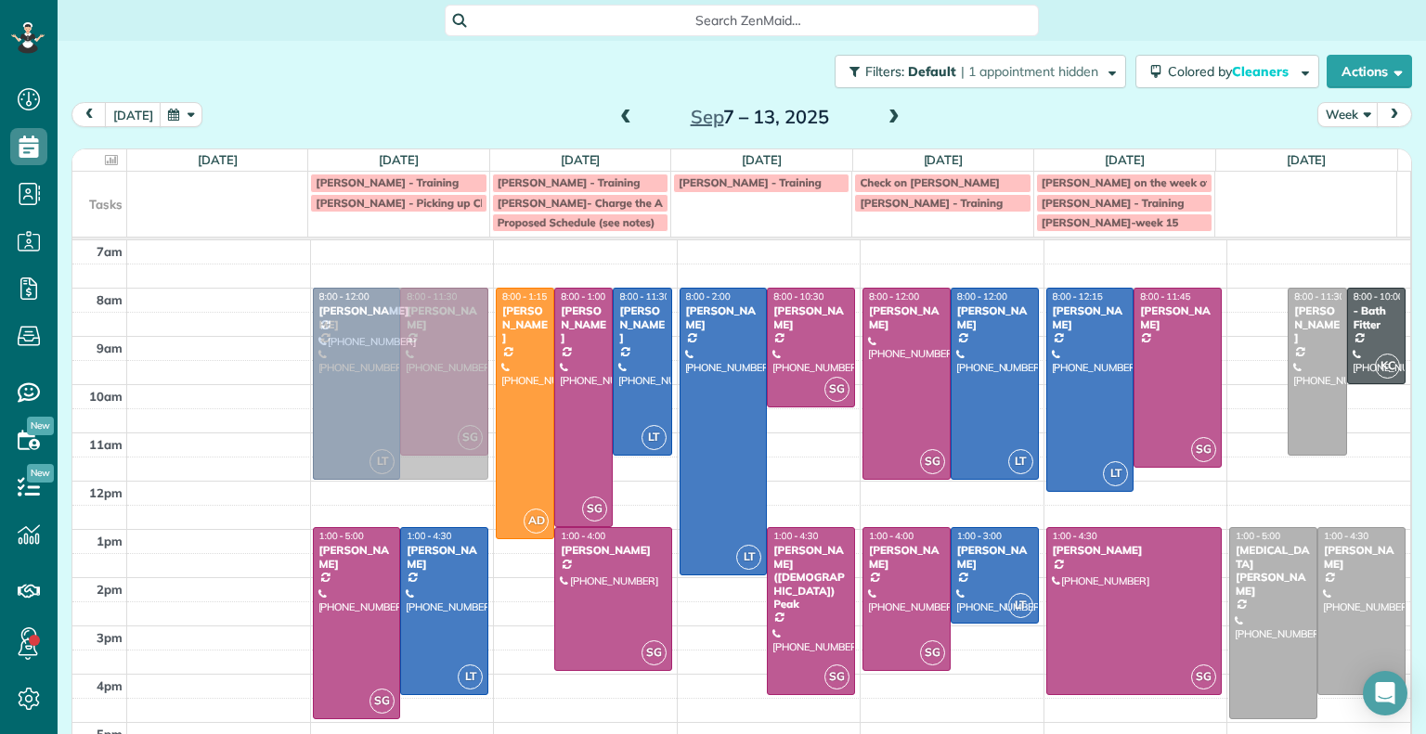
drag, startPoint x: 1234, startPoint y: 337, endPoint x: 442, endPoint y: 337, distance: 791.8
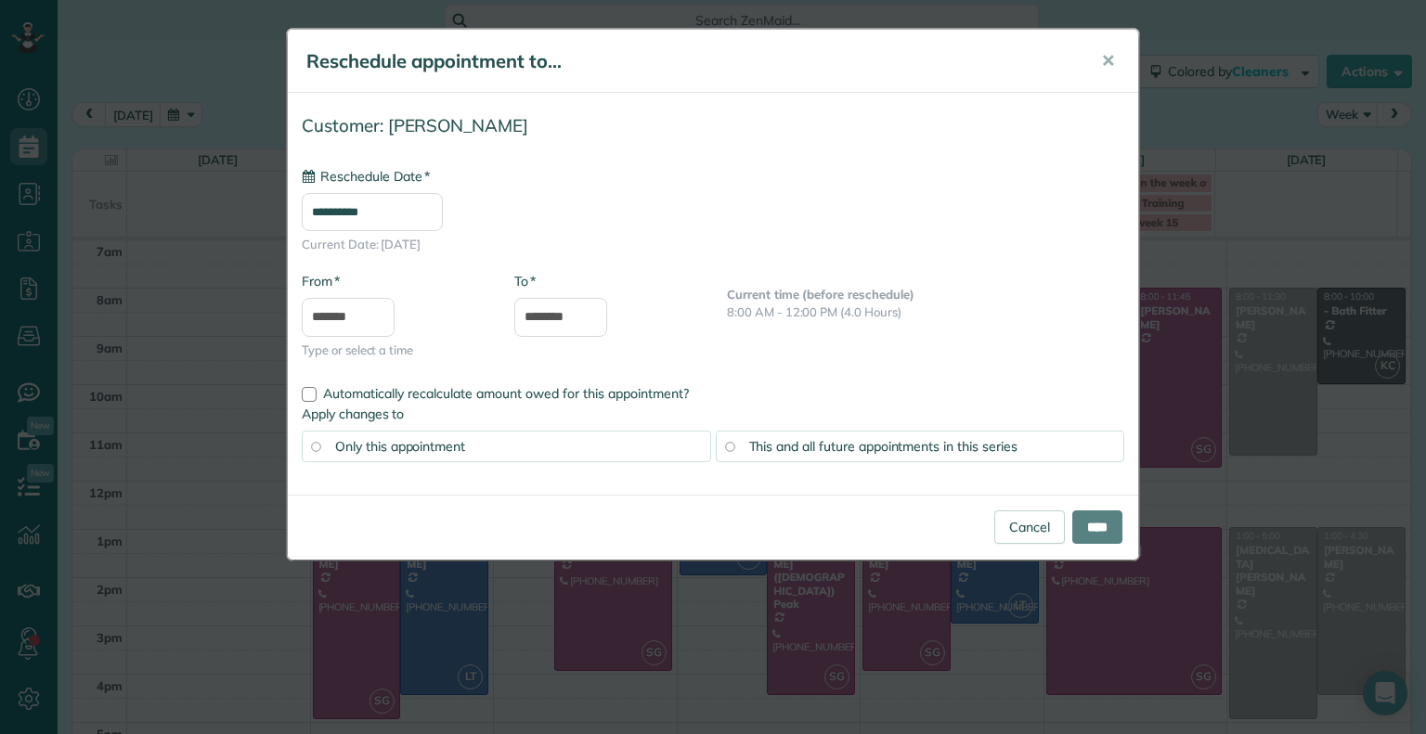
type input "**********"
click at [1103, 513] on input "****" at bounding box center [1097, 527] width 50 height 33
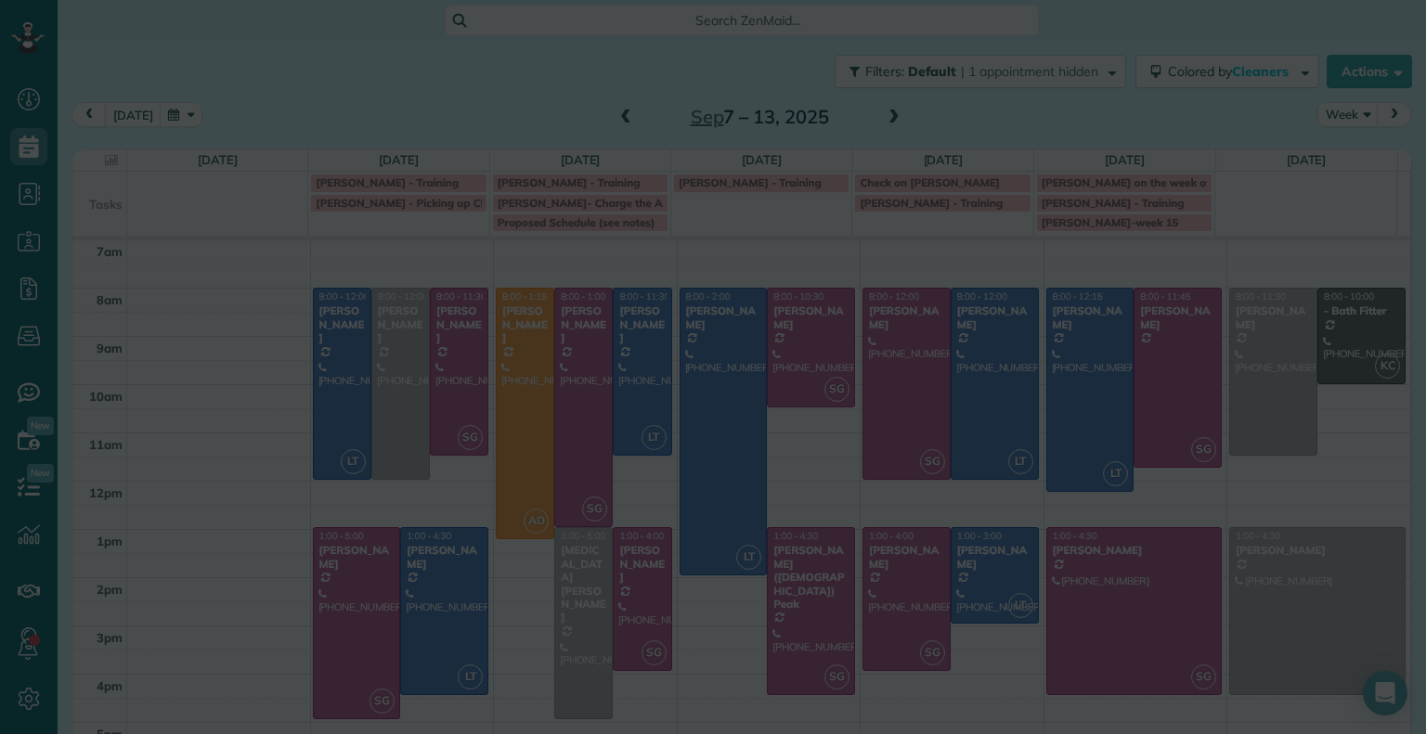
drag, startPoint x: 1264, startPoint y: 591, endPoint x: 516, endPoint y: 586, distance: 748.2
click at [514, 587] on body "Dashboard Scheduling Calendar View List View Dispatch View - Weekly scheduling …" at bounding box center [713, 367] width 1426 height 734
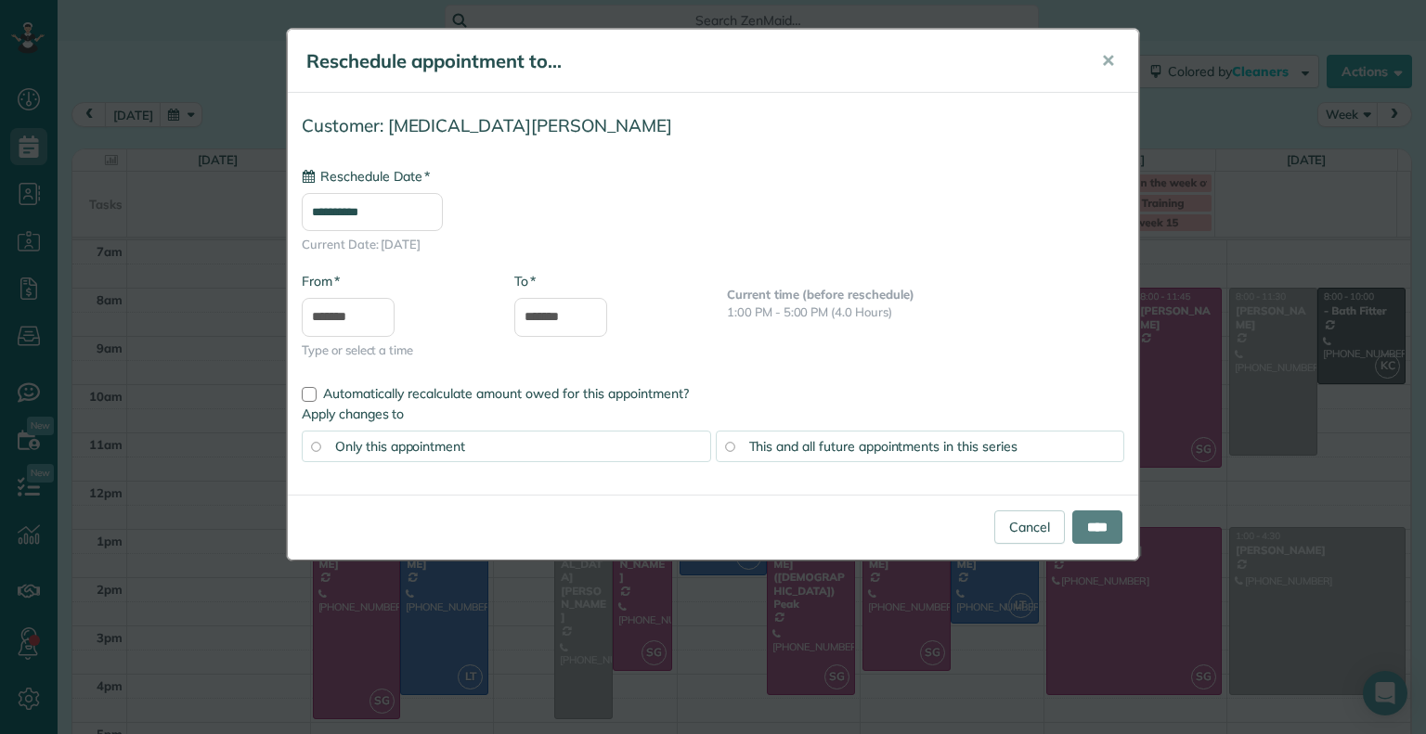
type input "**********"
click at [1093, 530] on input "****" at bounding box center [1097, 527] width 50 height 33
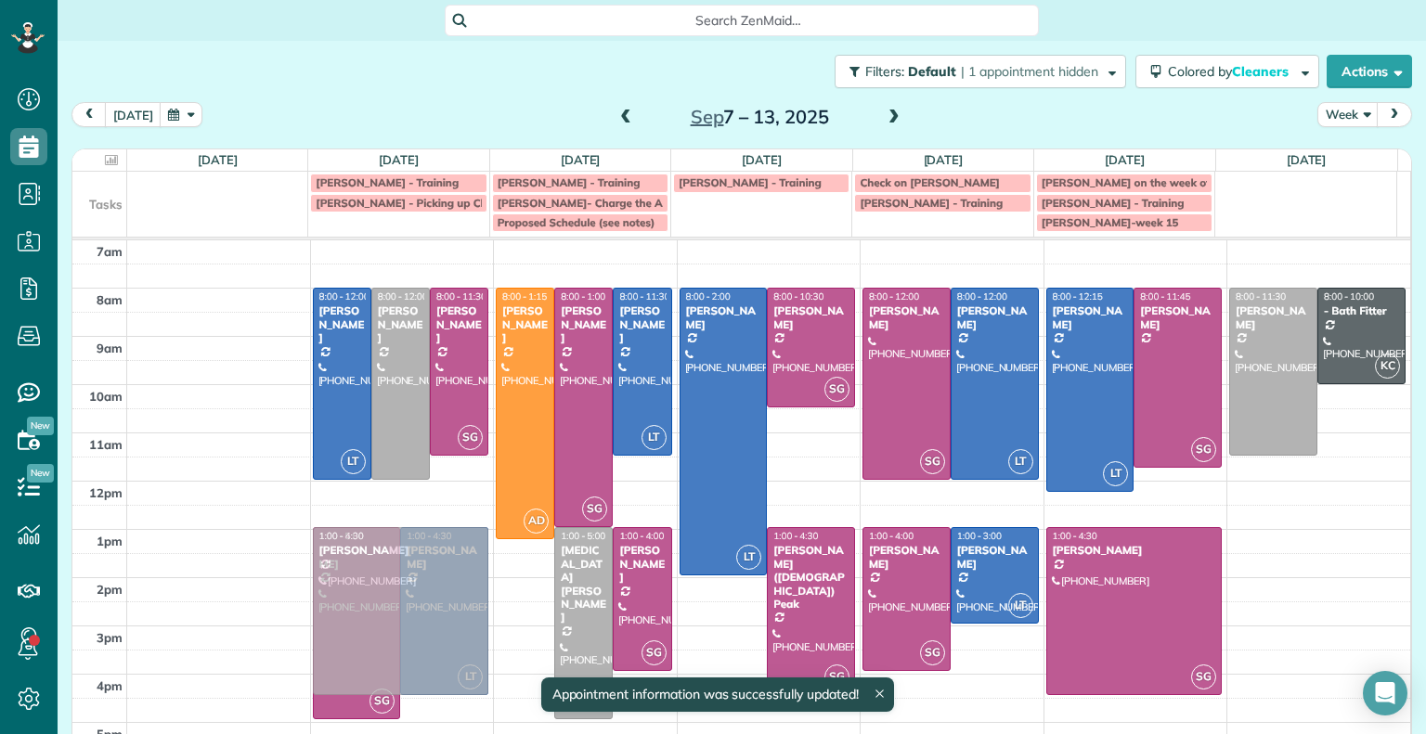
drag, startPoint x: 1333, startPoint y: 555, endPoint x: 391, endPoint y: 550, distance: 942.2
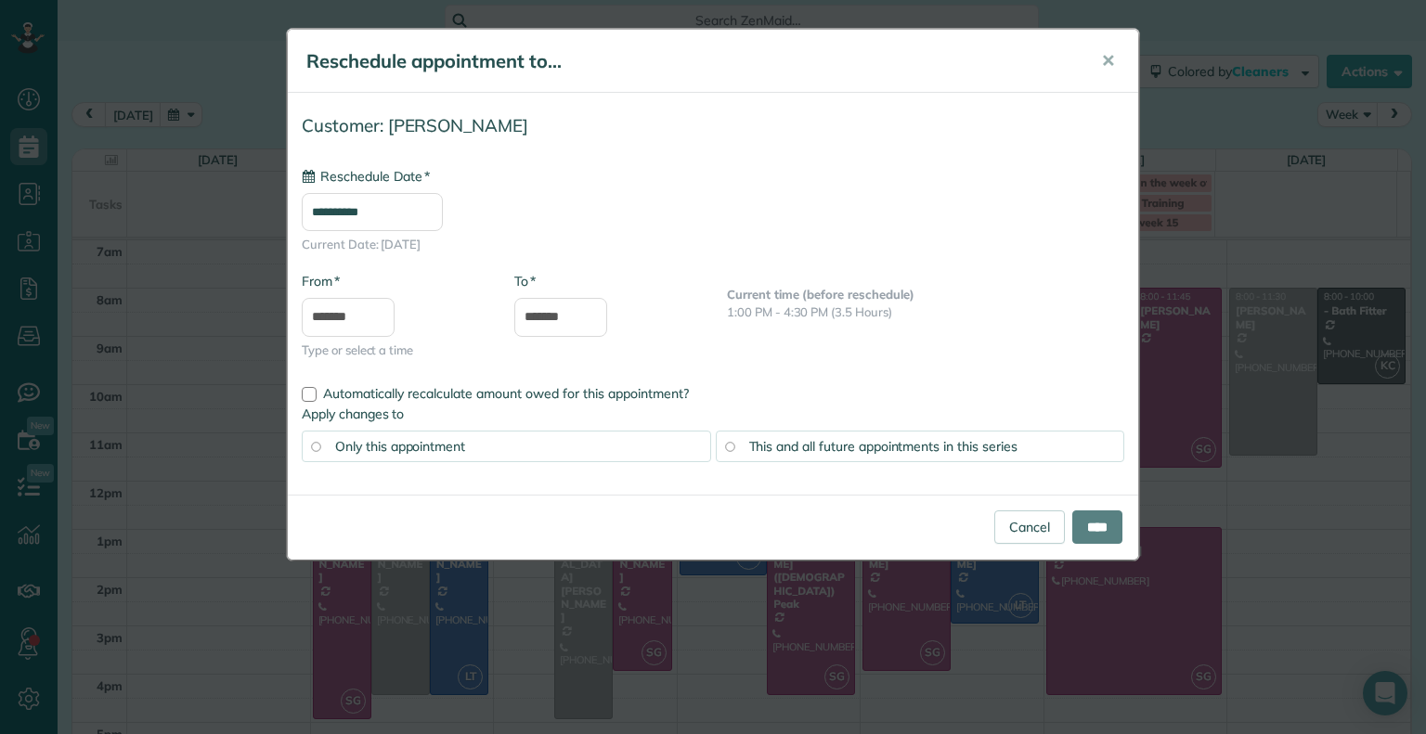
type input "**********"
click at [1090, 522] on input "****" at bounding box center [1097, 527] width 50 height 33
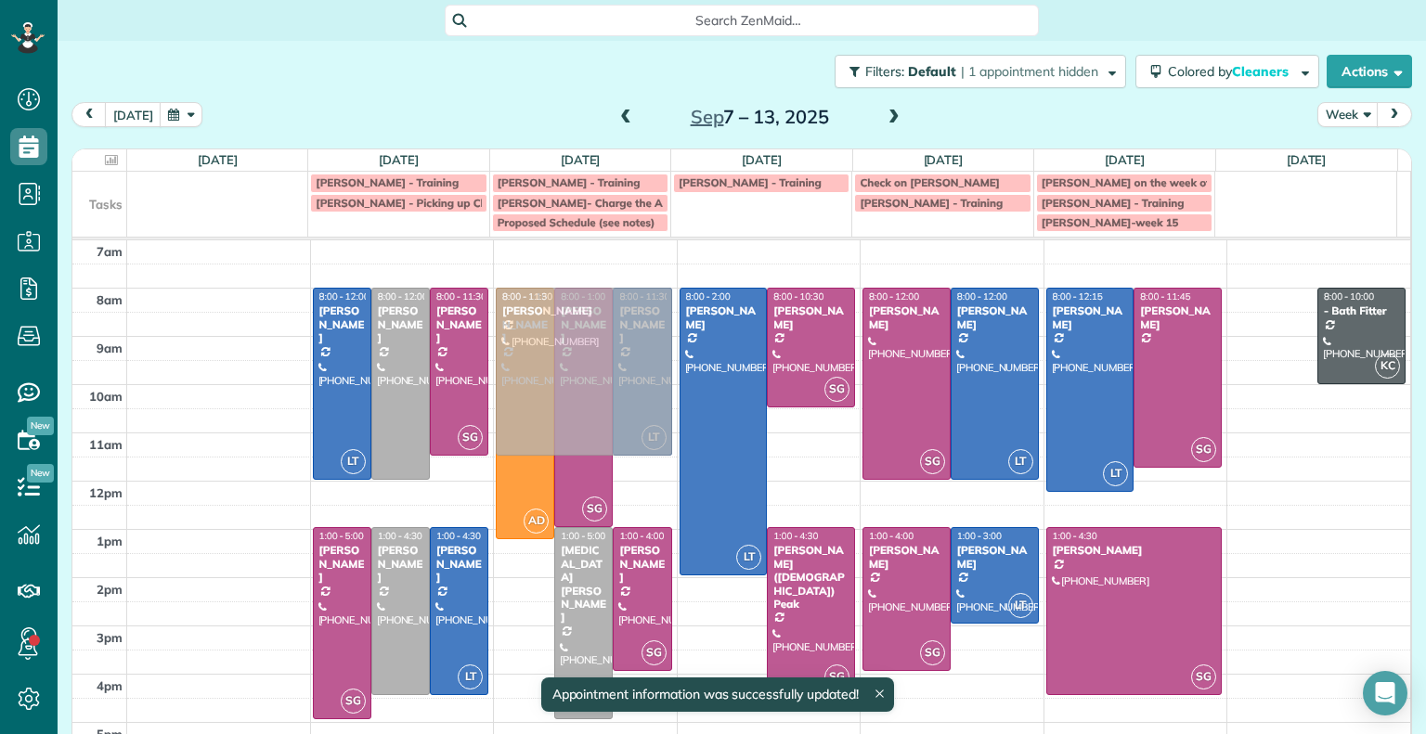
drag, startPoint x: 1238, startPoint y: 310, endPoint x: 527, endPoint y: 315, distance: 711.1
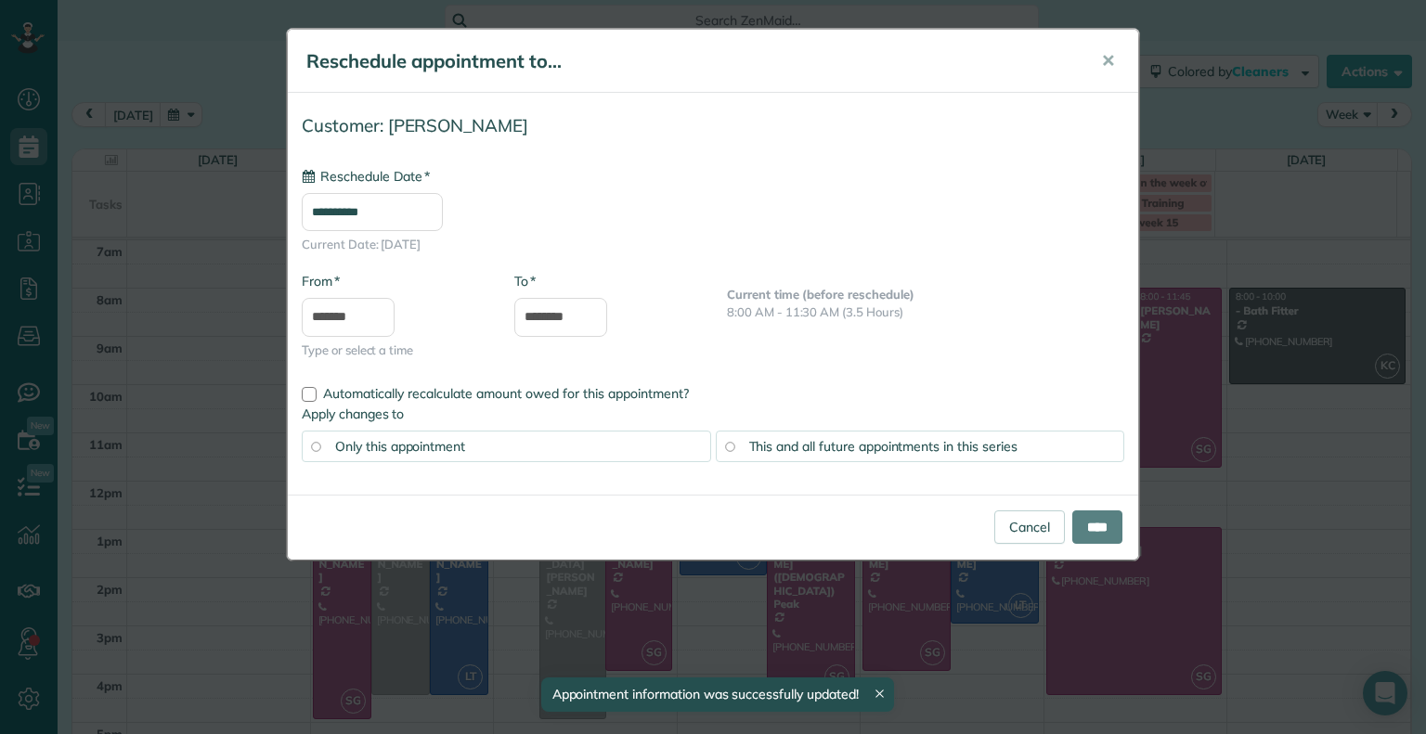
type input "**********"
click at [1072, 526] on input "****" at bounding box center [1097, 527] width 50 height 33
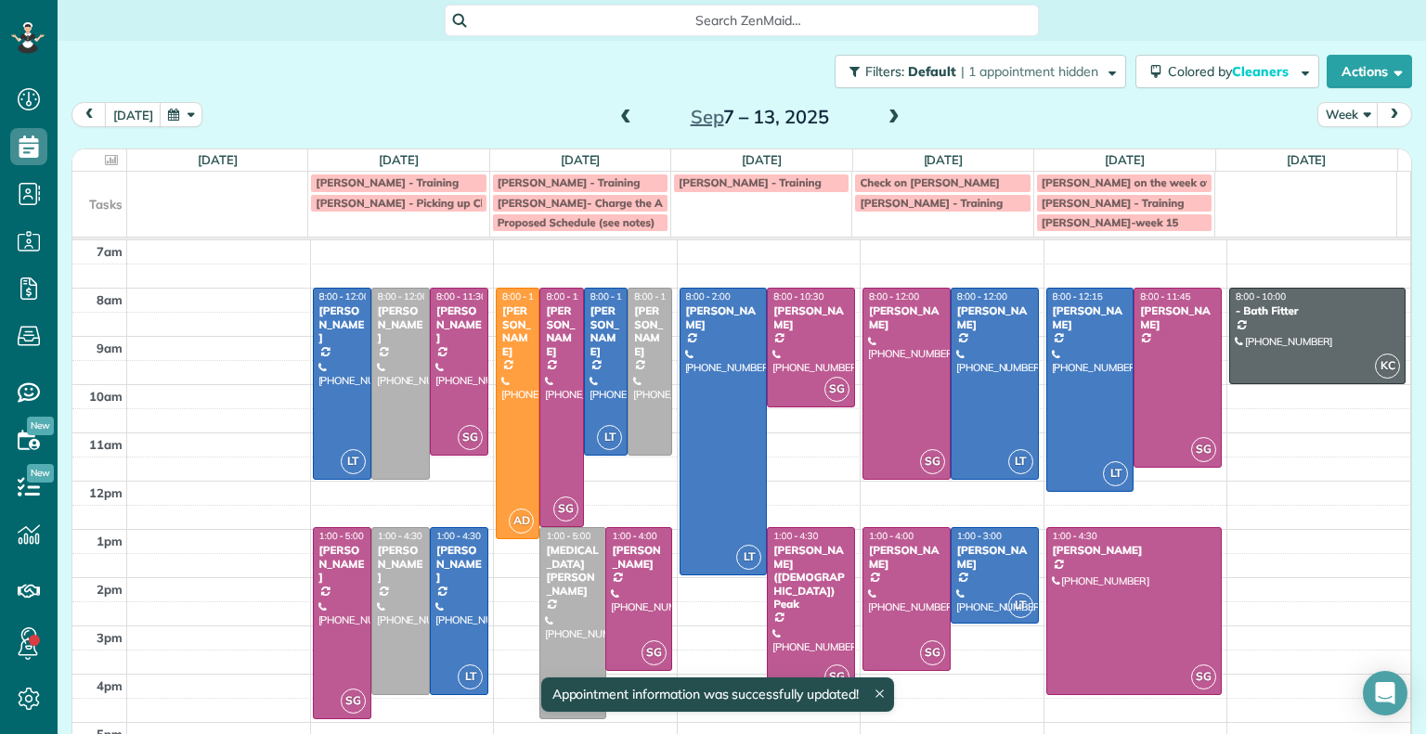
click at [615, 121] on span at bounding box center [625, 118] width 20 height 17
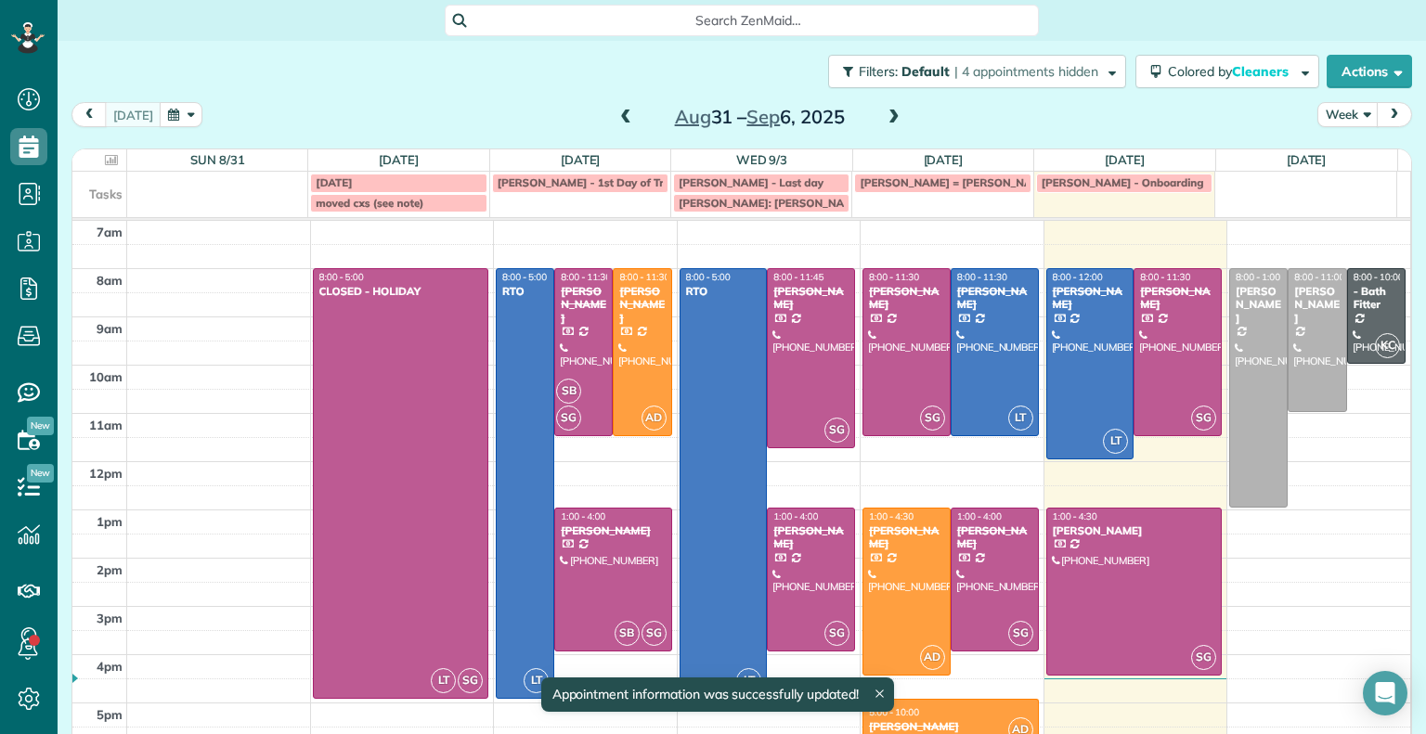
click at [615, 121] on span at bounding box center [625, 118] width 20 height 17
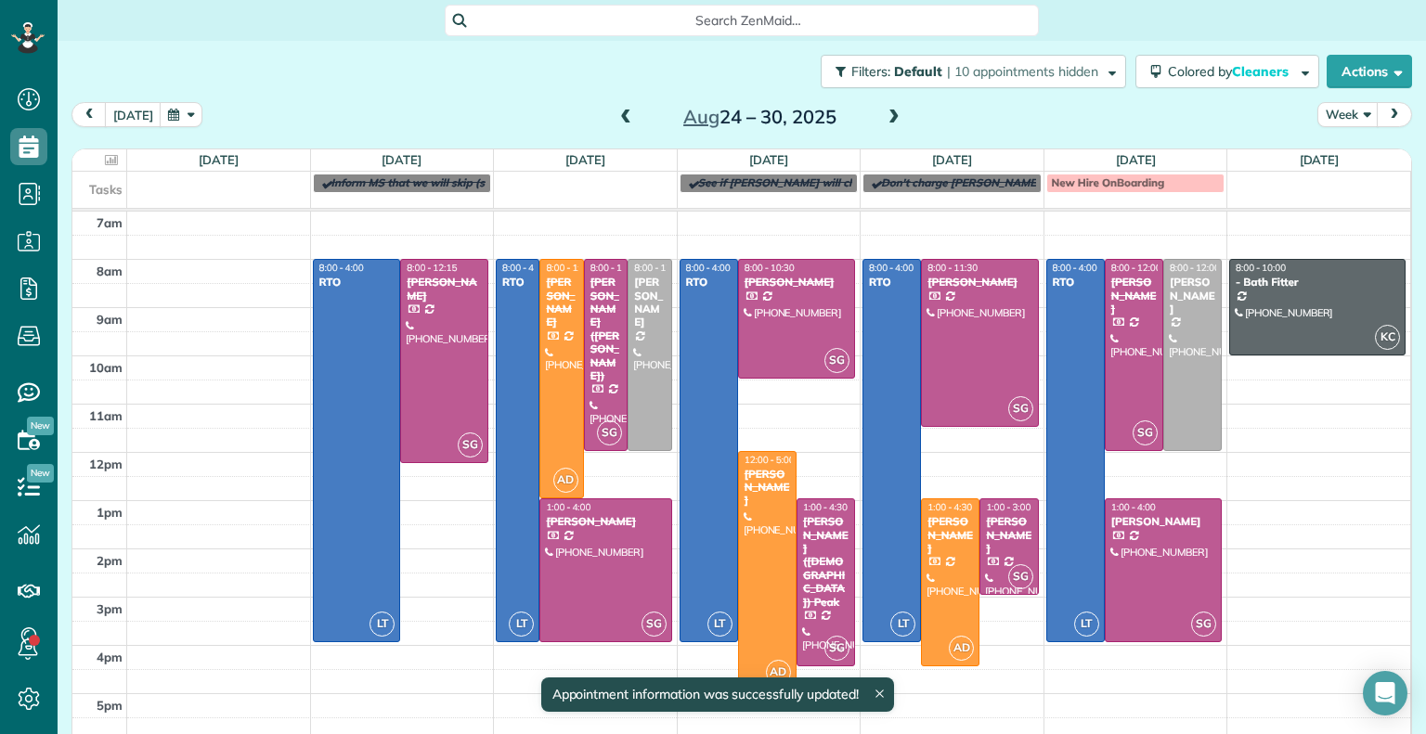
click at [615, 121] on span at bounding box center [625, 118] width 20 height 17
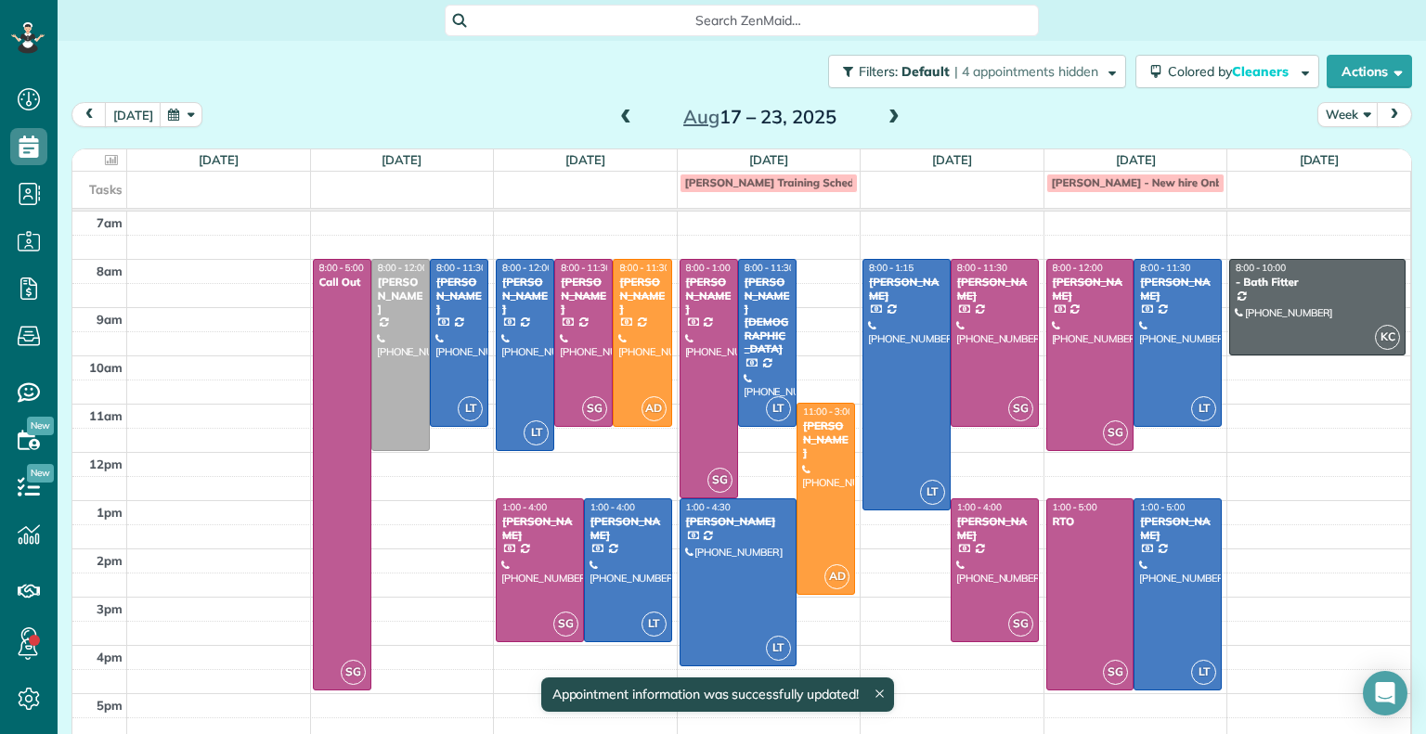
click at [615, 121] on span at bounding box center [625, 118] width 20 height 17
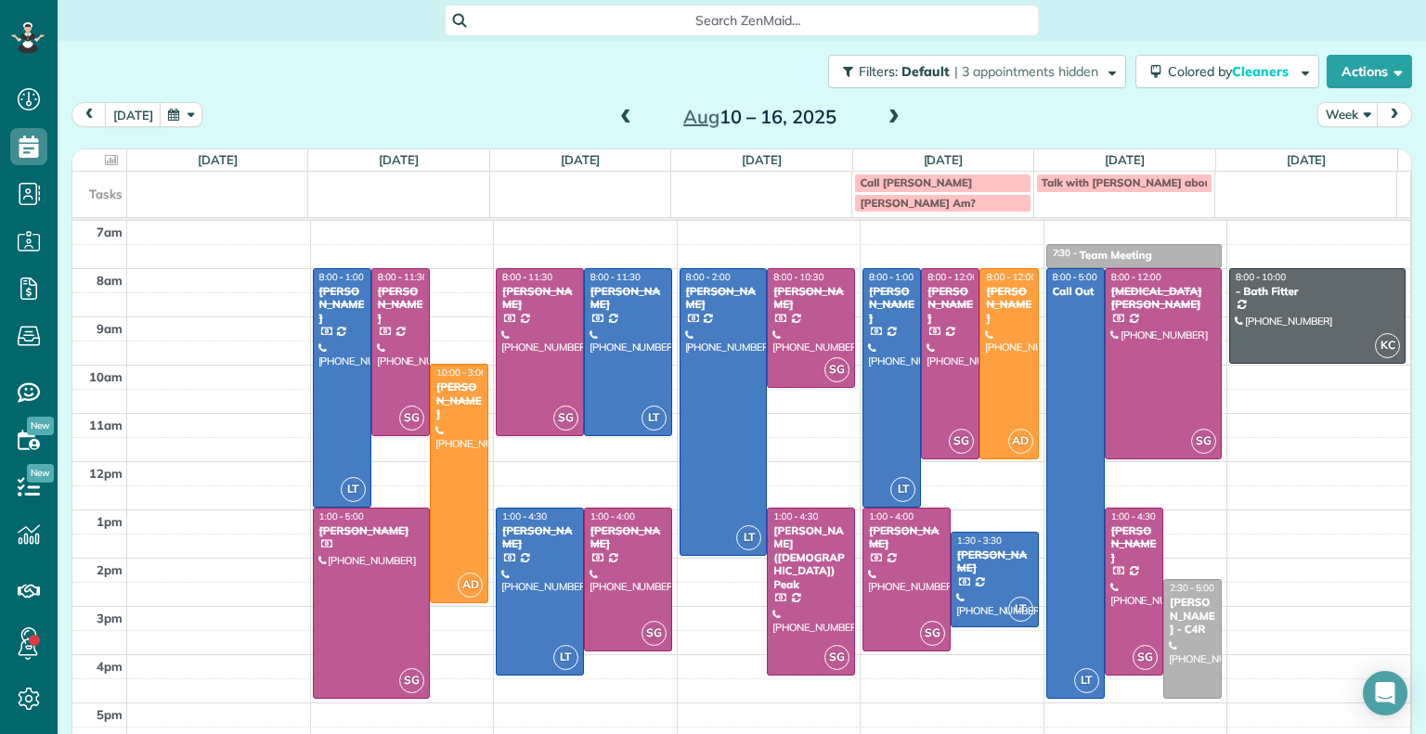
click at [618, 118] on span at bounding box center [625, 118] width 20 height 17
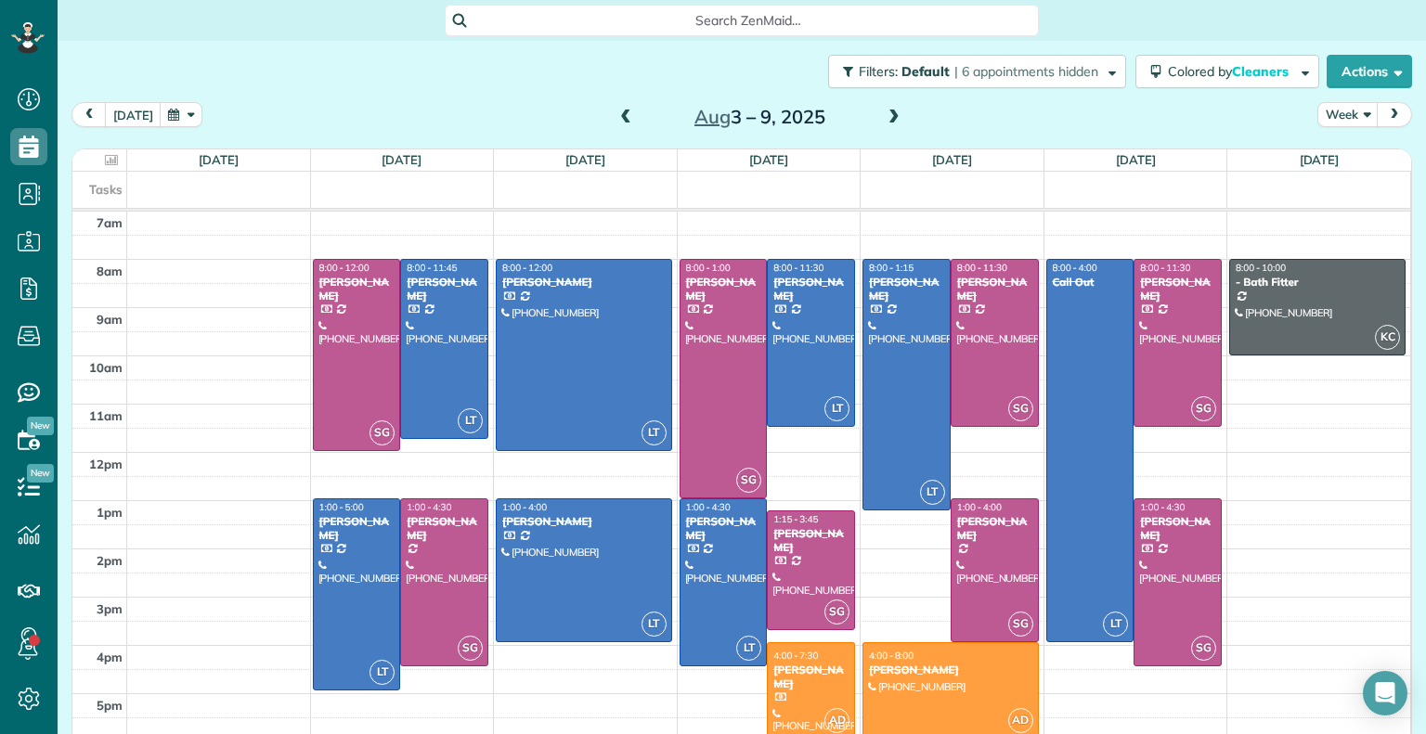
click at [618, 118] on span at bounding box center [625, 118] width 20 height 17
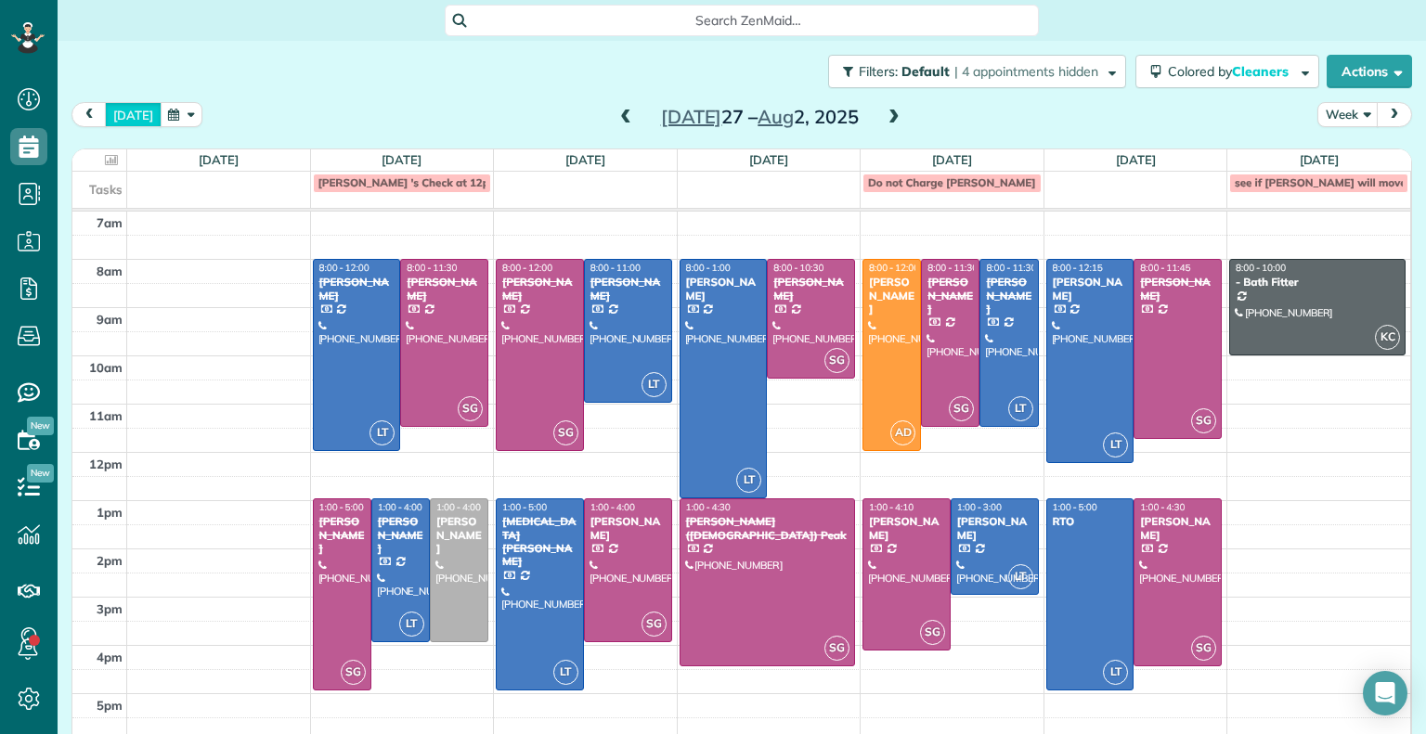
click at [126, 117] on button "[DATE]" at bounding box center [133, 114] width 57 height 25
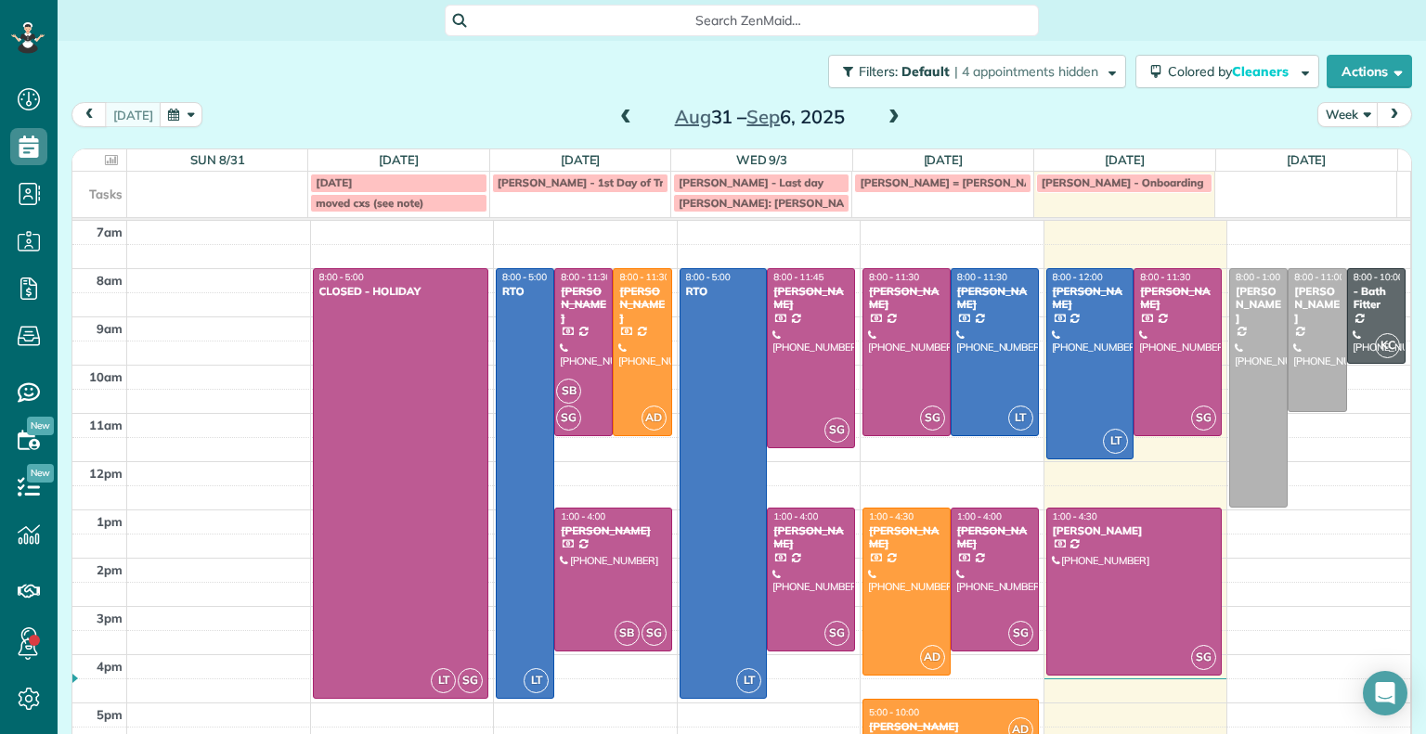
click at [884, 115] on span at bounding box center [894, 118] width 20 height 17
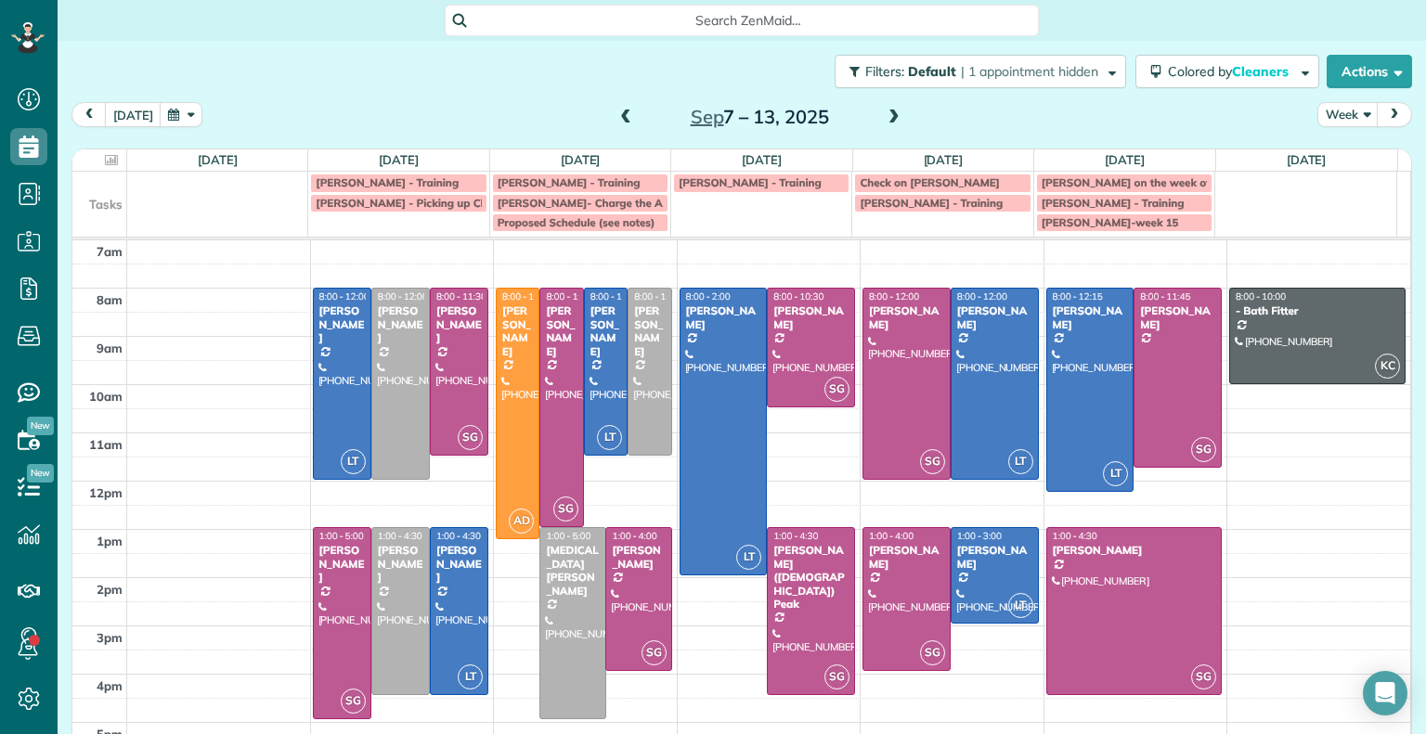
click at [884, 118] on span at bounding box center [894, 118] width 20 height 17
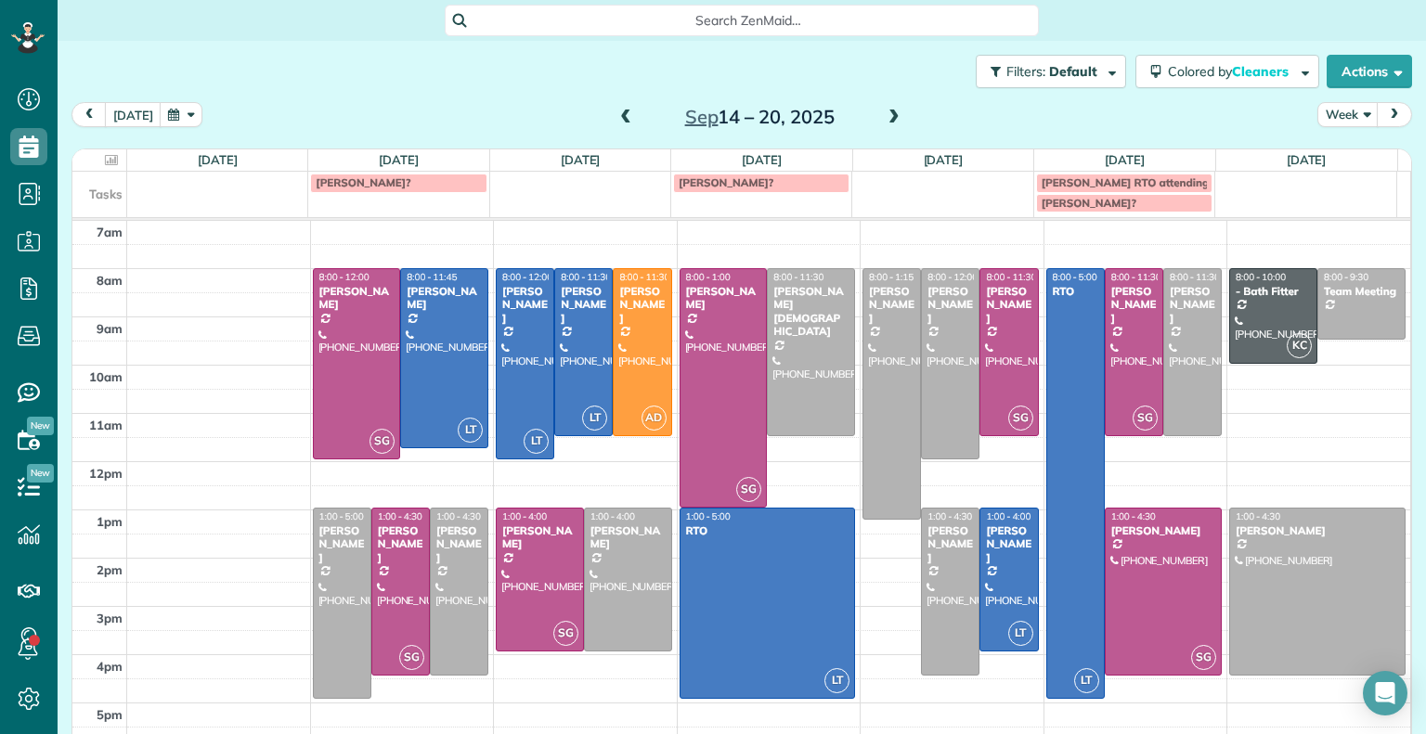
click at [624, 118] on span at bounding box center [625, 118] width 20 height 17
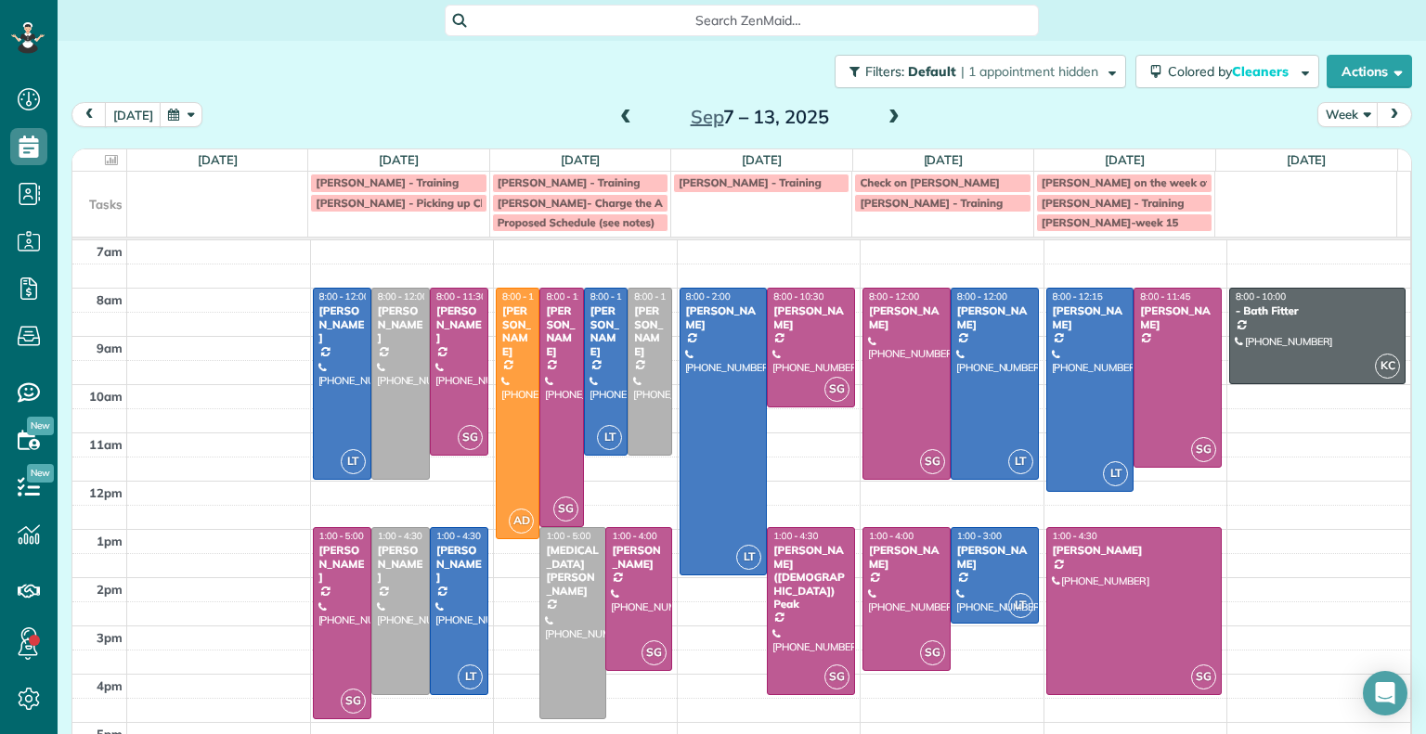
click at [884, 118] on span at bounding box center [894, 118] width 20 height 17
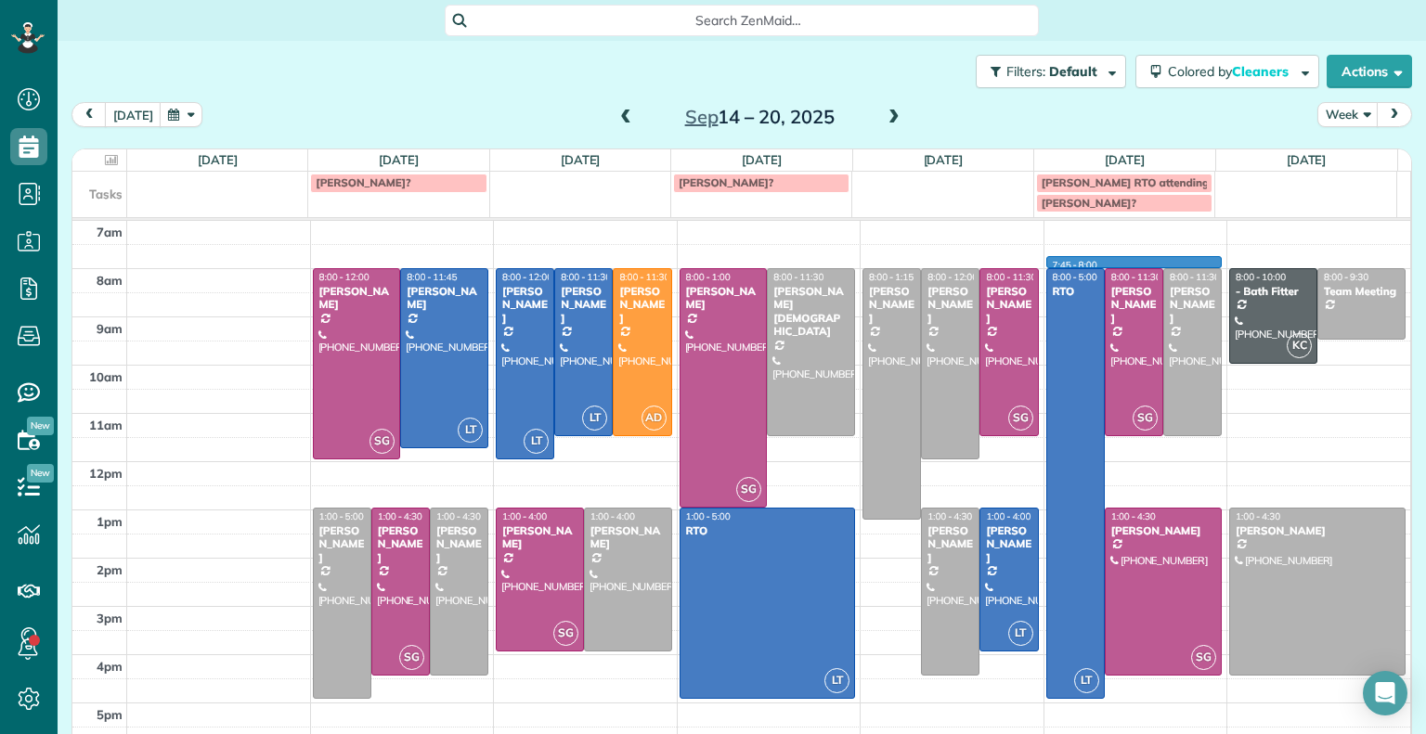
click at [1051, 267] on div "7am 8am 9am 10am 11am 12pm 1pm 2pm 3pm 4pm 5pm SG 8:00 - 12:00 [PERSON_NAME] [P…" at bounding box center [741, 486] width 1338 height 530
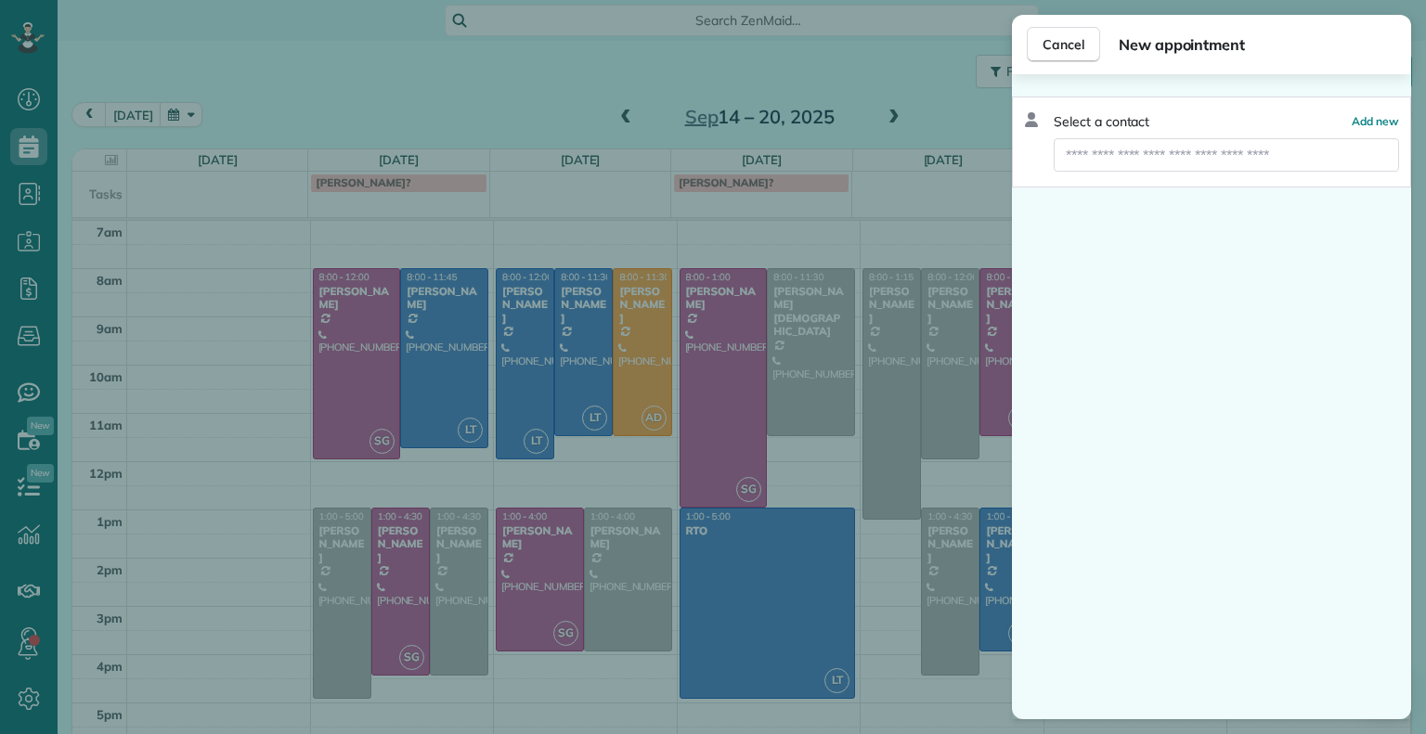
click at [1073, 55] on button "Cancel" at bounding box center [1063, 44] width 73 height 35
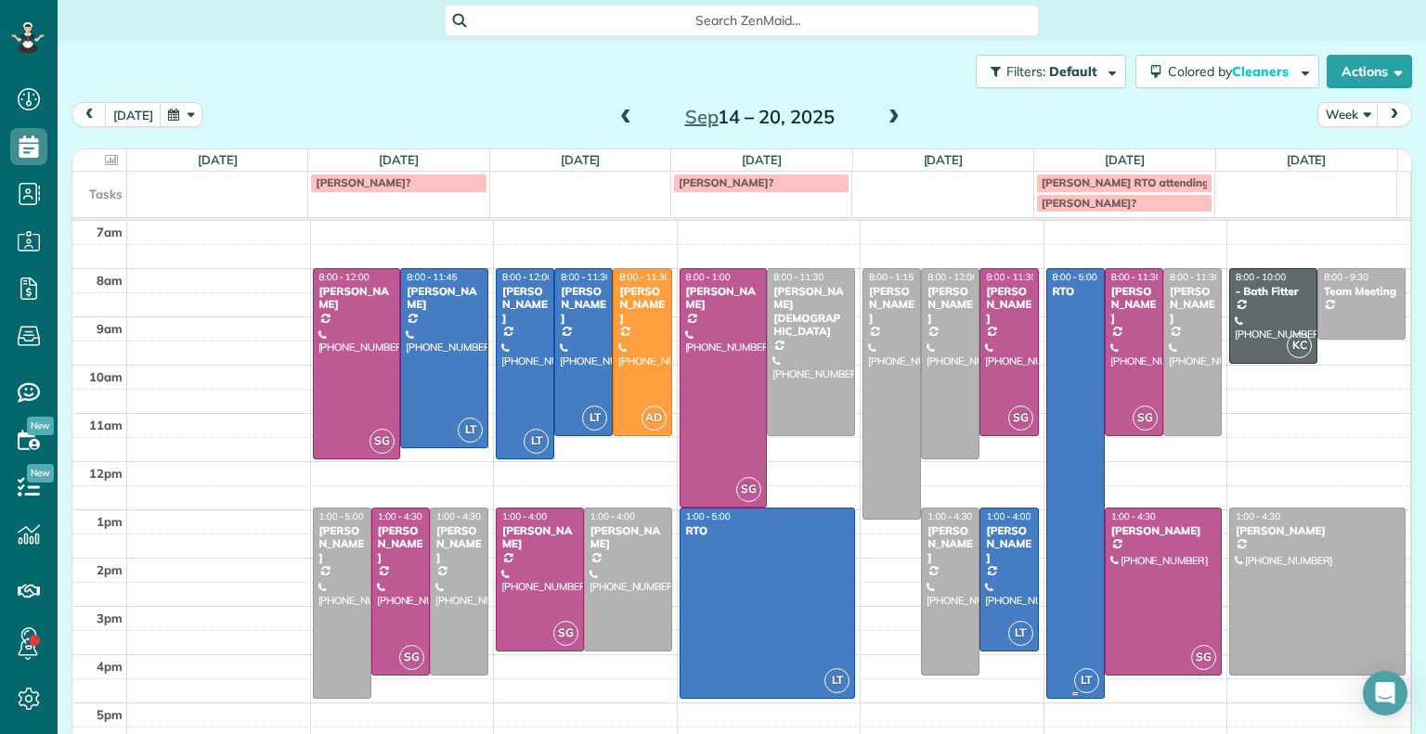
drag, startPoint x: 1057, startPoint y: 341, endPoint x: 1061, endPoint y: 577, distance: 236.7
drag, startPoint x: 1061, startPoint y: 577, endPoint x: 990, endPoint y: 189, distance: 394.5
click at [990, 189] on td at bounding box center [942, 192] width 181 height 41
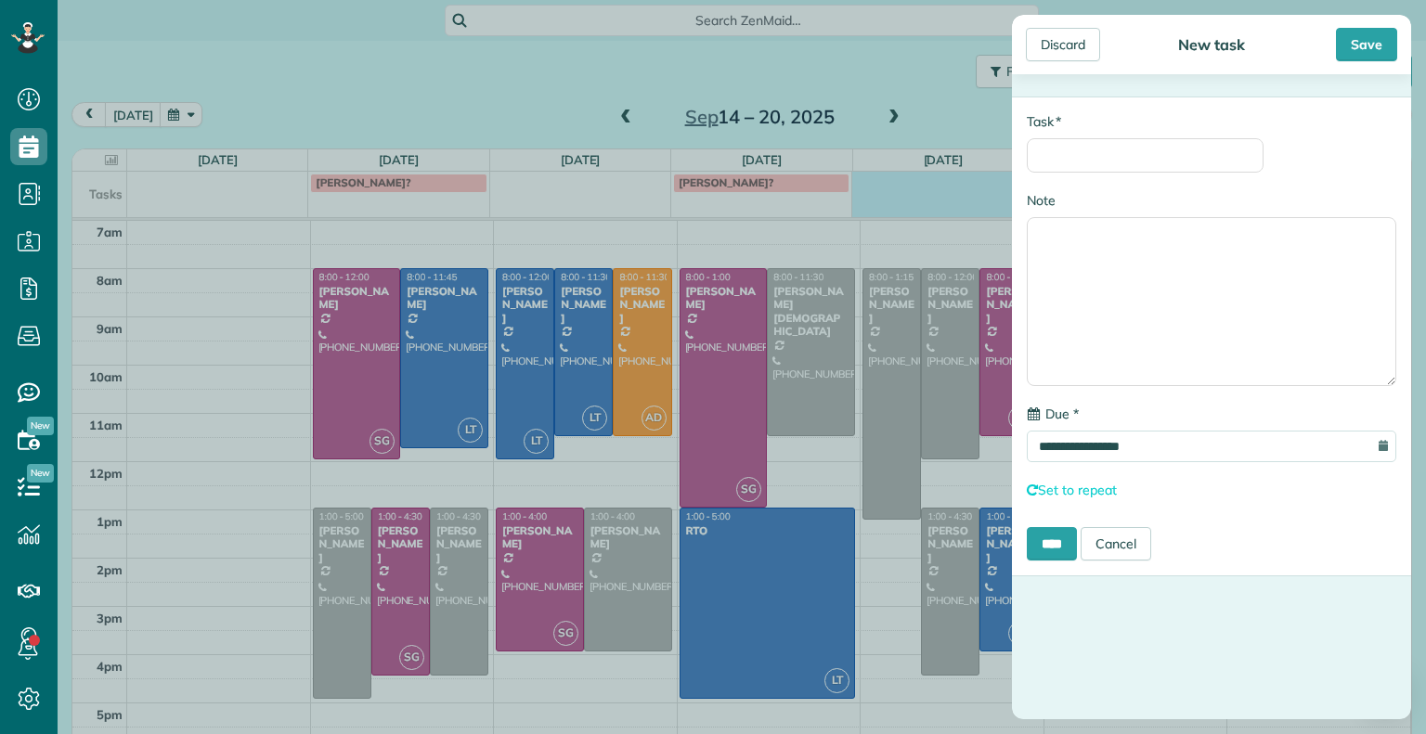
click at [1058, 53] on div "Discard" at bounding box center [1063, 44] width 74 height 33
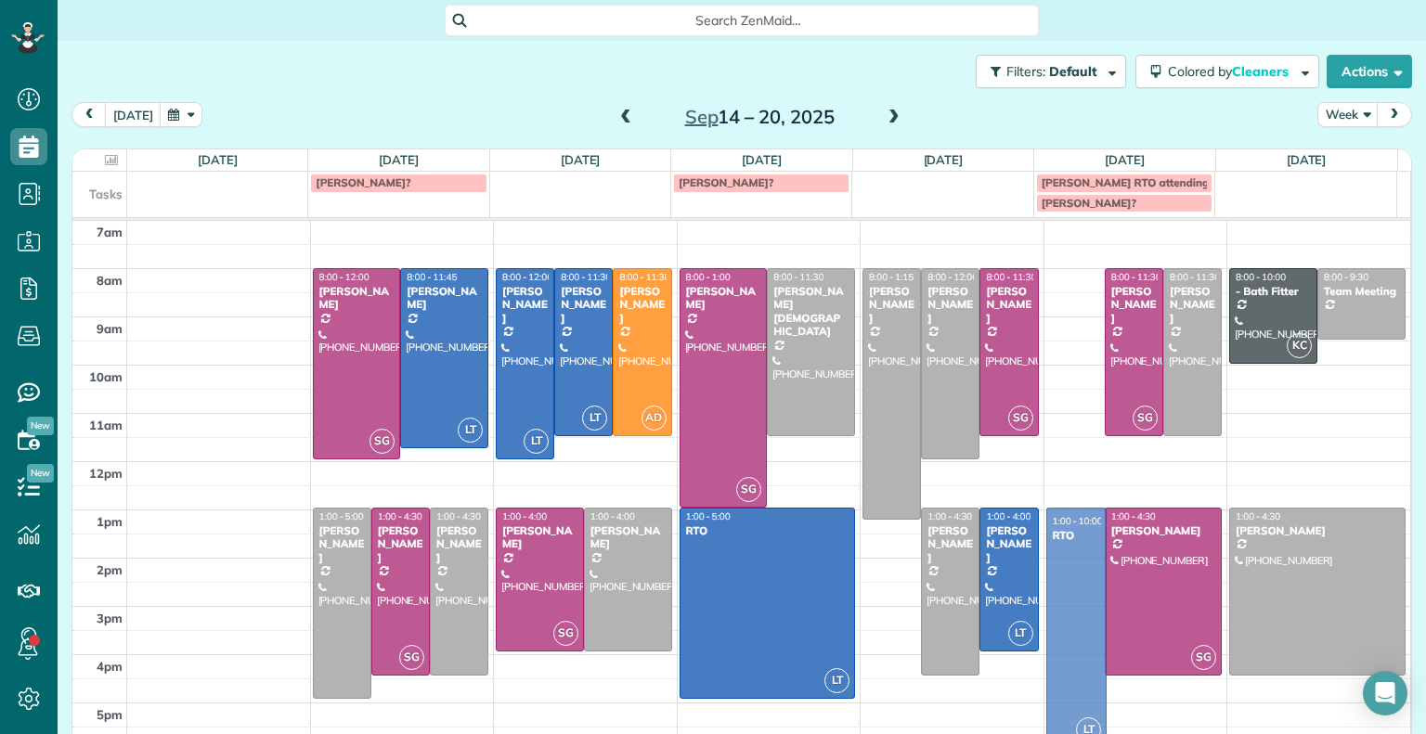
drag, startPoint x: 1053, startPoint y: 283, endPoint x: 1058, endPoint y: 521, distance: 237.7
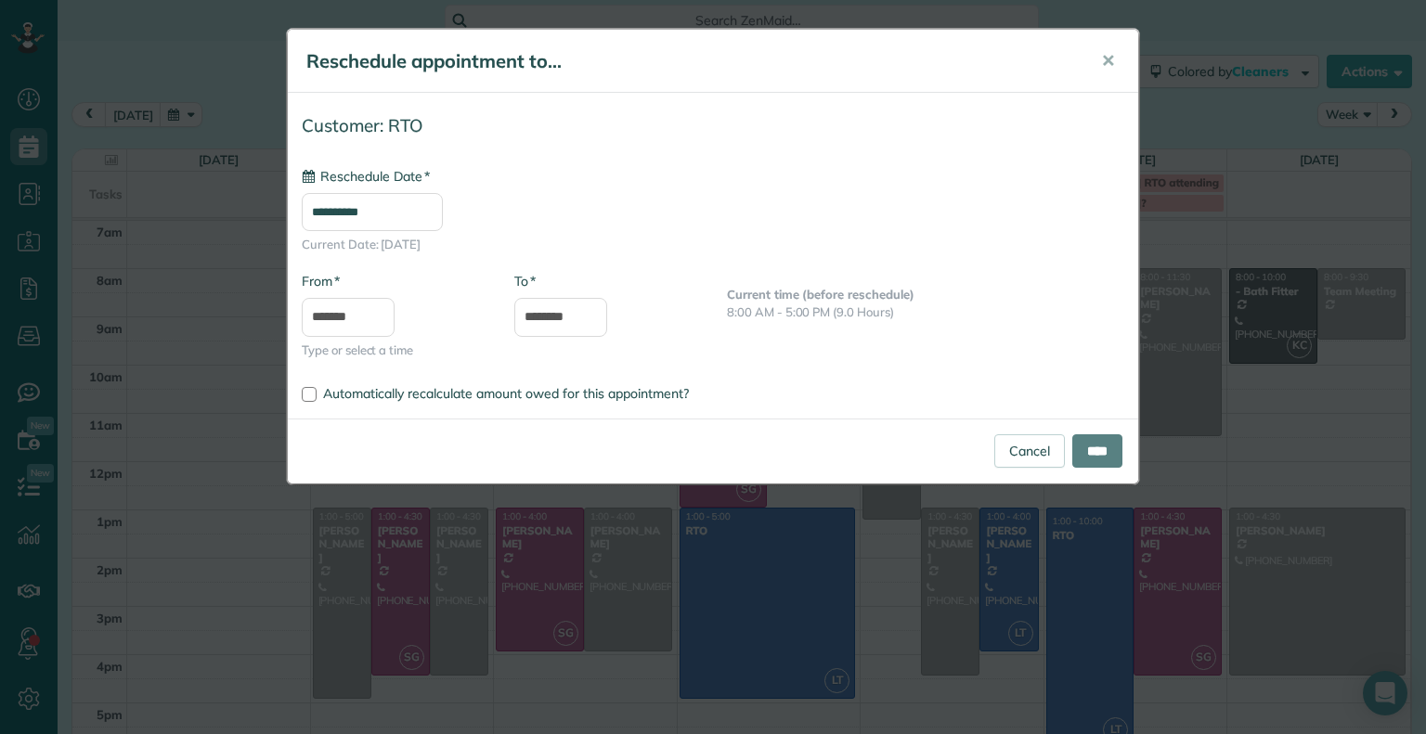
type input "**********"
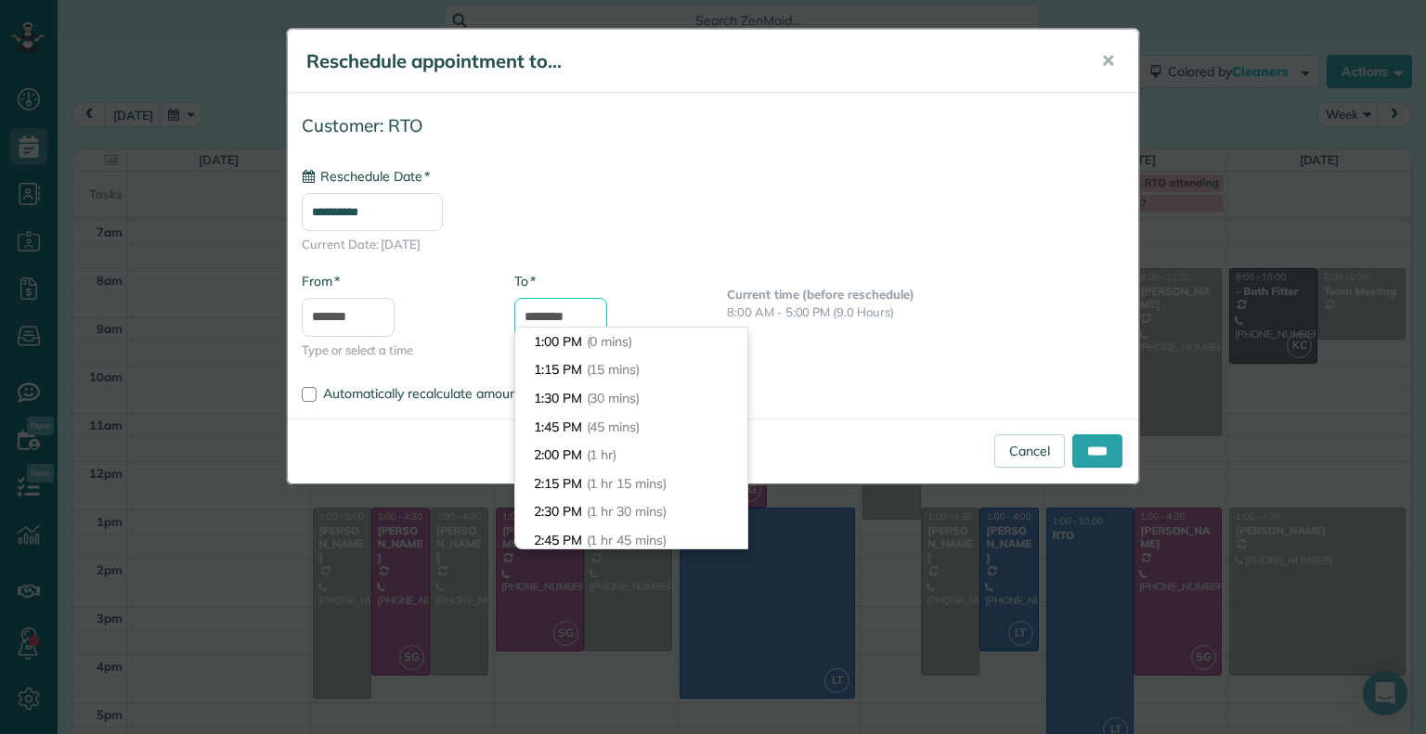
click at [549, 313] on input "********" at bounding box center [560, 317] width 93 height 39
drag, startPoint x: 565, startPoint y: 352, endPoint x: 566, endPoint y: 378, distance: 26.0
click at [566, 378] on ul "1:00 PM (0 mins) 1:15 PM (15 mins) 1:30 PM (30 mins) 1:45 PM (45 mins) 2:00 PM …" at bounding box center [631, 526] width 232 height 1247
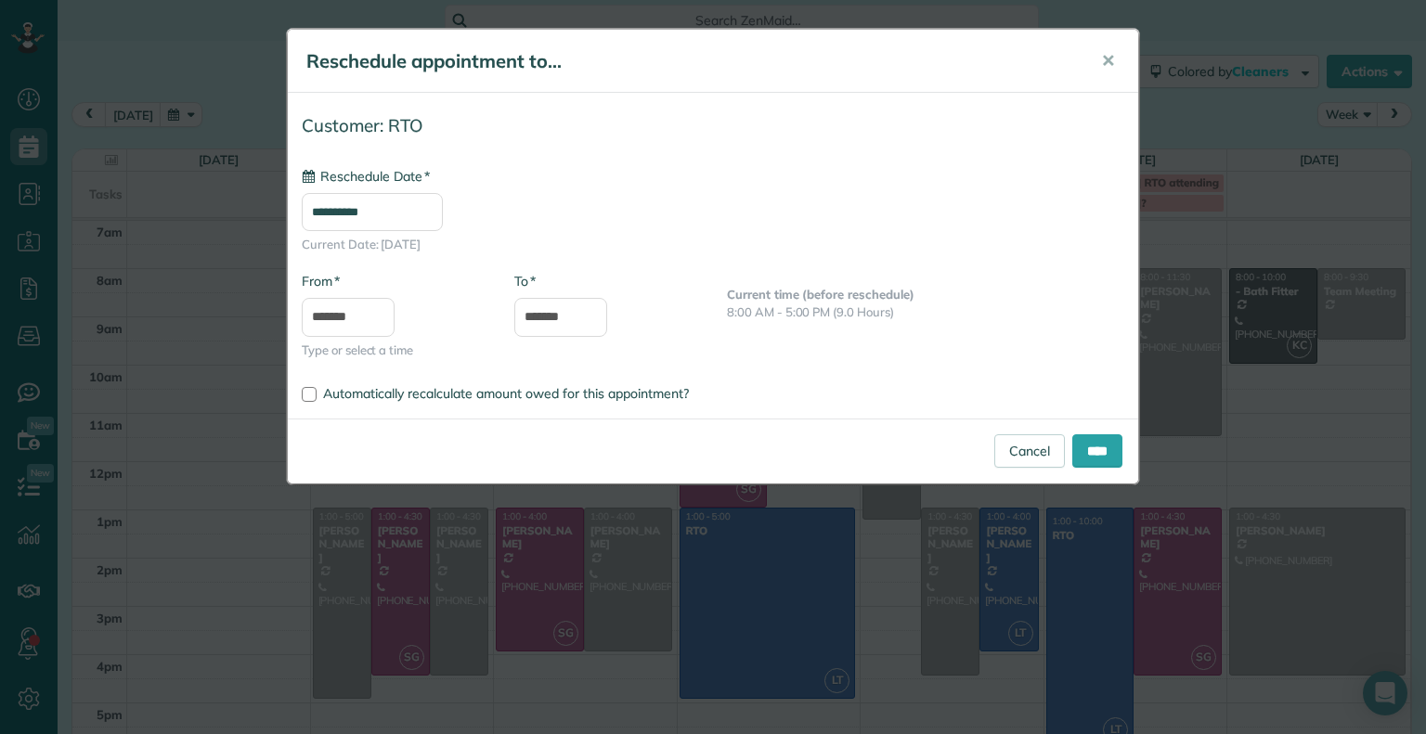
click at [566, 378] on div "Automatically recalculate amount owed for this appointment?" at bounding box center [713, 391] width 850 height 27
click at [563, 315] on input "*******" at bounding box center [560, 317] width 93 height 39
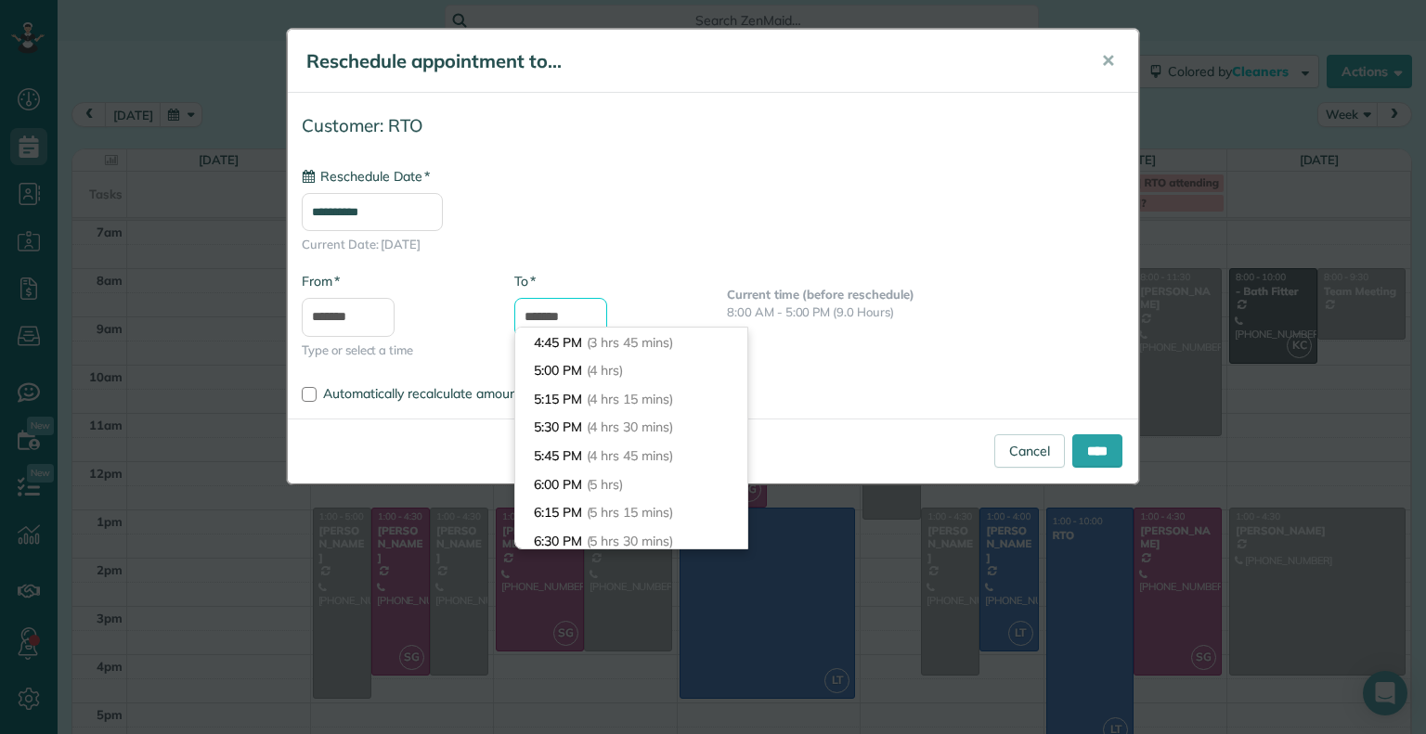
scroll to position [396, 0]
type input "*******"
click at [612, 398] on span "(4 hrs)" at bounding box center [605, 398] width 37 height 17
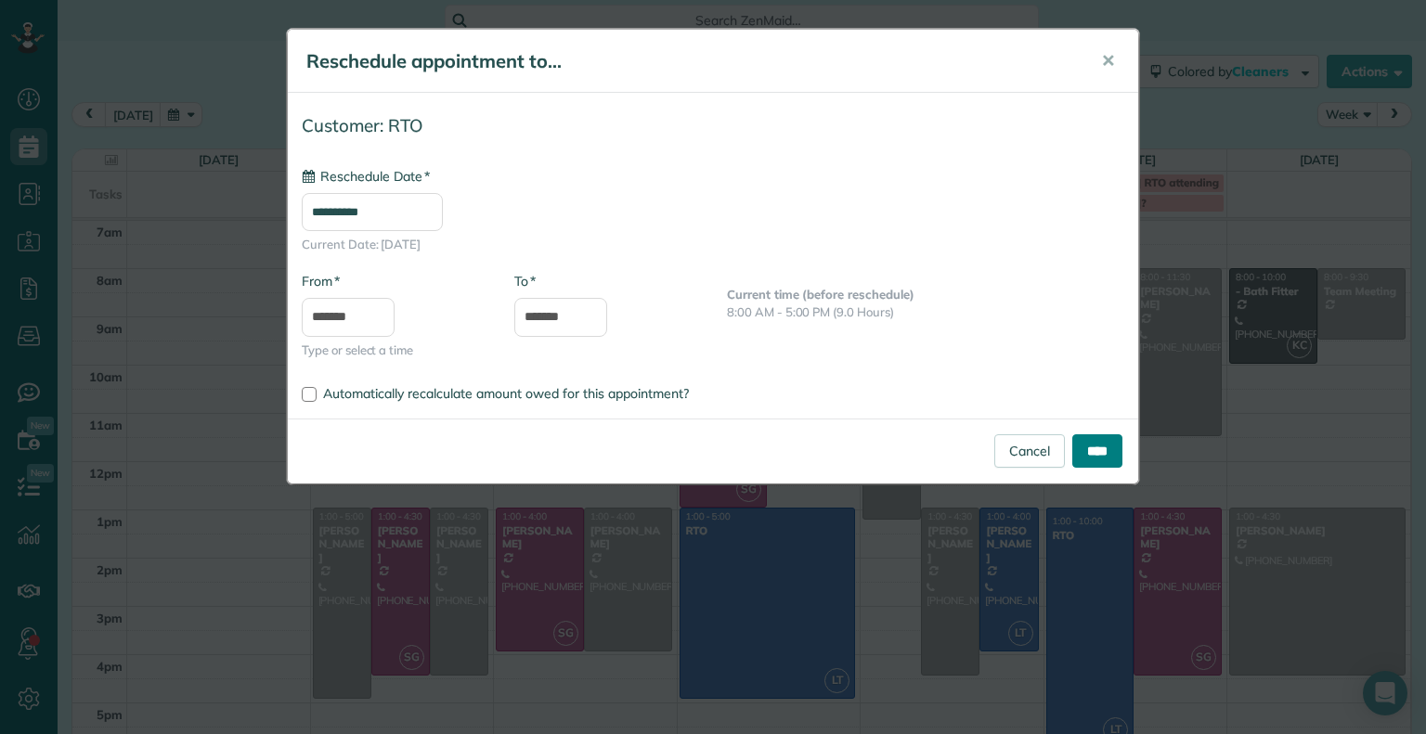
click at [1095, 445] on input "****" at bounding box center [1097, 450] width 50 height 33
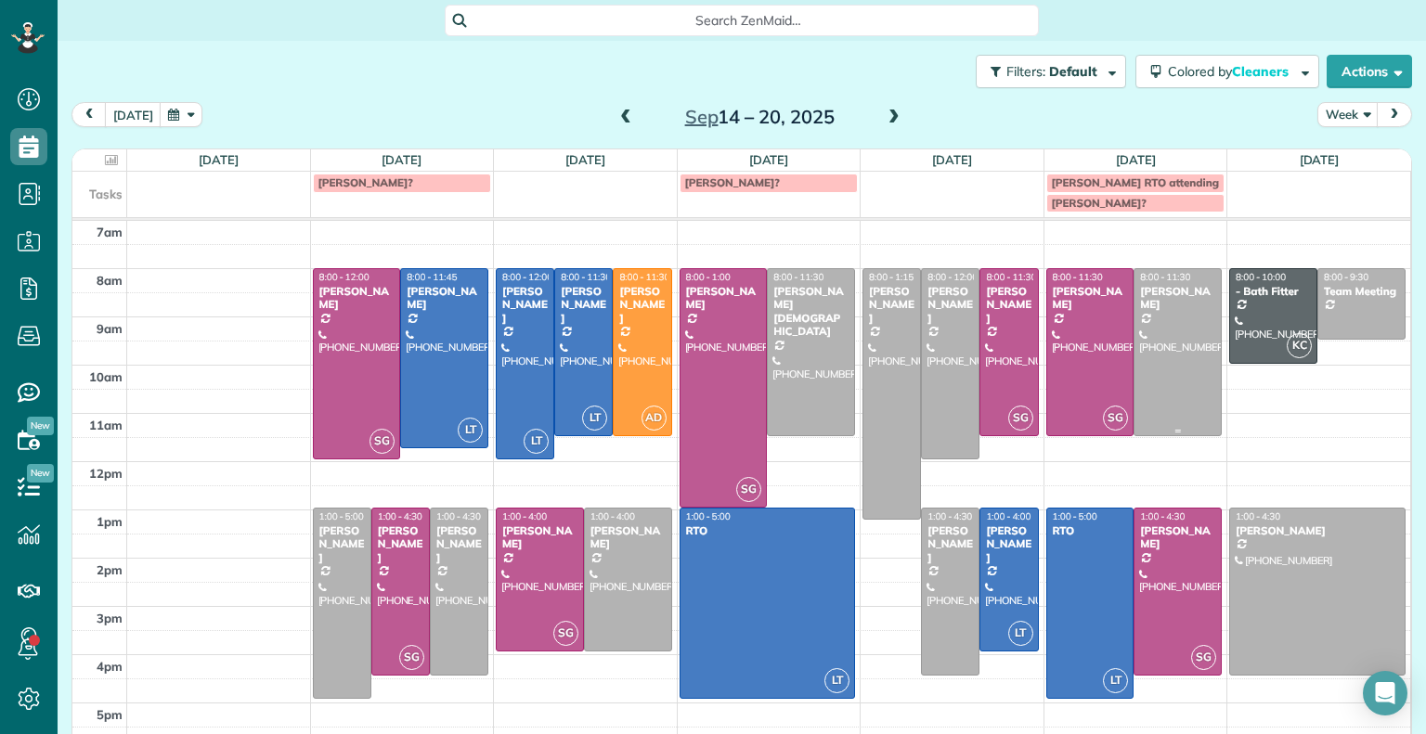
click at [1152, 339] on div at bounding box center [1177, 352] width 86 height 166
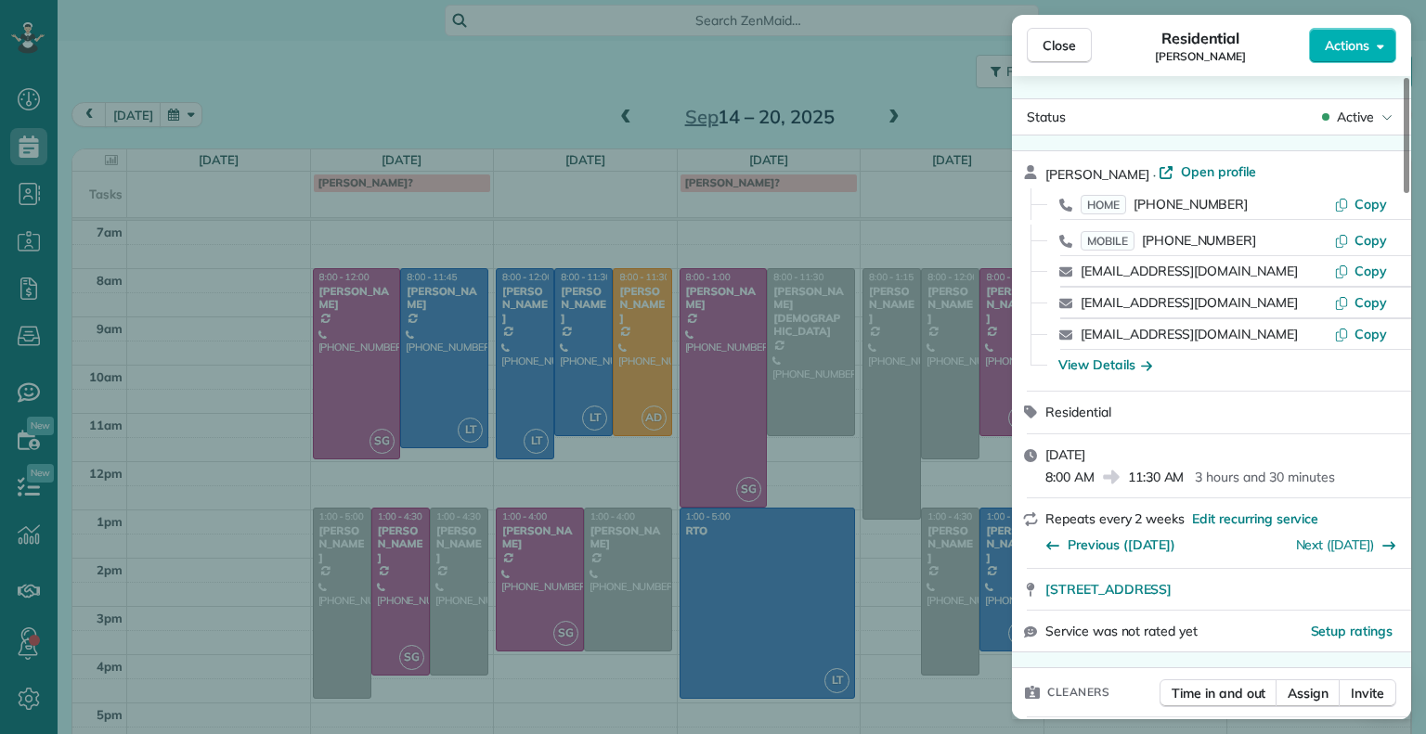
click at [1315, 703] on span "Assign" at bounding box center [1308, 693] width 41 height 19
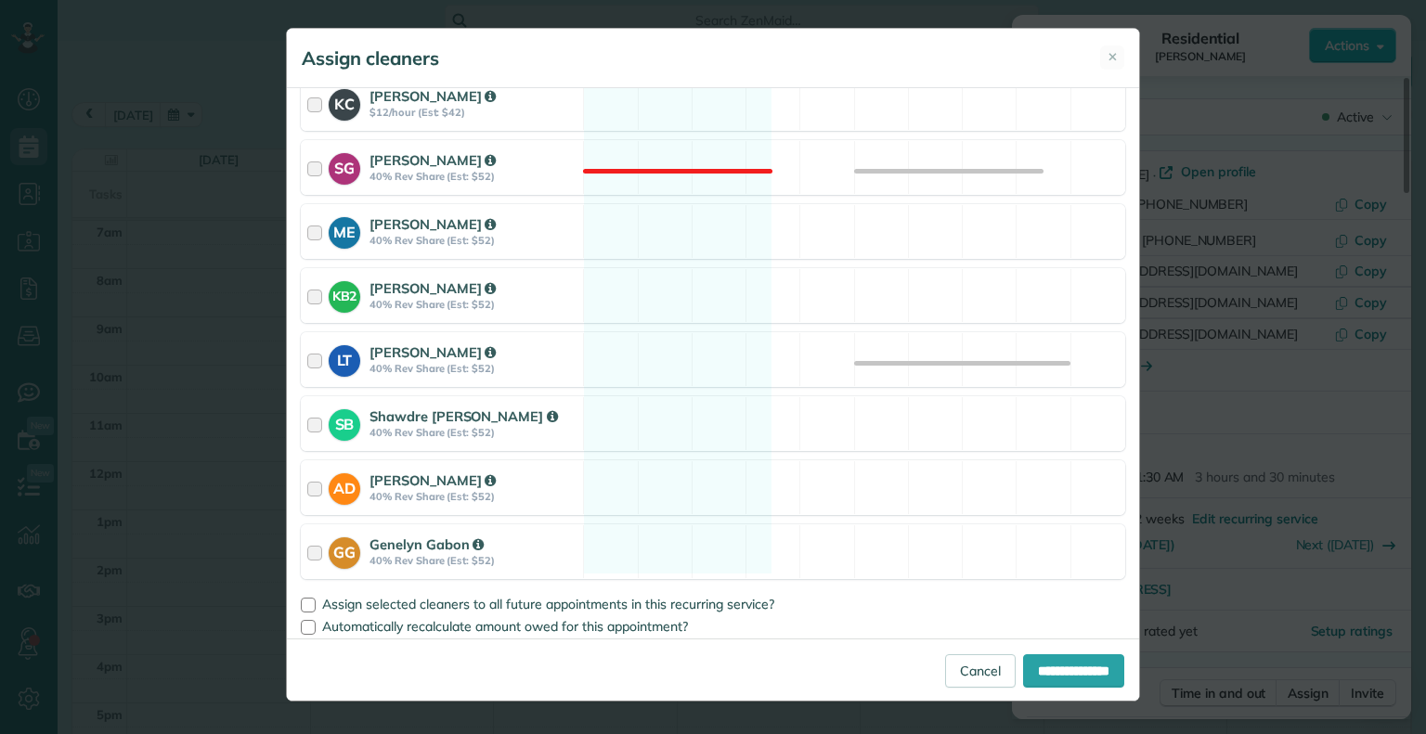
scroll to position [378, 0]
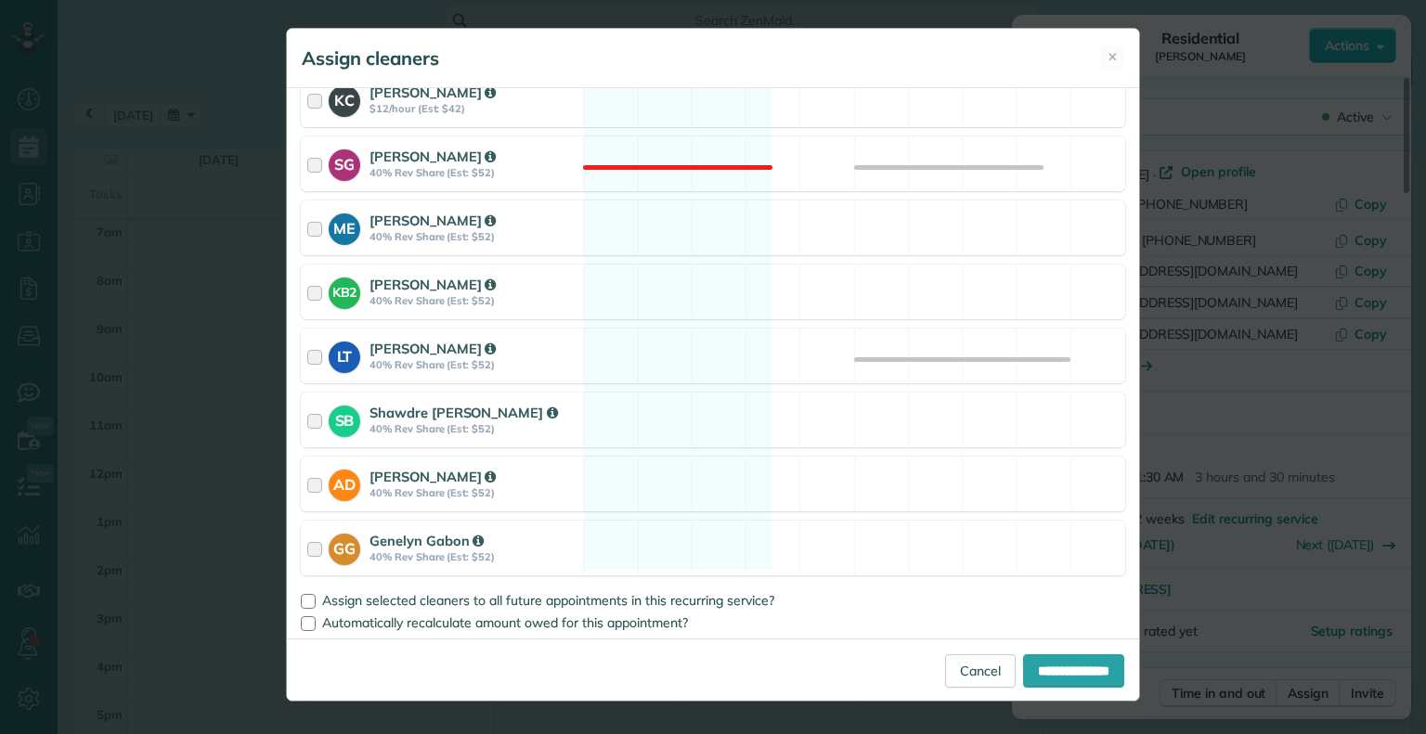
click at [309, 354] on div at bounding box center [317, 356] width 21 height 34
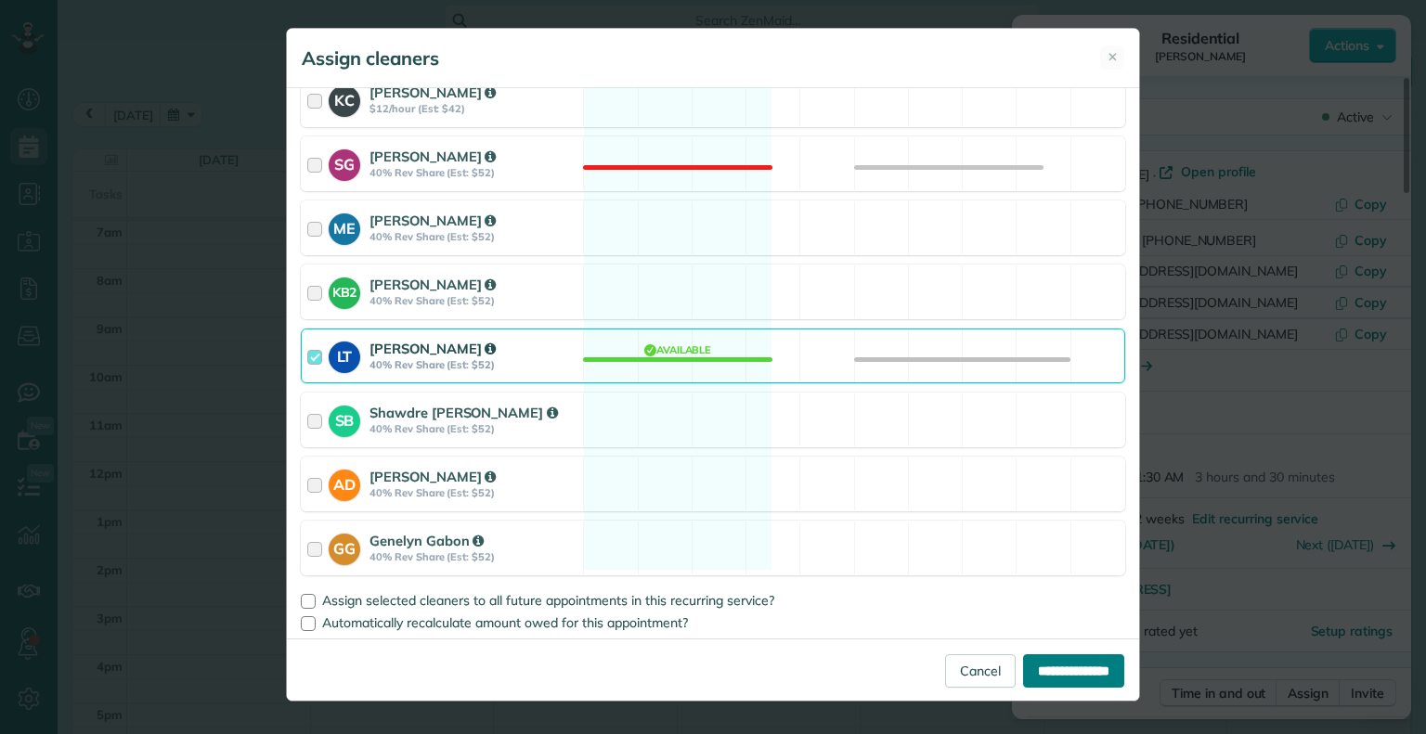
click at [1053, 660] on input "**********" at bounding box center [1073, 670] width 101 height 33
type input "**********"
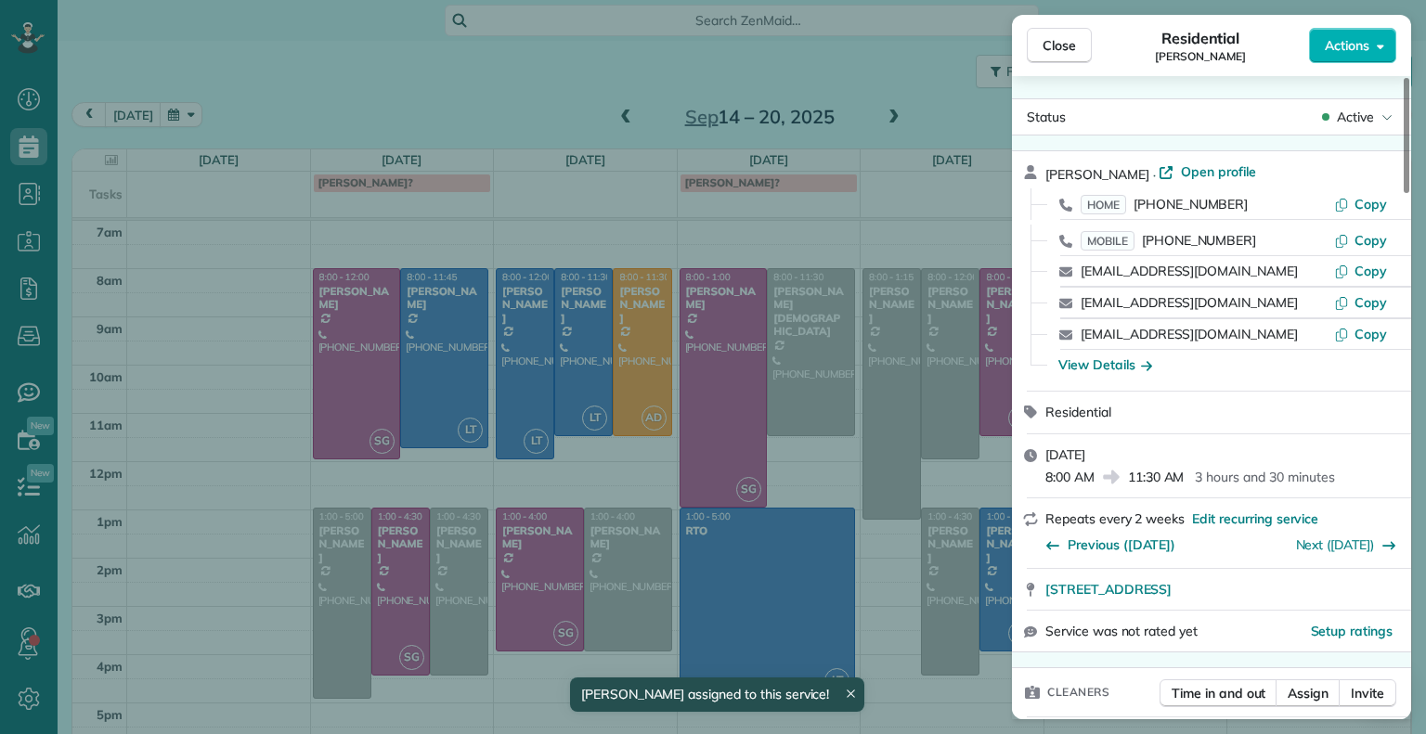
click at [1062, 50] on span "Close" at bounding box center [1058, 45] width 33 height 19
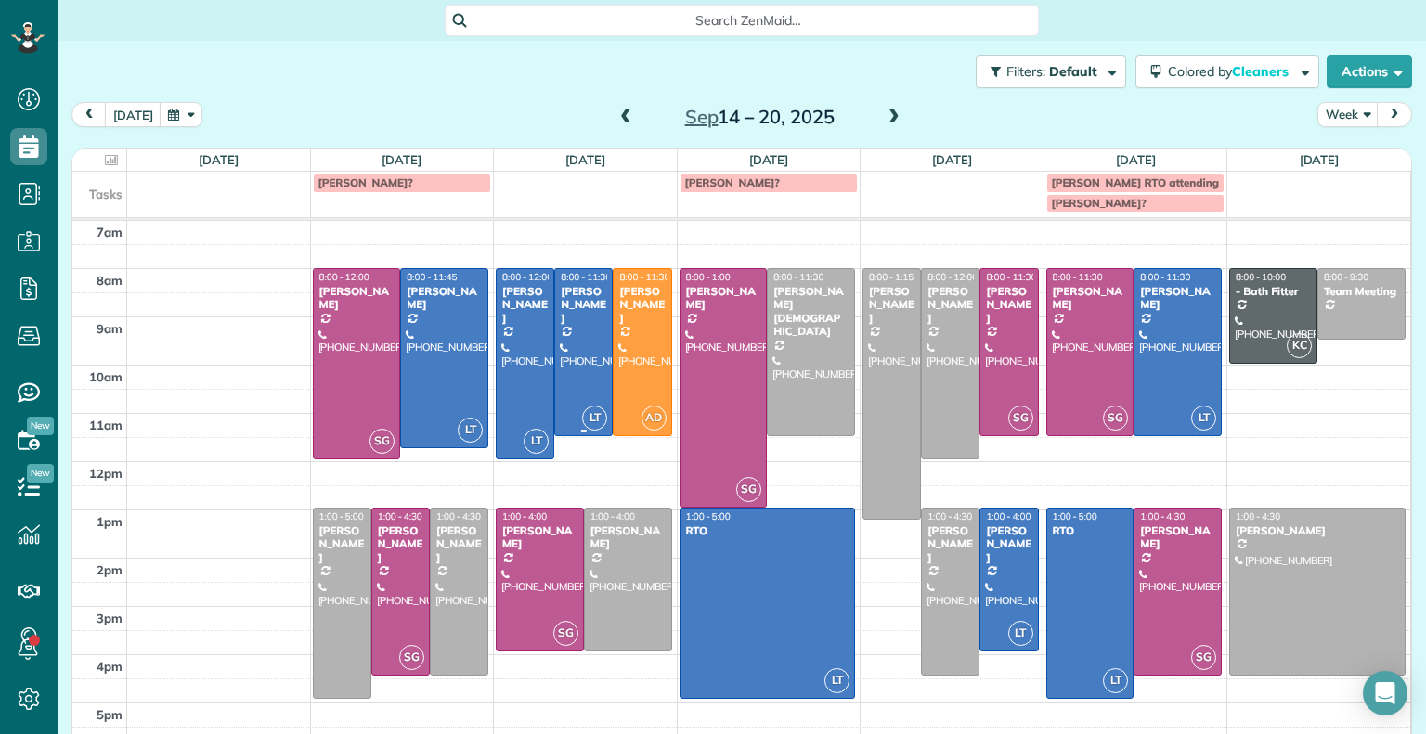
click at [576, 344] on div at bounding box center [583, 352] width 57 height 166
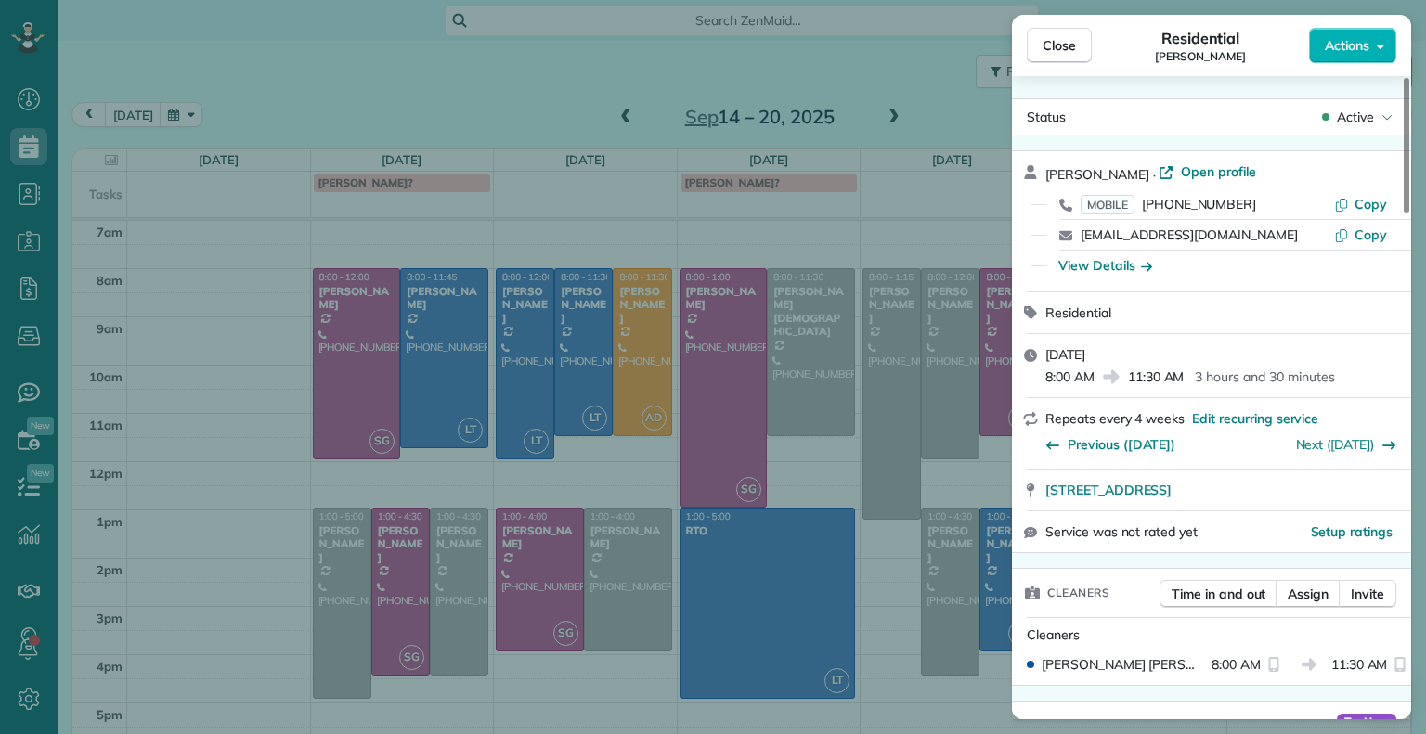
click at [1058, 44] on span "Close" at bounding box center [1058, 45] width 33 height 19
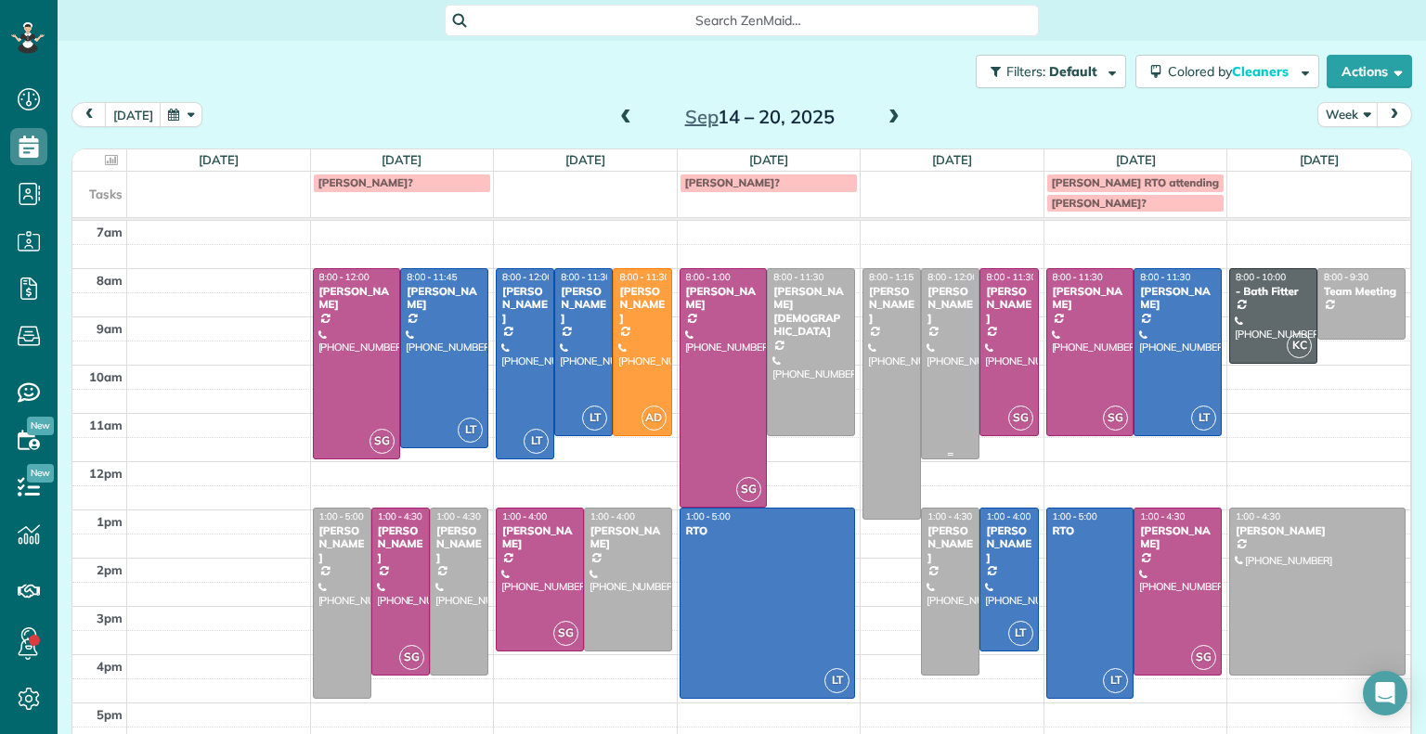
click at [940, 341] on div at bounding box center [950, 363] width 57 height 189
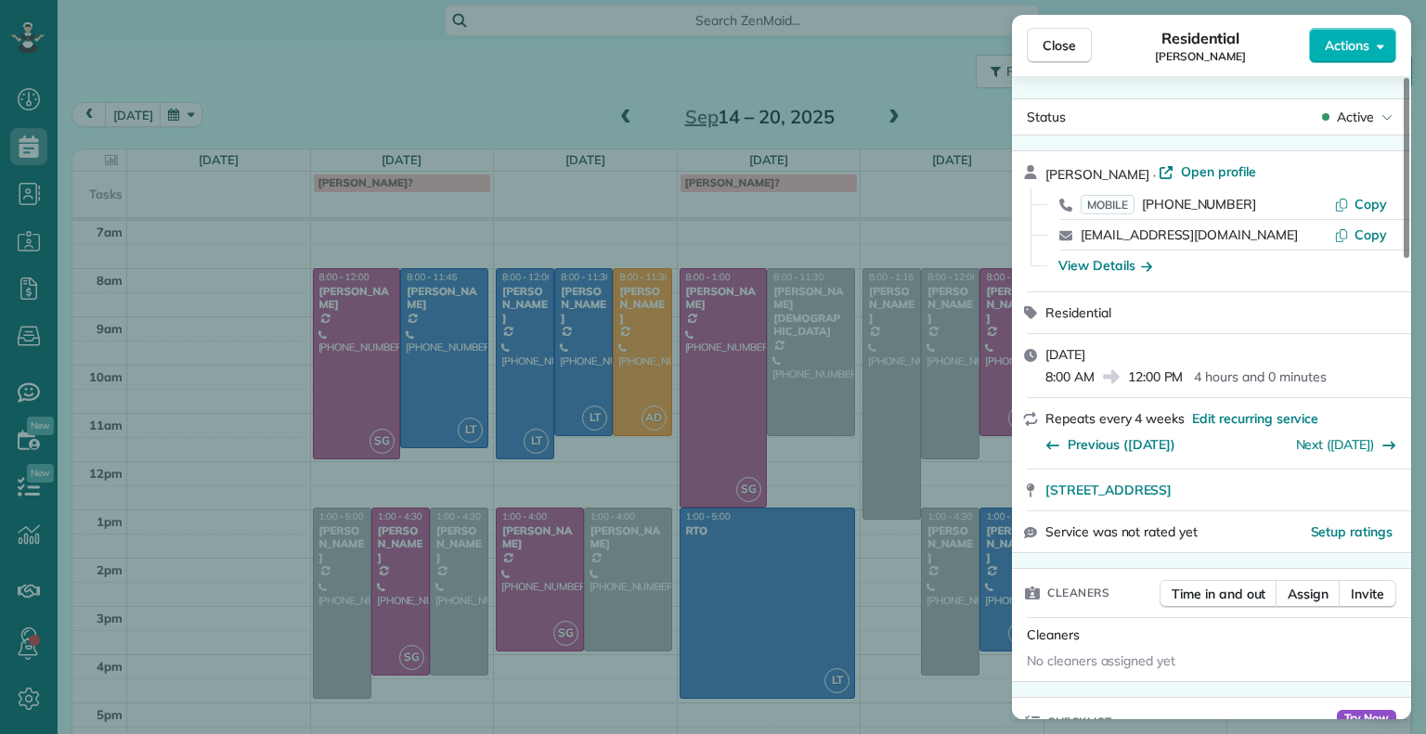
click at [885, 114] on div "Close Residential [PERSON_NAME] Actions Status Active [PERSON_NAME] · Open prof…" at bounding box center [713, 367] width 1426 height 734
